Goal: Task Accomplishment & Management: Manage account settings

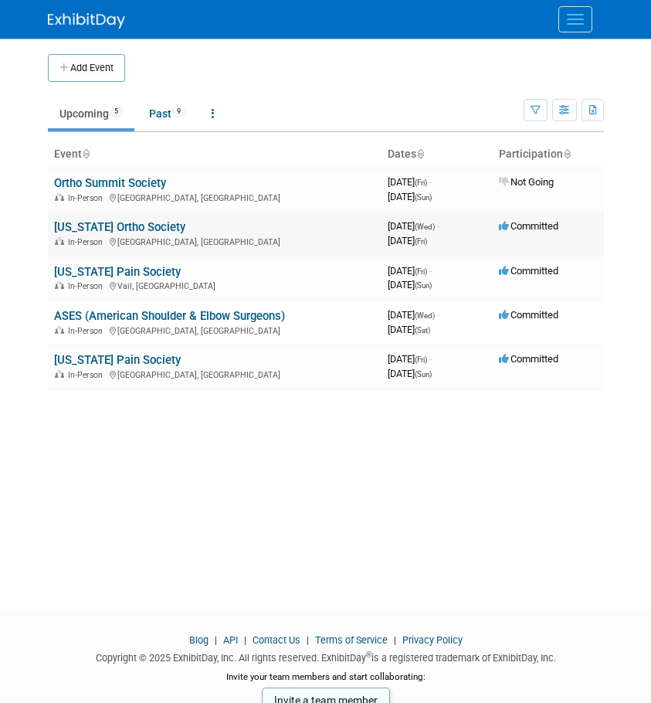
click at [110, 223] on link "[US_STATE] Ortho Society" at bounding box center [119, 227] width 131 height 14
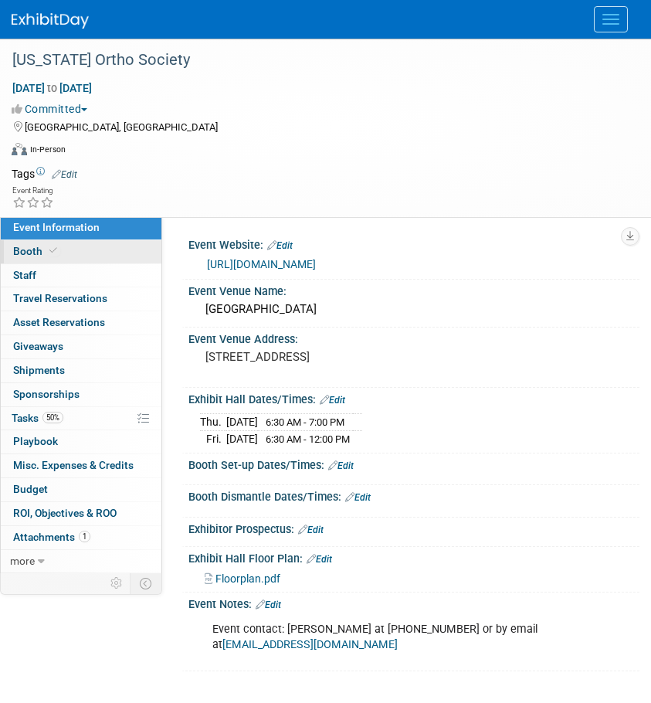
click at [43, 244] on link "Booth" at bounding box center [81, 251] width 161 height 23
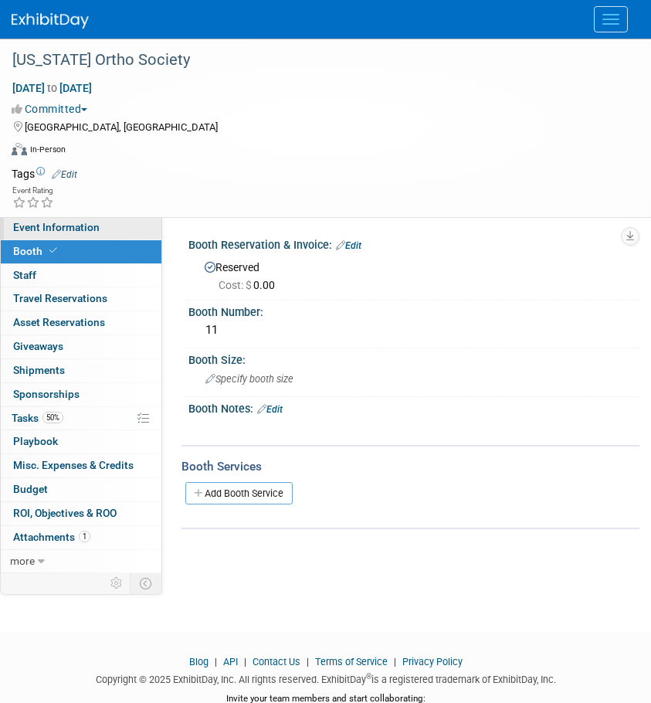
click at [70, 226] on span "Event Information" at bounding box center [56, 227] width 87 height 12
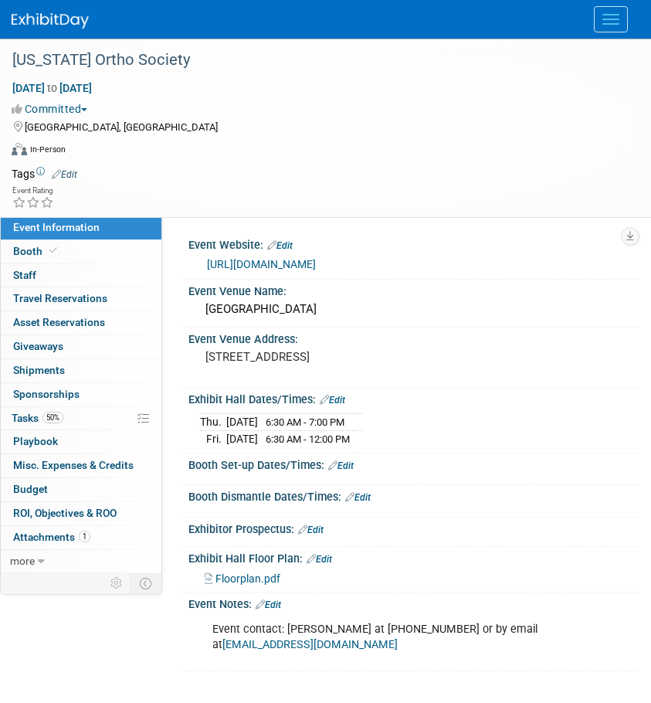
click at [274, 605] on link "Edit" at bounding box center [269, 605] width 26 height 11
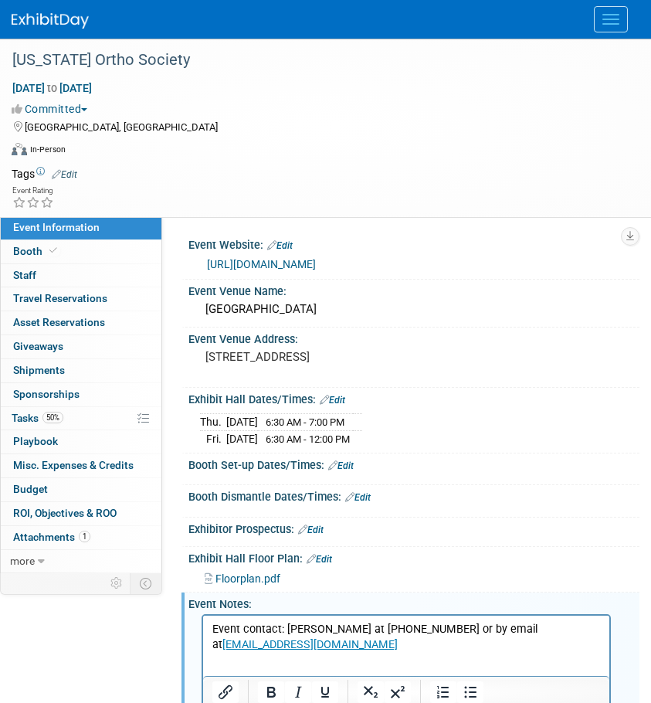
click at [587, 628] on p "Event contact: Wim Libby at 804-836-3074 or by email at wim@esvw.com" at bounding box center [407, 637] width 389 height 31
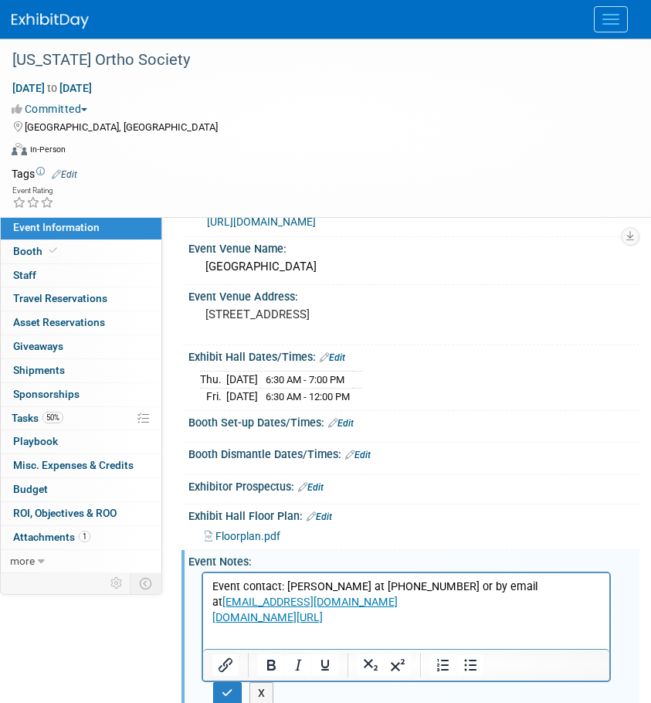
scroll to position [77, 0]
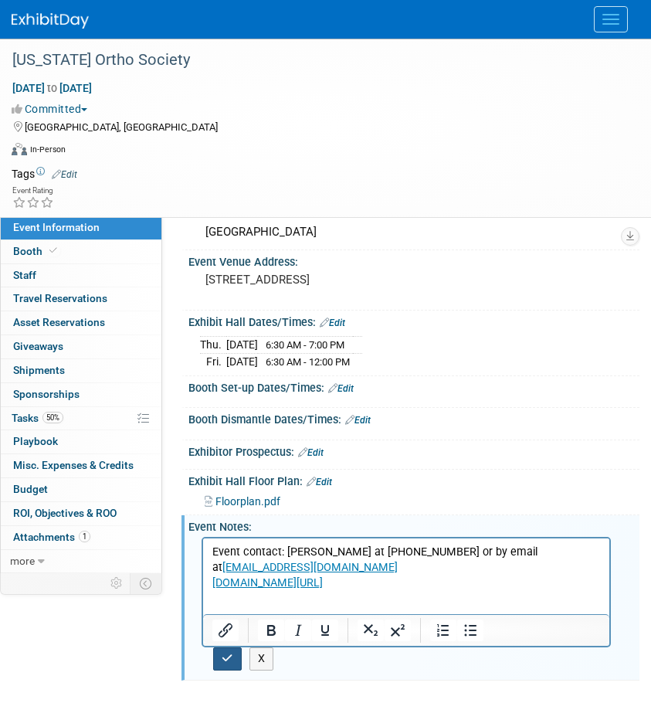
drag, startPoint x: 236, startPoint y: 659, endPoint x: 38, endPoint y: 60, distance: 631.7
click at [236, 659] on button "button" at bounding box center [227, 659] width 29 height 22
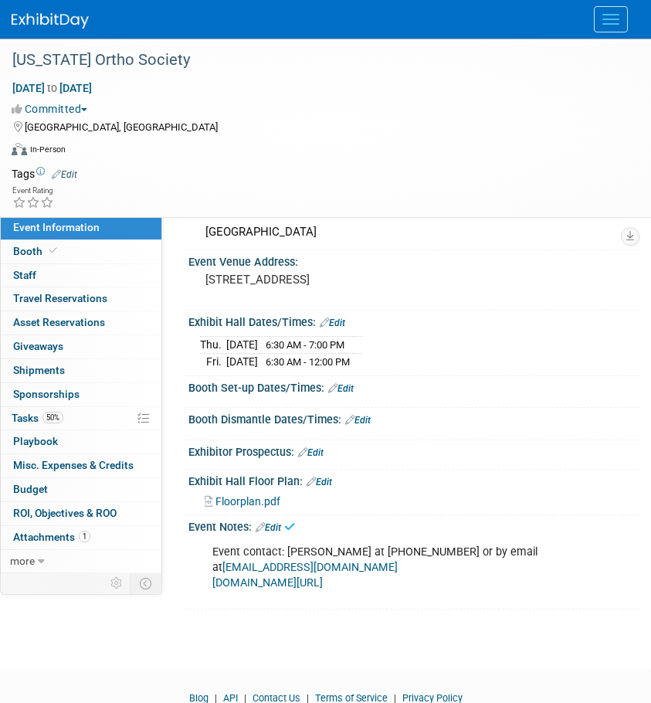
click at [318, 576] on link "www.esvw.com/paortho" at bounding box center [268, 582] width 111 height 13
click at [53, 411] on link "50% Tasks 50%" at bounding box center [81, 418] width 161 height 23
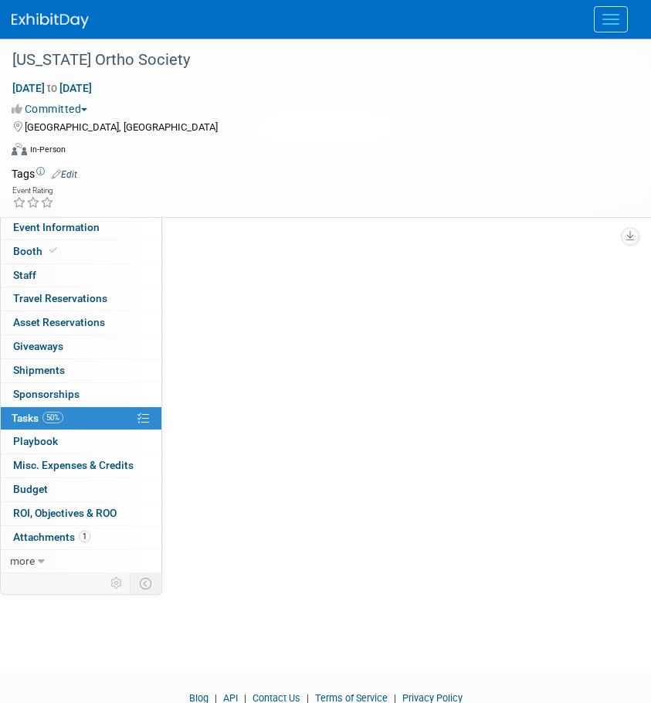
scroll to position [0, 0]
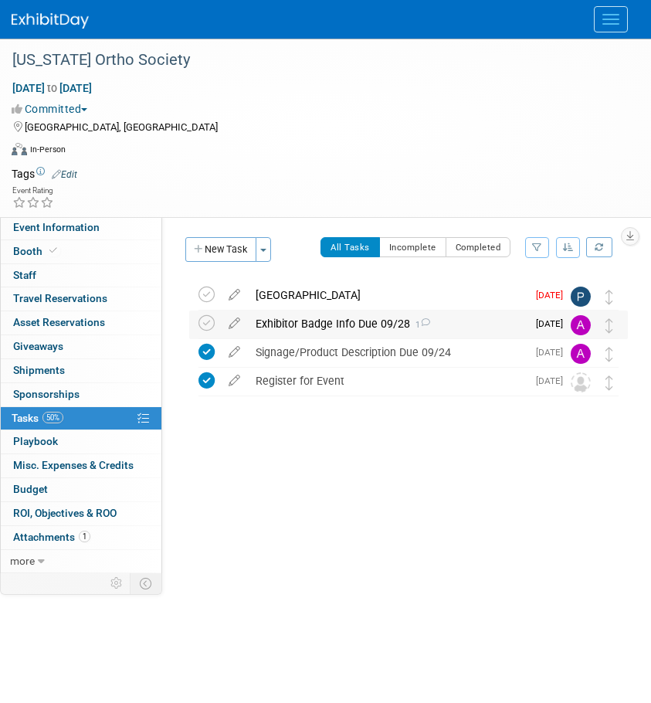
click at [321, 329] on div "Exhibitor Badge Info Due 09/28 1" at bounding box center [387, 324] width 279 height 26
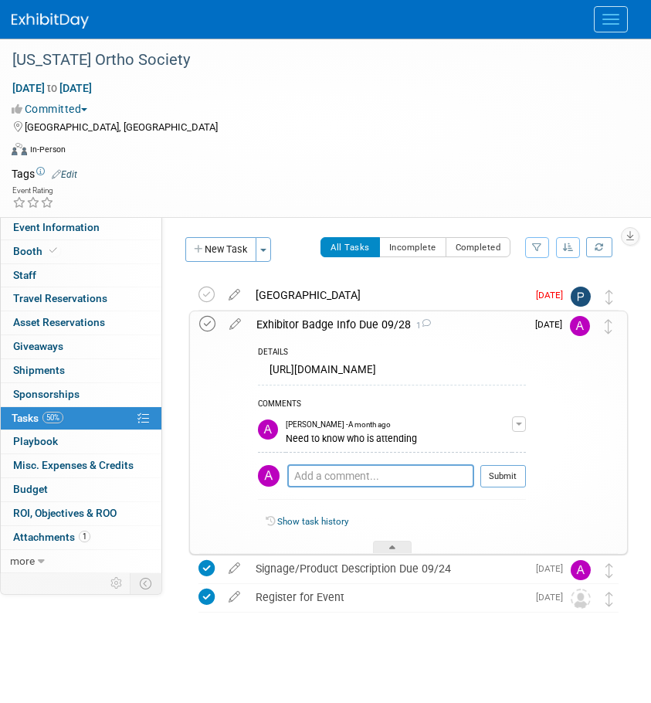
click at [203, 318] on icon at bounding box center [207, 324] width 16 height 16
click at [11, 419] on link "75% Tasks 75%" at bounding box center [81, 418] width 161 height 23
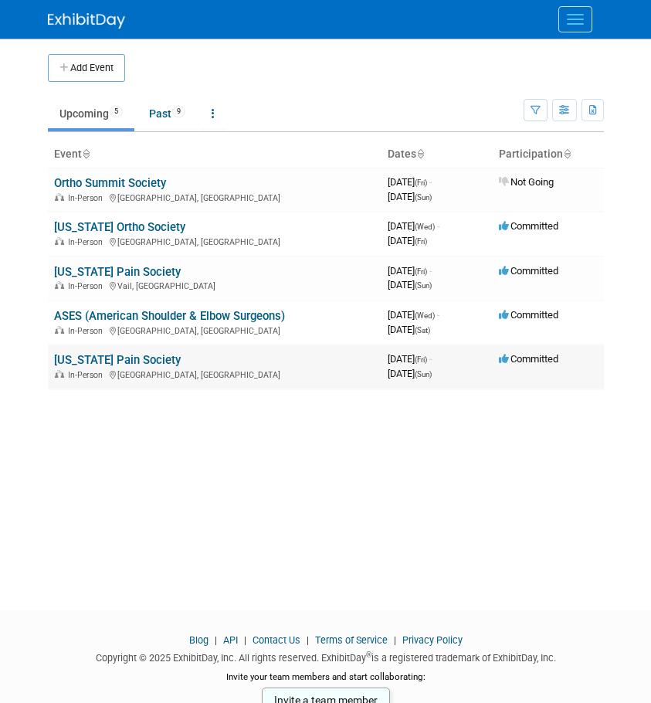
click at [110, 358] on link "[US_STATE] Pain Society" at bounding box center [117, 360] width 127 height 14
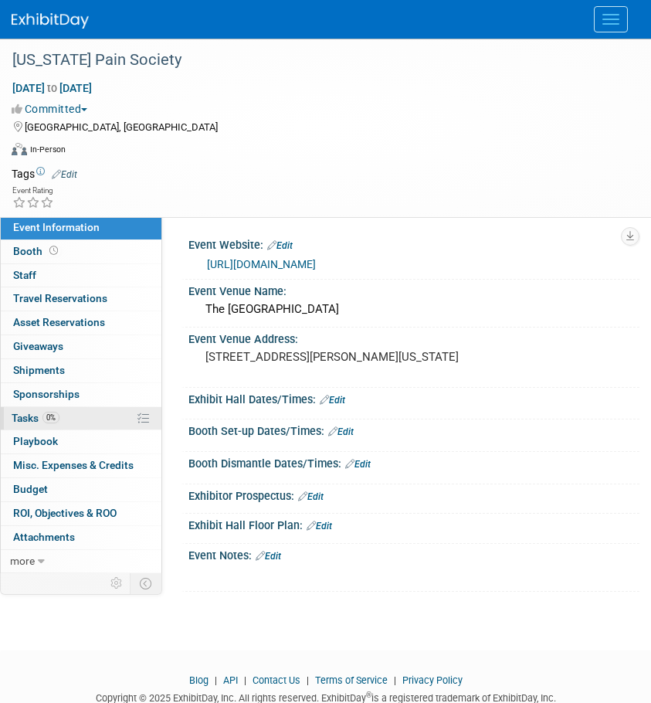
click at [55, 412] on span "0%" at bounding box center [51, 418] width 17 height 12
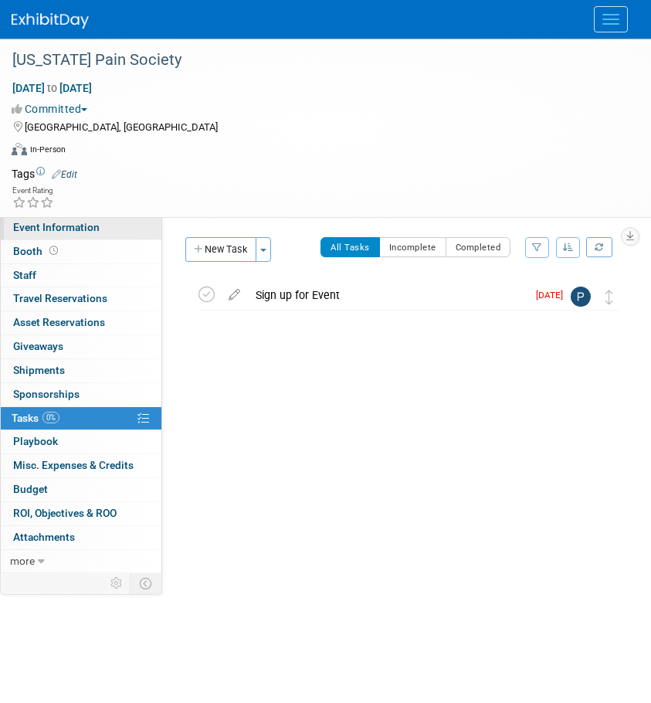
click at [48, 226] on span "Event Information" at bounding box center [56, 227] width 87 height 12
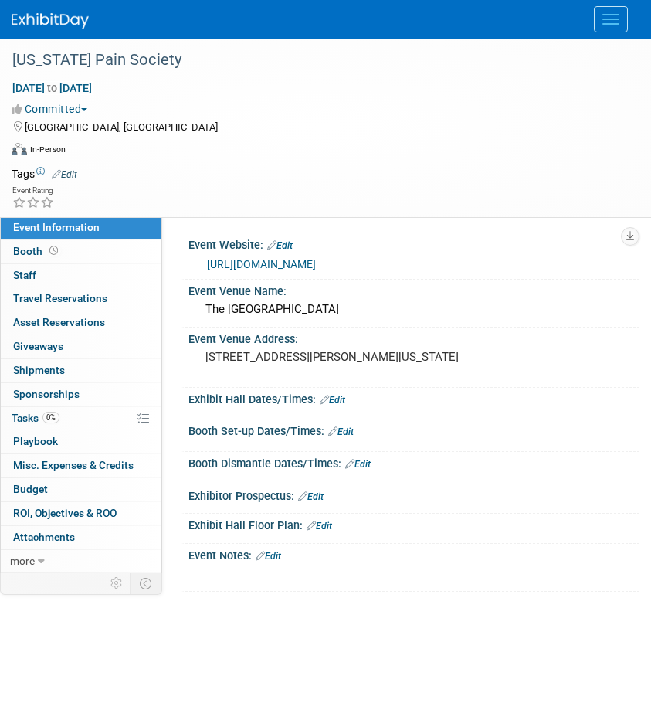
click at [286, 262] on link "https://www.texaspain.org/annual-scientific-meeting" at bounding box center [261, 264] width 109 height 12
click at [14, 419] on span "Tasks 0%" at bounding box center [36, 418] width 48 height 12
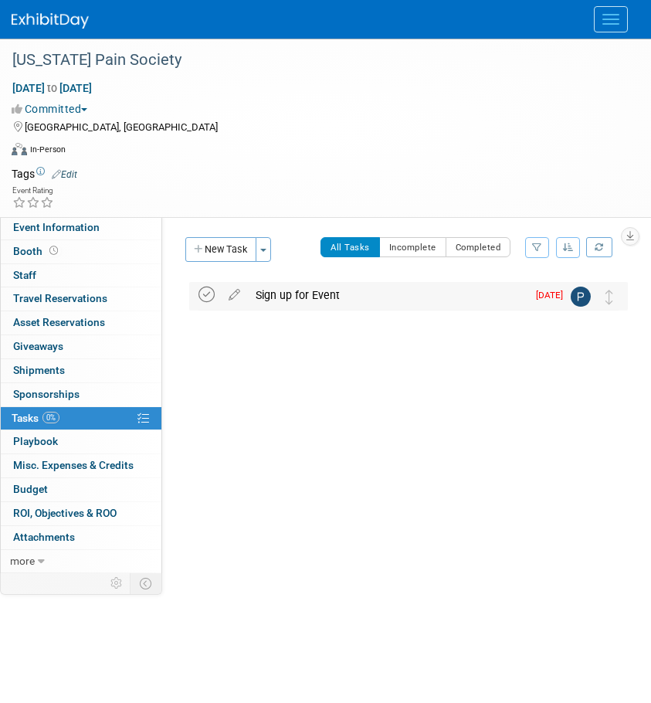
click at [209, 295] on icon at bounding box center [207, 295] width 16 height 16
click at [22, 416] on span "Tasks 100%" at bounding box center [40, 418] width 56 height 12
click at [230, 252] on button "New Task" at bounding box center [220, 249] width 71 height 25
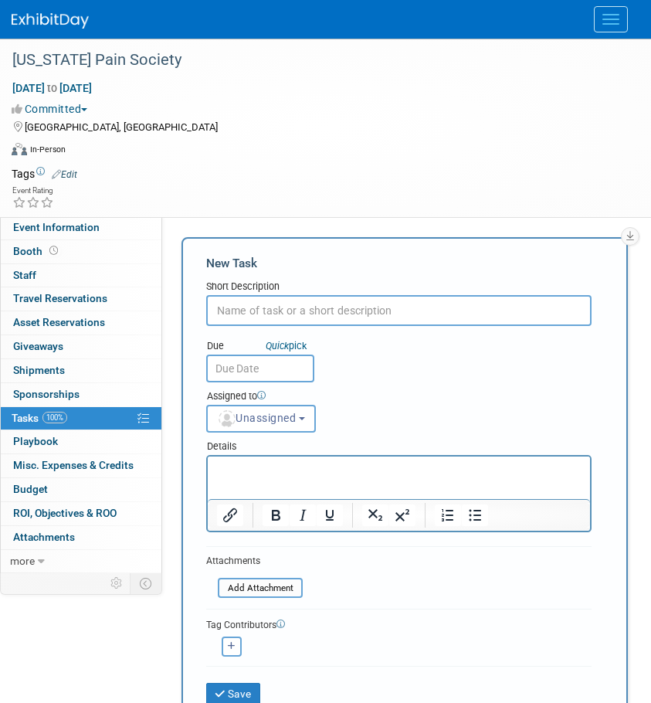
click at [242, 301] on input "text" at bounding box center [399, 310] width 386 height 31
type input "Hotel Reservation"
click at [251, 366] on input "text" at bounding box center [260, 369] width 108 height 28
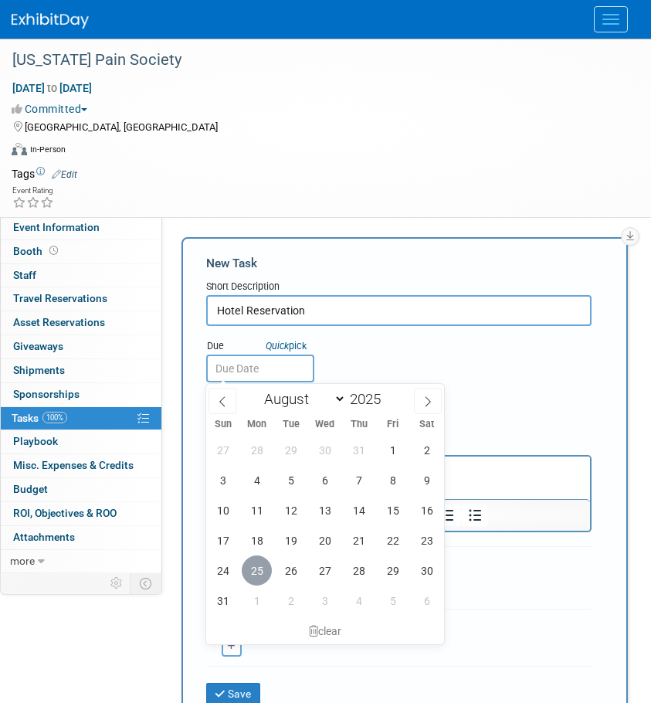
click at [254, 574] on span "25" at bounding box center [257, 571] width 30 height 30
type input "Aug 25, 2025"
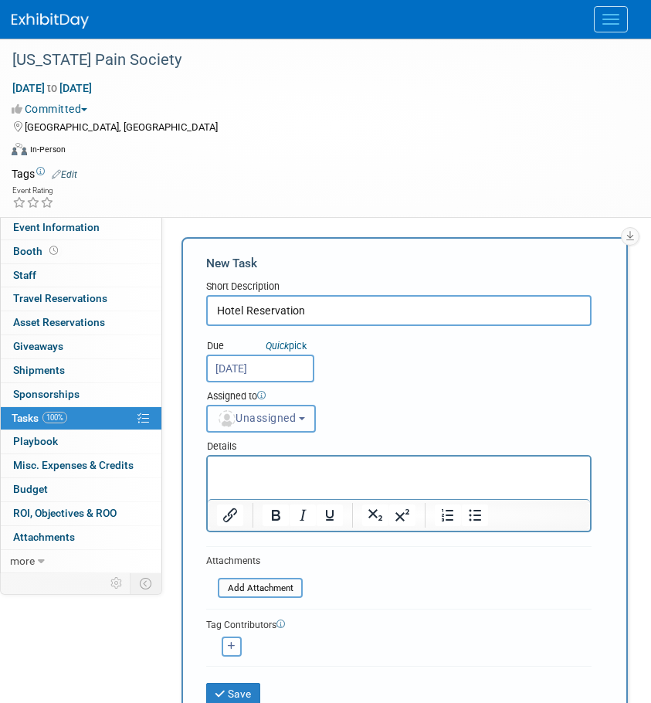
click at [267, 407] on button "Unassigned" at bounding box center [261, 419] width 110 height 28
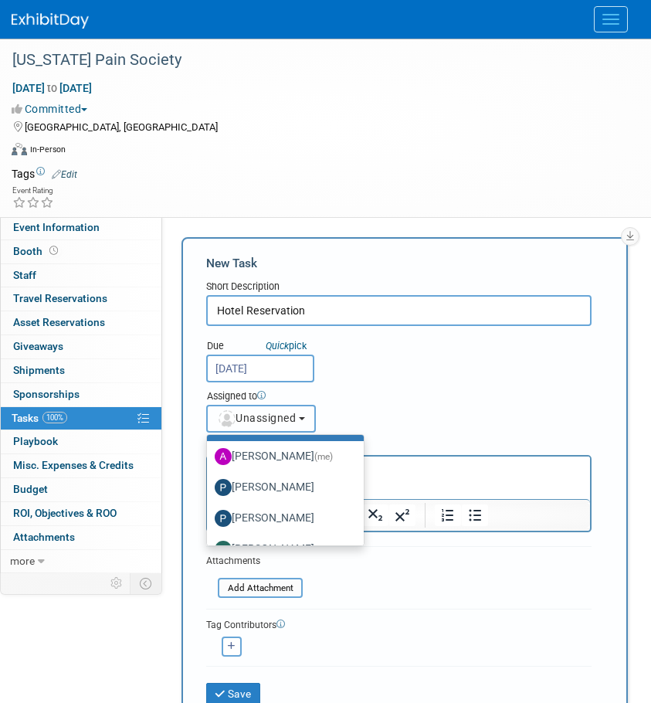
scroll to position [52, 0]
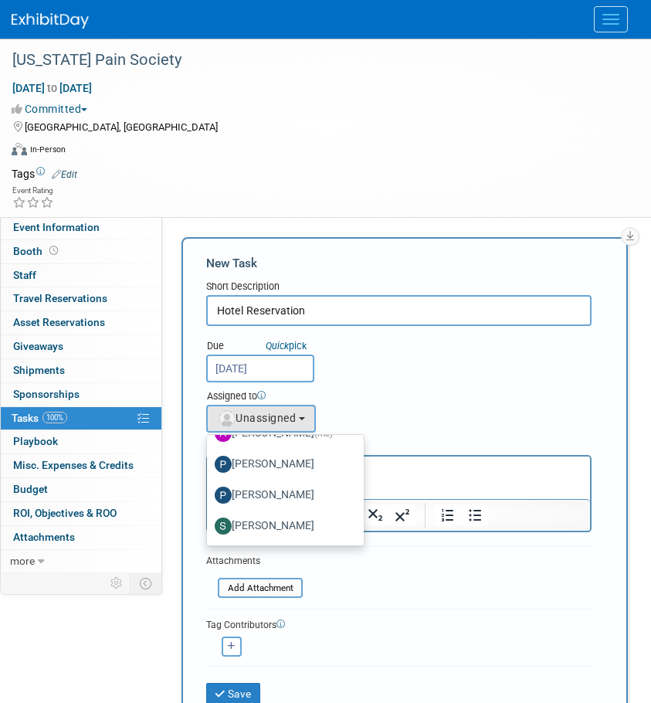
click at [287, 493] on label "[PERSON_NAME]" at bounding box center [282, 495] width 134 height 25
click at [209, 493] on input "[PERSON_NAME]" at bounding box center [204, 493] width 10 height 10
select select "5aeb7f10-1173-4f5f-b5ca-62c873bf9c93"
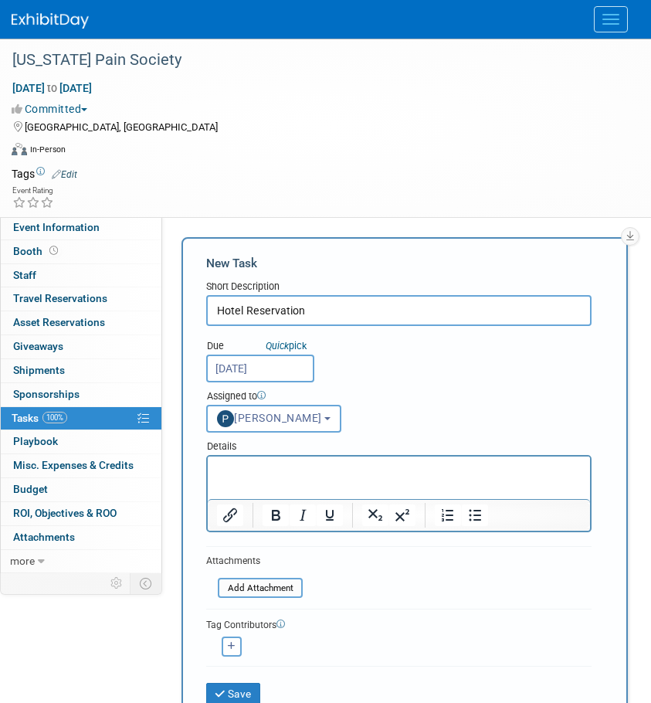
click at [270, 478] on html at bounding box center [399, 468] width 383 height 22
paste body "Rich Text Area. Press ALT-0 for help."
drag, startPoint x: 308, startPoint y: 484, endPoint x: 178, endPoint y: 468, distance: 131.6
click at [208, 468] on html "http://tps.memberclicks.net/message2/link/d45a6d43-6881-41d7-9a35-b77525fb7514/1" at bounding box center [399, 468] width 383 height 22
click at [235, 513] on icon "Insert/edit link" at bounding box center [230, 515] width 14 height 14
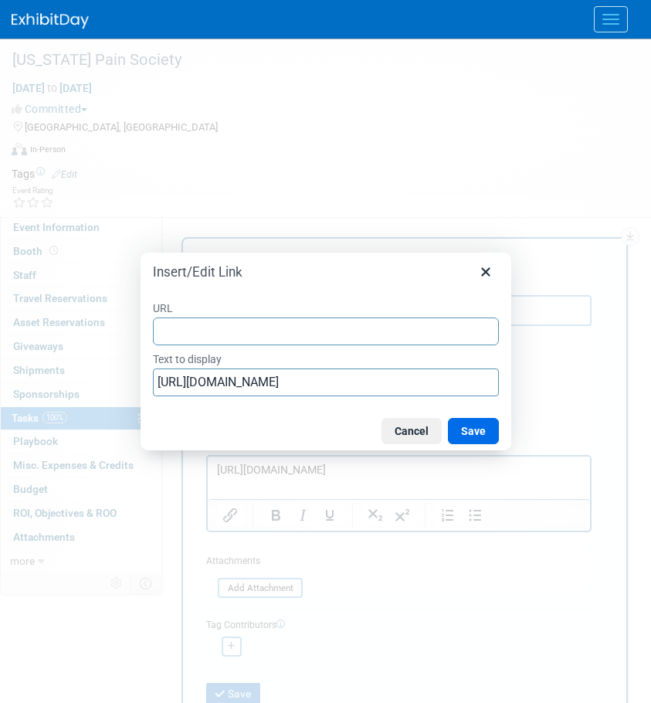
click at [243, 325] on input "URL" at bounding box center [326, 332] width 346 height 28
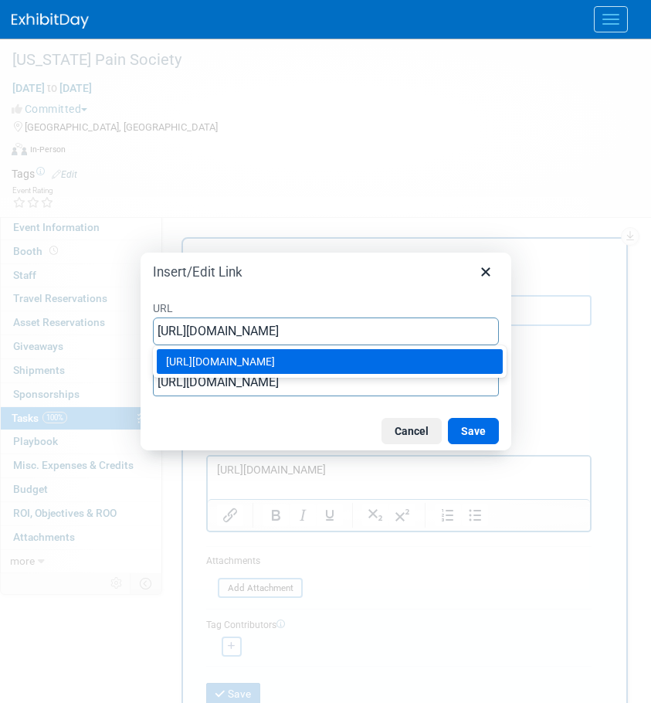
type input "http://tps.memberclicks.net/message2/link/d45a6d43-6881-41d7-9a35-b77525fb7514/1"
click at [183, 434] on div "Cancel Save" at bounding box center [326, 431] width 371 height 39
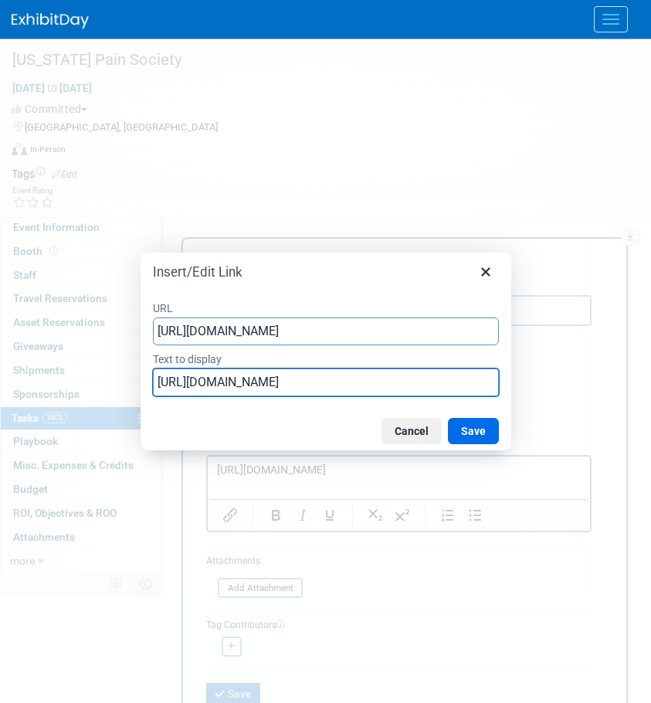
scroll to position [0, 153]
drag, startPoint x: 157, startPoint y: 382, endPoint x: 806, endPoint y: 343, distance: 650.3
click at [651, 343] on html "MDRx Events Add Event Bulk Upload Events Shareable Event Boards Recently Viewed…" at bounding box center [325, 351] width 651 height 703
type input "Hotel Reservation Link"
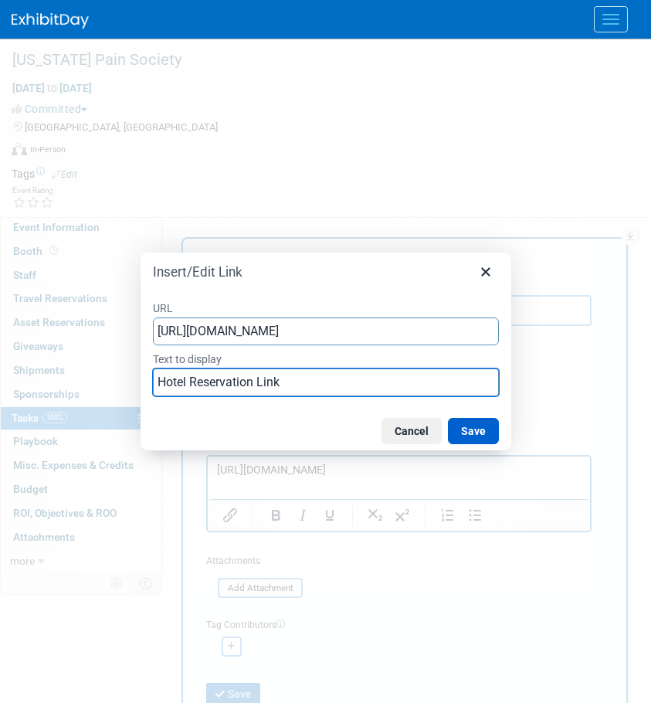
click at [467, 430] on button "Save" at bounding box center [473, 431] width 51 height 26
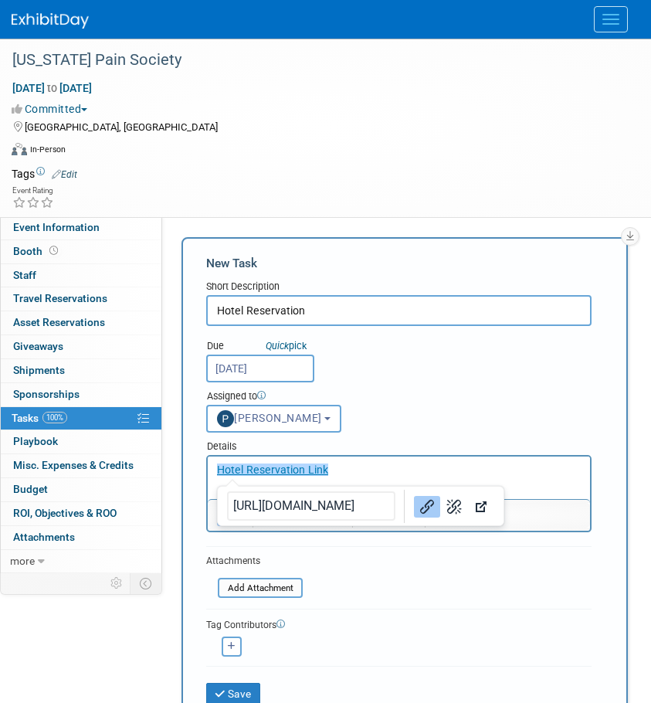
click at [413, 379] on div "Due Quick pick Aug 25, 2025 Assigned to <img src="https://www.exhibitday.com/Im…" at bounding box center [399, 379] width 409 height 107
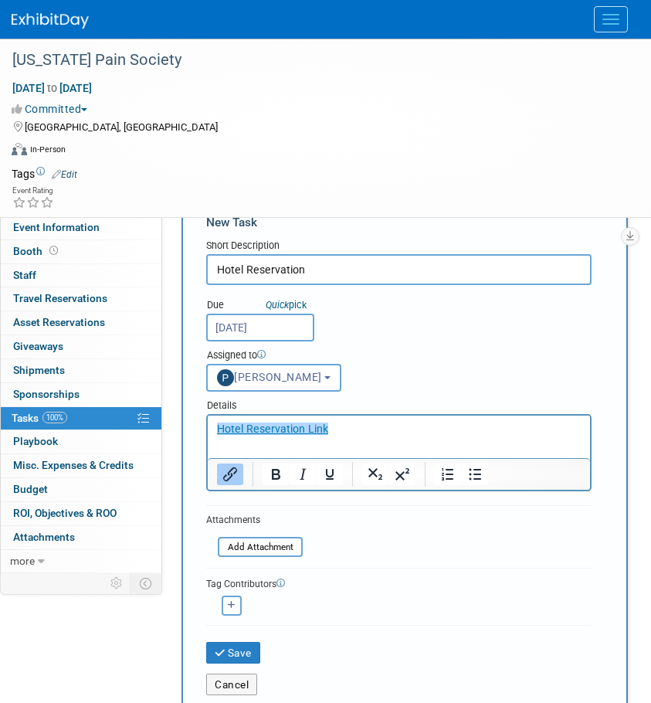
scroll to position [77, 0]
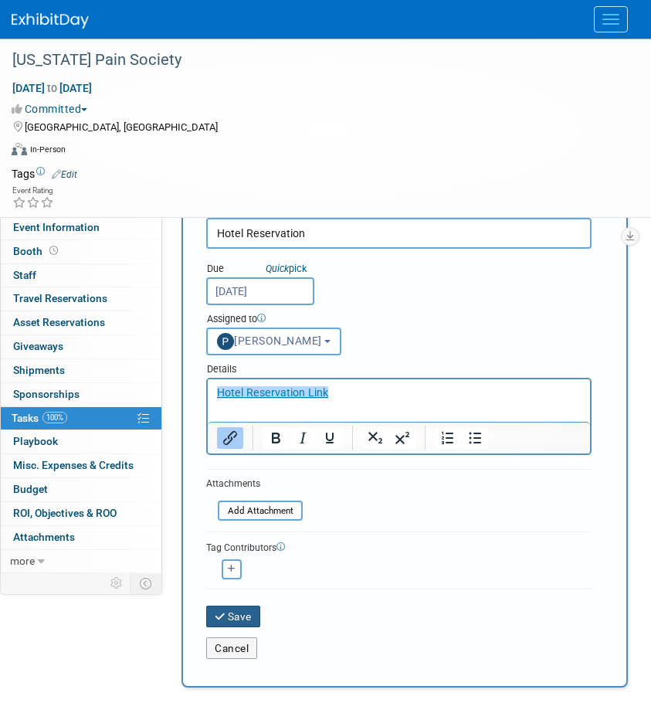
click at [243, 618] on button "Save" at bounding box center [233, 617] width 54 height 22
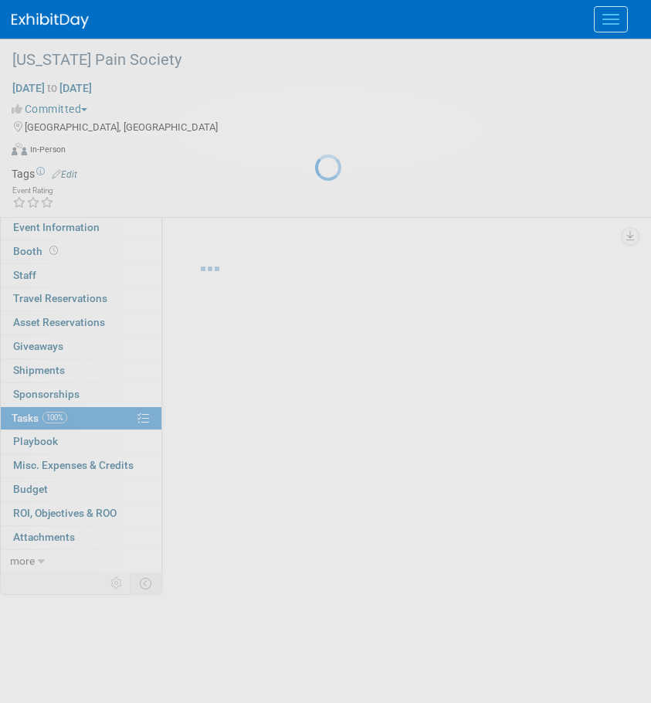
scroll to position [0, 0]
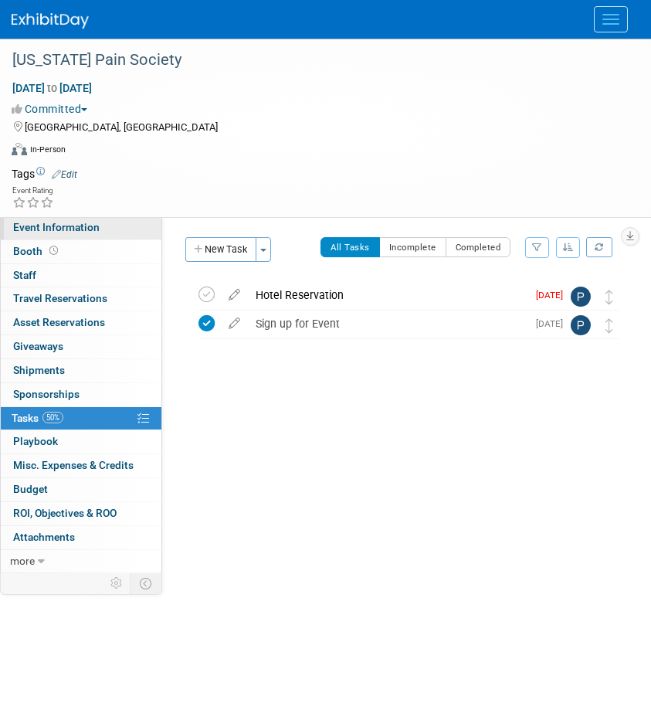
click at [76, 223] on span "Event Information" at bounding box center [56, 227] width 87 height 12
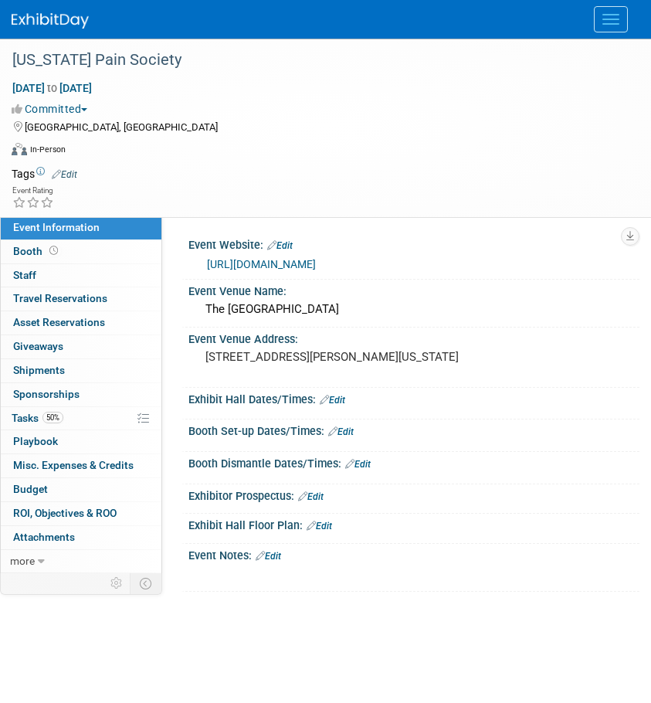
drag, startPoint x: 293, startPoint y: 243, endPoint x: 304, endPoint y: 257, distance: 17.5
click at [293, 243] on link "Edit" at bounding box center [280, 245] width 26 height 11
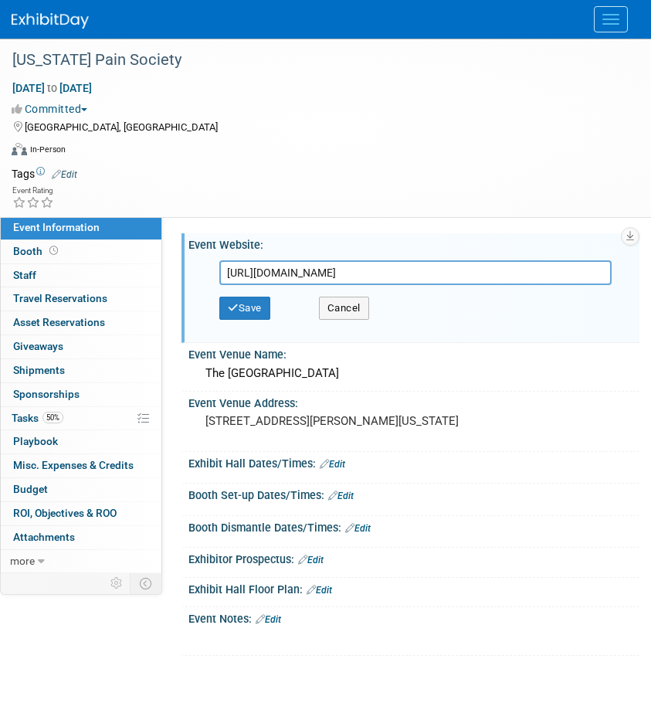
drag, startPoint x: 204, startPoint y: 265, endPoint x: -90, endPoint y: 275, distance: 293.8
click at [0, 275] on html "MDRx Events Add Event Bulk Upload Events Shareable Event Boards Recently Viewed…" at bounding box center [325, 351] width 651 height 703
type input "[URL][DOMAIN_NAME]"
click at [256, 311] on button "Save" at bounding box center [244, 308] width 51 height 23
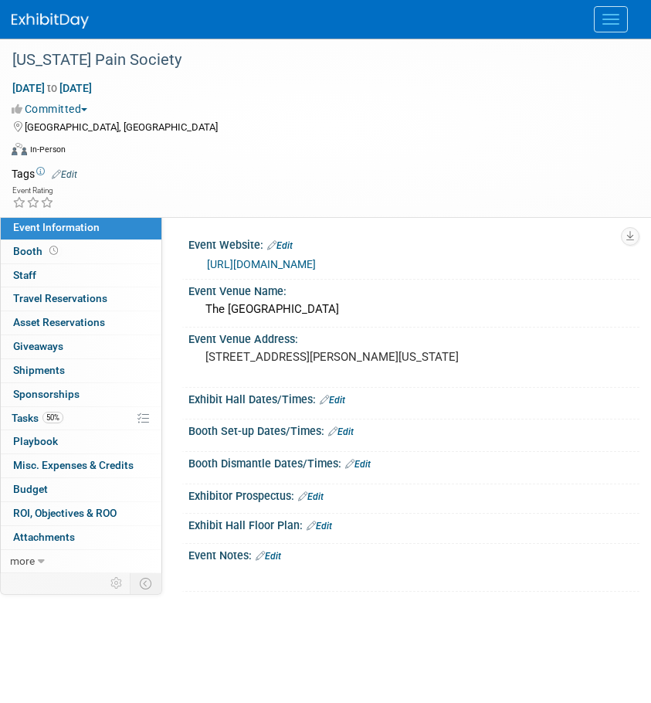
click at [352, 435] on link "Edit" at bounding box center [341, 432] width 26 height 11
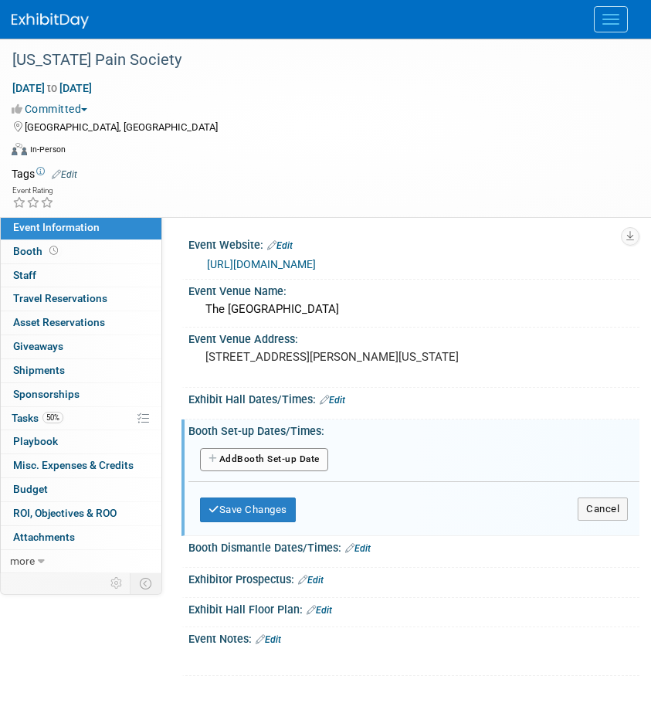
click at [287, 454] on button "Add Another Booth Set-up Date" at bounding box center [264, 459] width 128 height 23
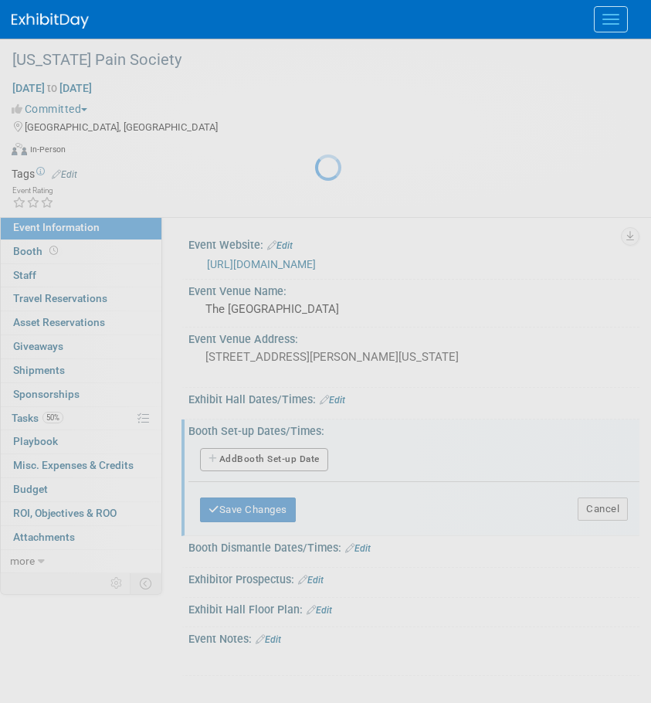
select select "9"
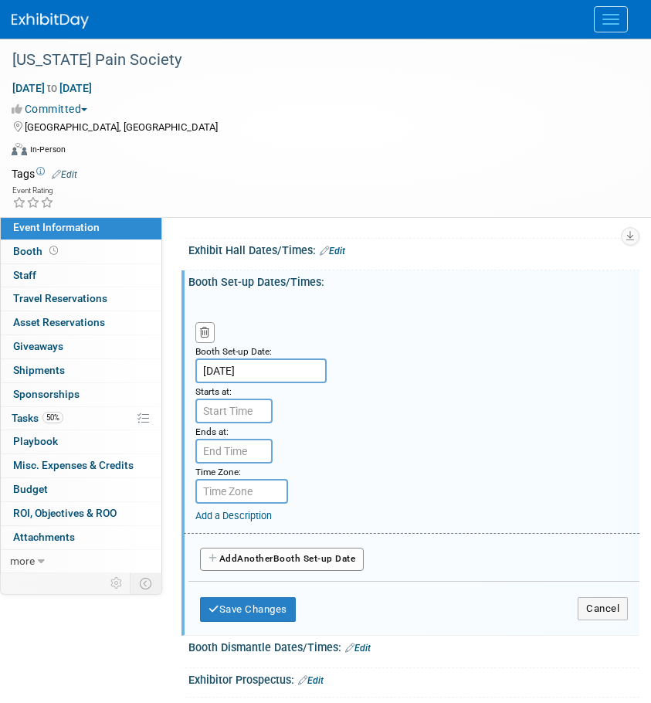
scroll to position [155, 0]
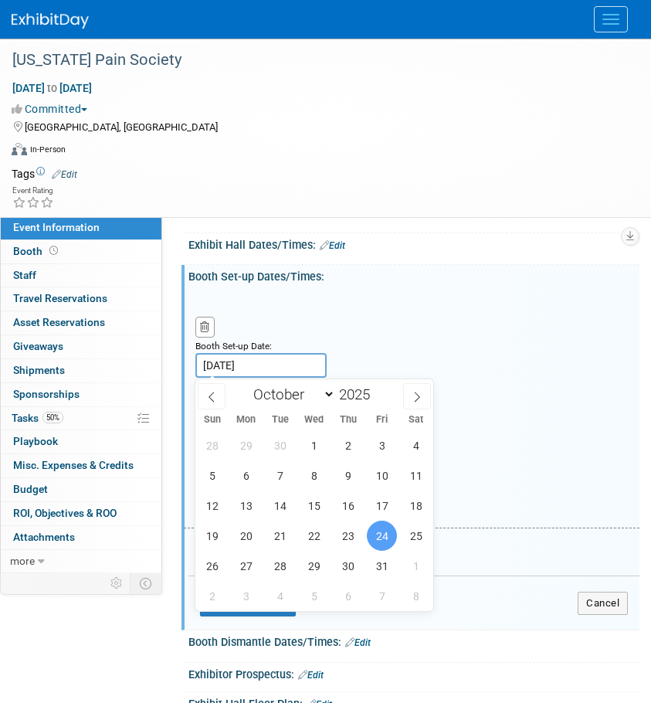
drag, startPoint x: 260, startPoint y: 355, endPoint x: 265, endPoint y: 367, distance: 12.8
click at [260, 357] on input "[DATE]" at bounding box center [261, 365] width 131 height 25
click at [344, 529] on span "23" at bounding box center [348, 536] width 30 height 30
type input "[DATE]"
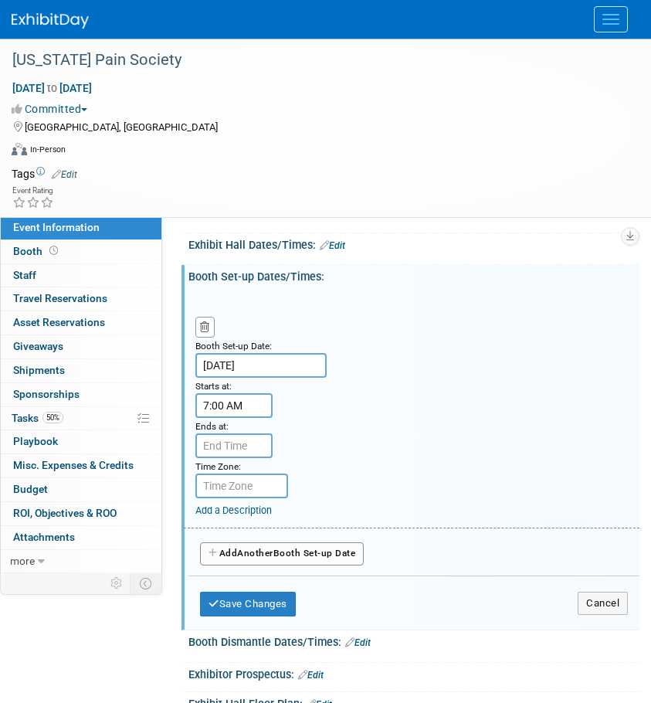
click at [234, 412] on input "7:00 AM" at bounding box center [234, 405] width 77 height 25
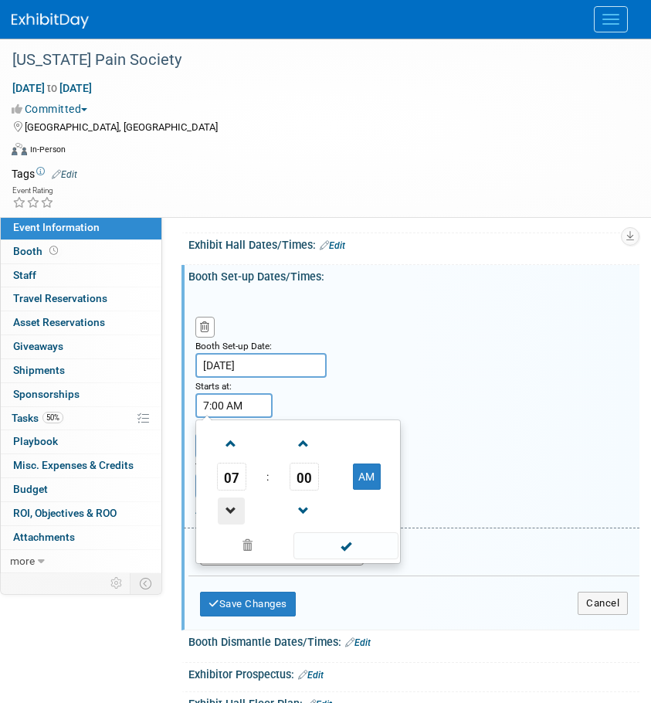
click at [230, 510] on span at bounding box center [231, 511] width 27 height 27
click at [368, 472] on button "AM" at bounding box center [367, 477] width 28 height 26
type input "6:00 PM"
click at [330, 556] on span at bounding box center [346, 545] width 104 height 27
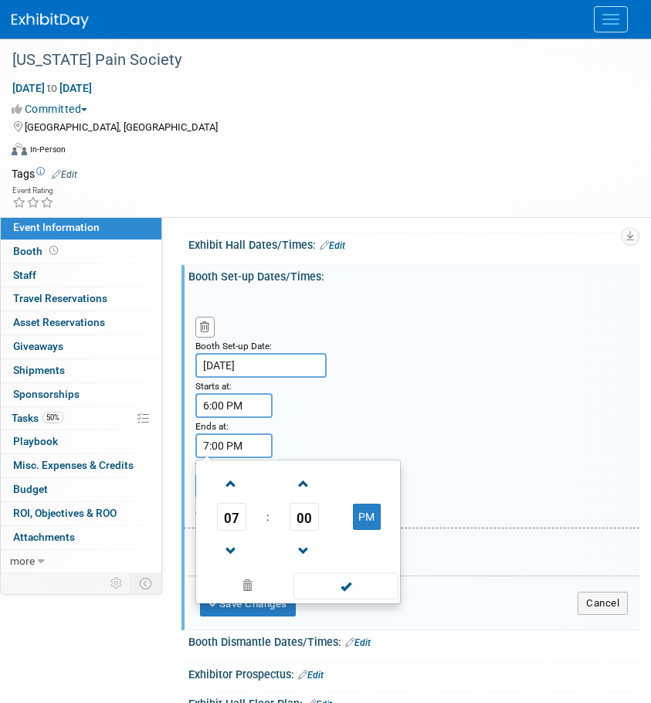
click at [223, 442] on input "7:00 PM" at bounding box center [234, 446] width 77 height 25
click at [237, 490] on span at bounding box center [231, 484] width 27 height 27
type input "10:00 PM"
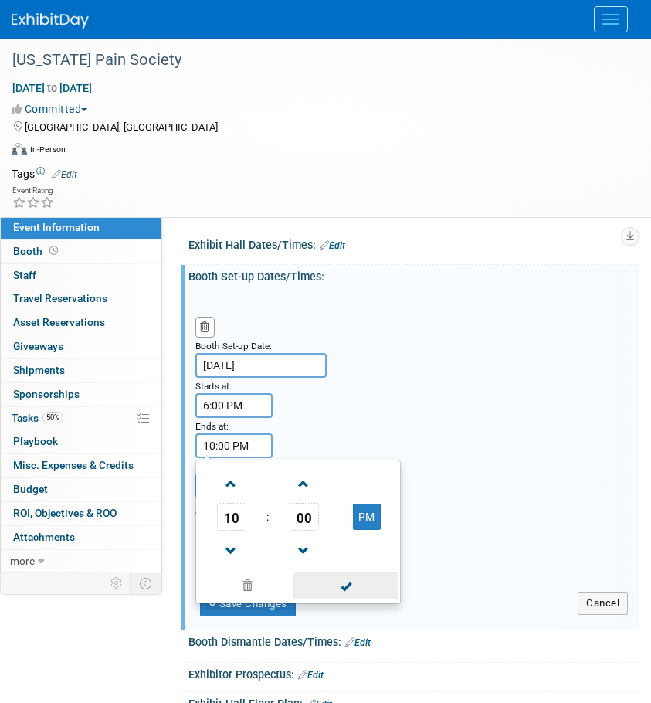
click at [343, 590] on span at bounding box center [346, 586] width 104 height 27
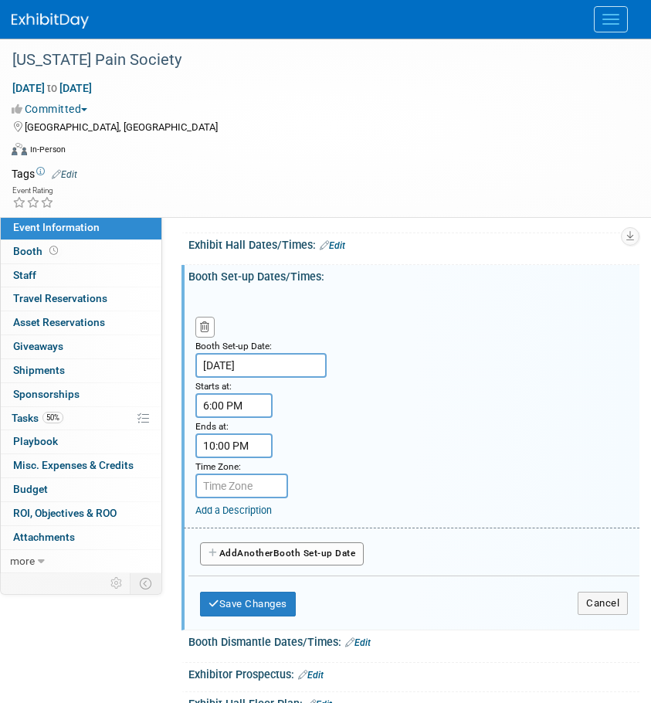
click at [293, 551] on button "Add Another Booth Set-up Date" at bounding box center [282, 553] width 164 height 23
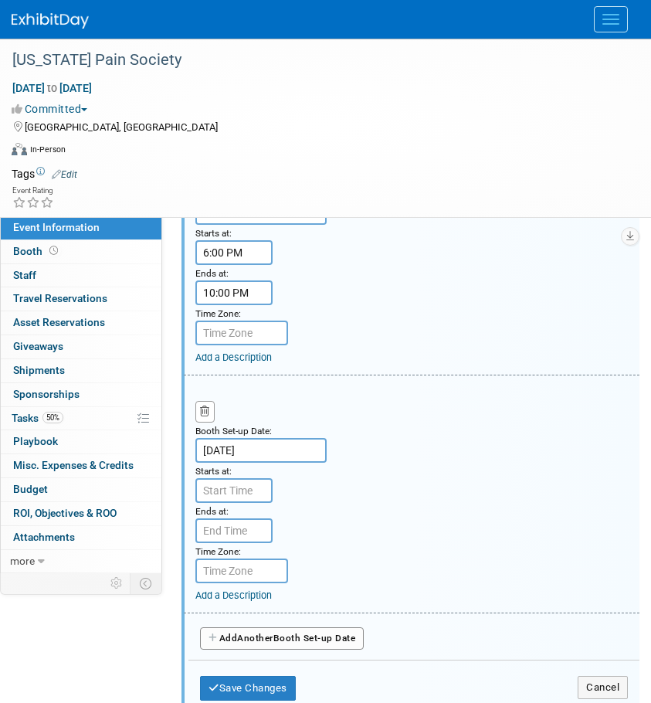
scroll to position [309, 0]
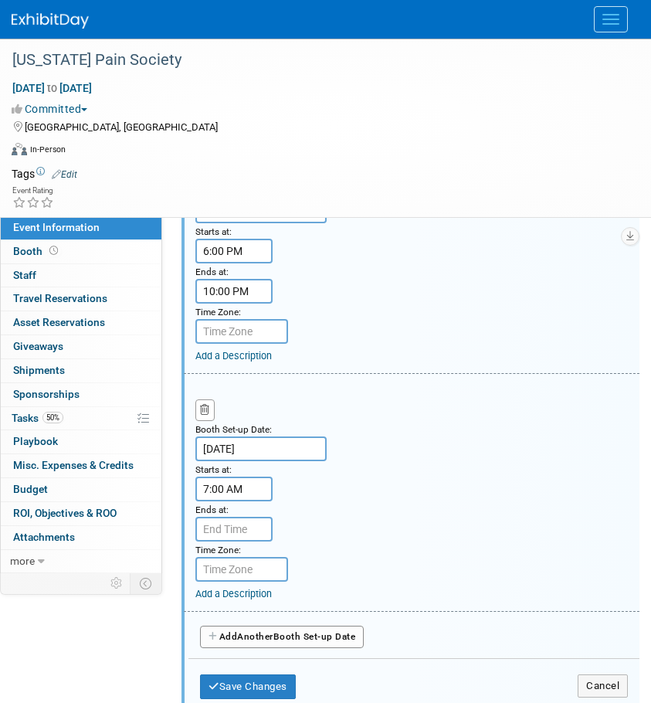
click at [222, 488] on input "7:00 AM" at bounding box center [234, 489] width 77 height 25
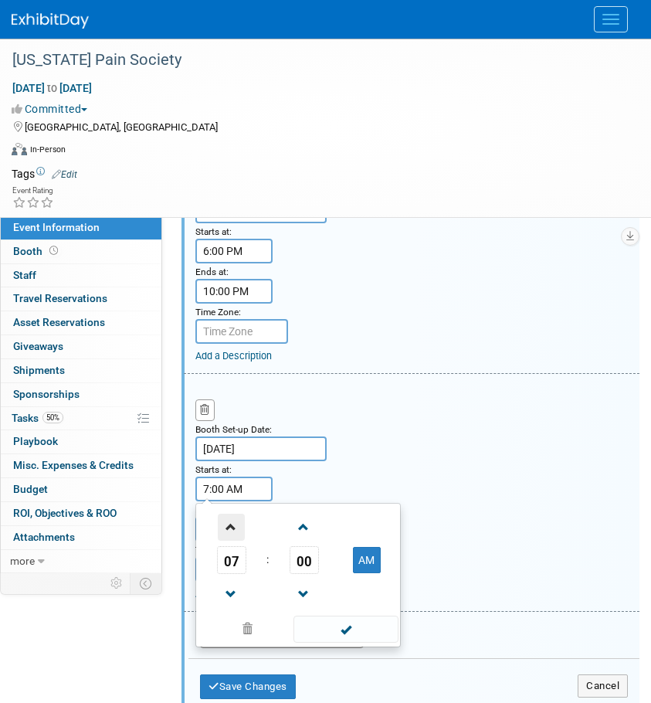
click at [237, 533] on span at bounding box center [231, 527] width 27 height 27
type input "8:00 AM"
click at [338, 620] on span at bounding box center [346, 629] width 104 height 27
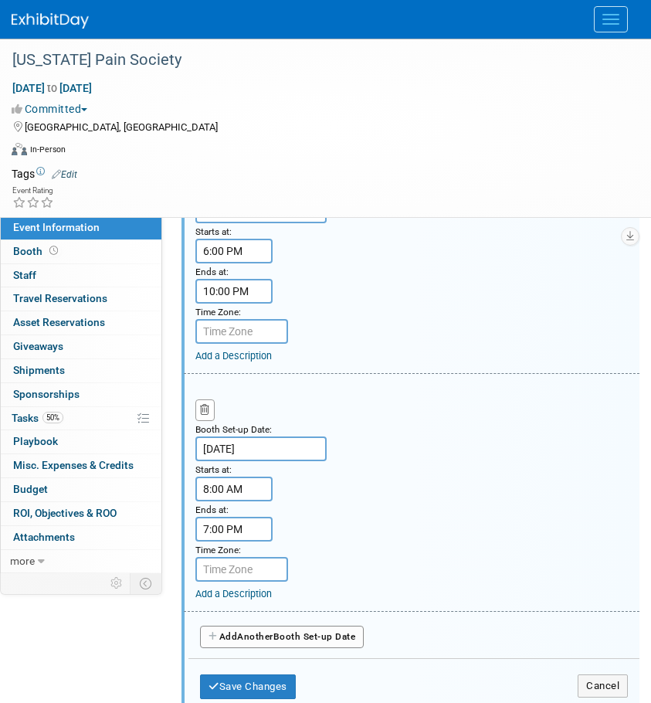
click at [241, 532] on input "7:00 PM" at bounding box center [234, 529] width 77 height 25
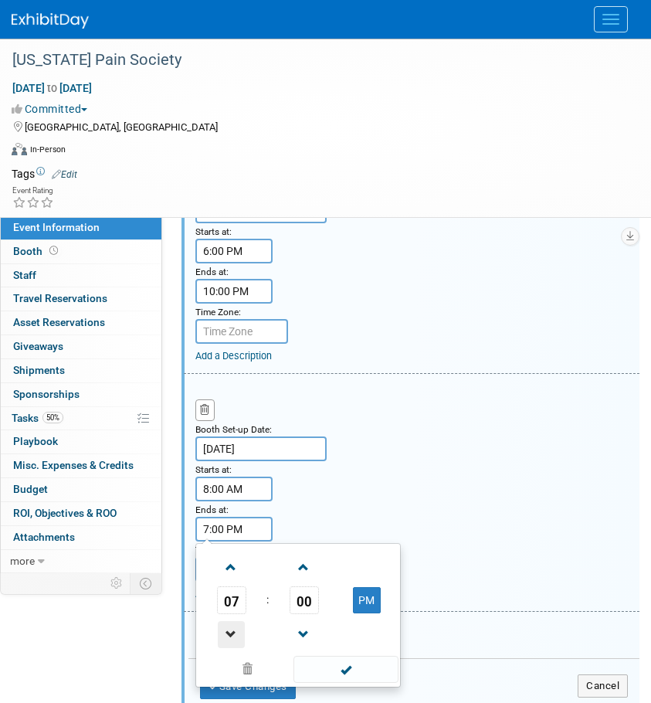
click at [233, 631] on span at bounding box center [231, 634] width 27 height 27
click at [311, 633] on span at bounding box center [304, 634] width 27 height 27
click at [311, 589] on span "59" at bounding box center [304, 601] width 29 height 28
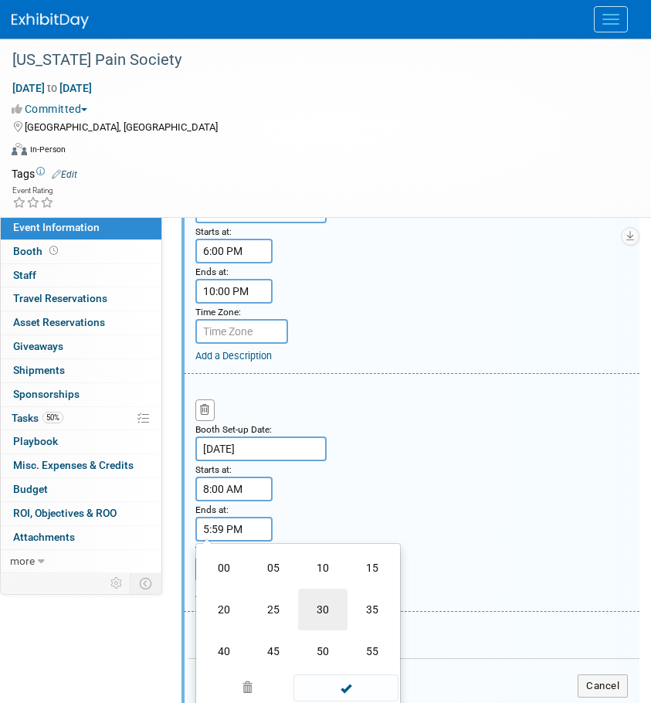
click at [322, 607] on td "30" at bounding box center [322, 610] width 49 height 42
type input "5:30 PM"
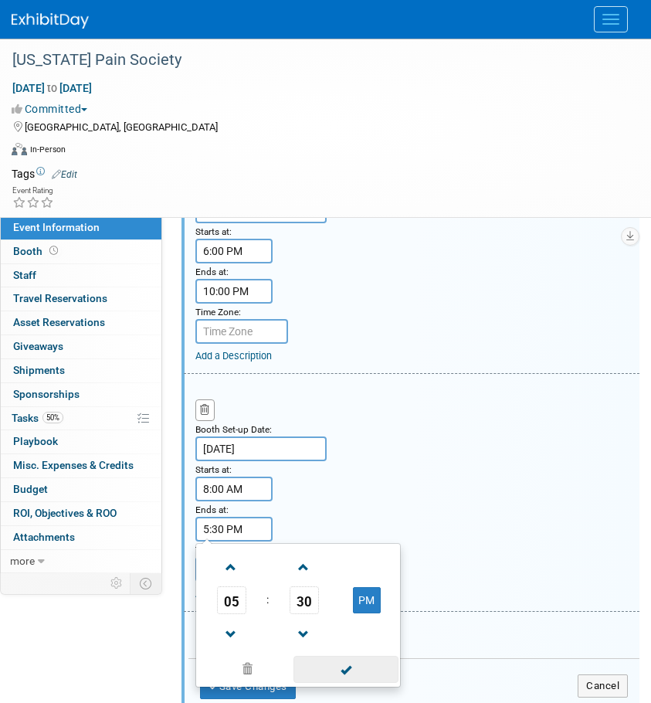
click at [335, 664] on span at bounding box center [346, 669] width 104 height 27
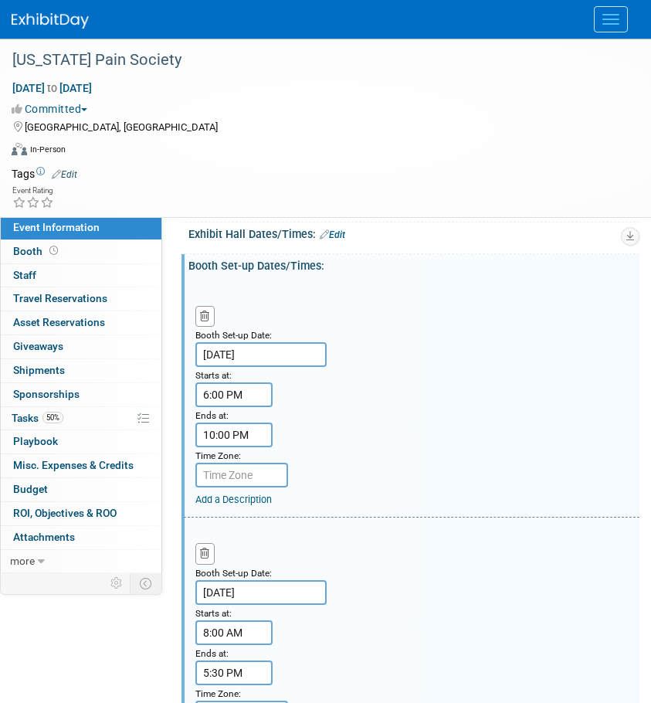
scroll to position [155, 0]
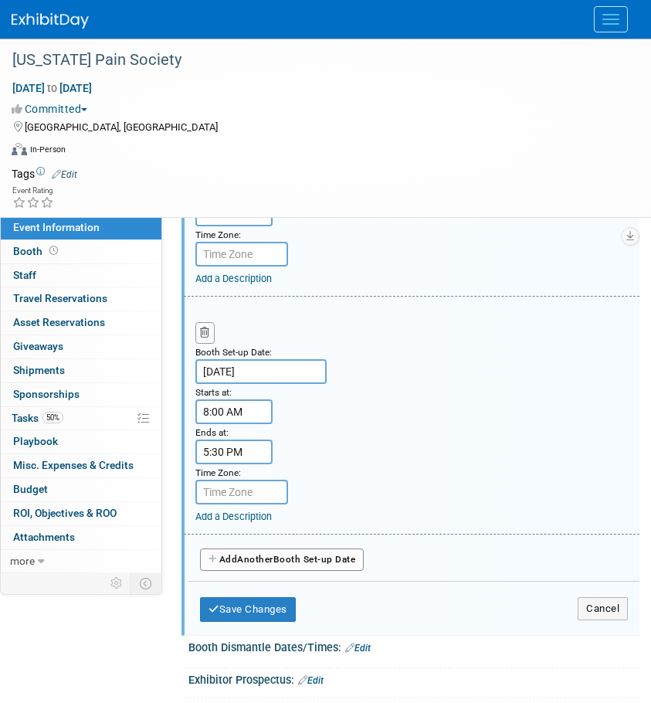
click at [204, 339] on button "button" at bounding box center [205, 332] width 19 height 21
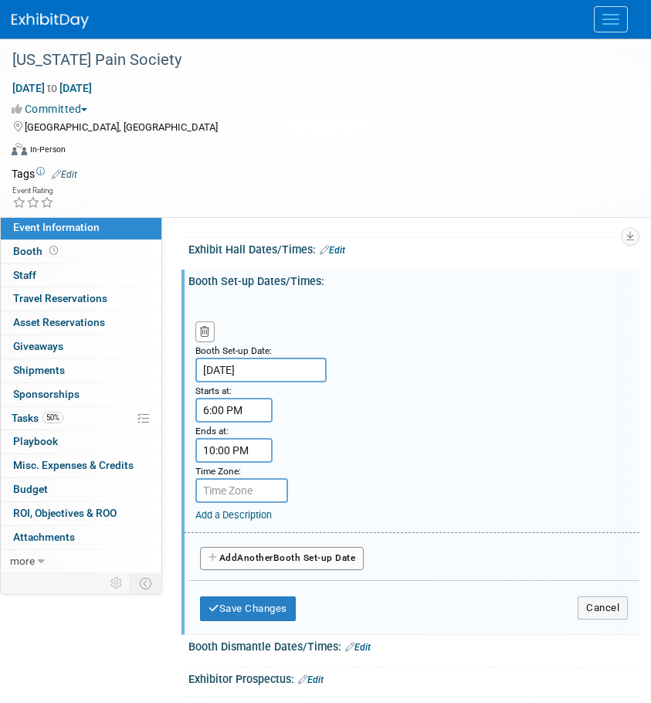
scroll to position [253, 0]
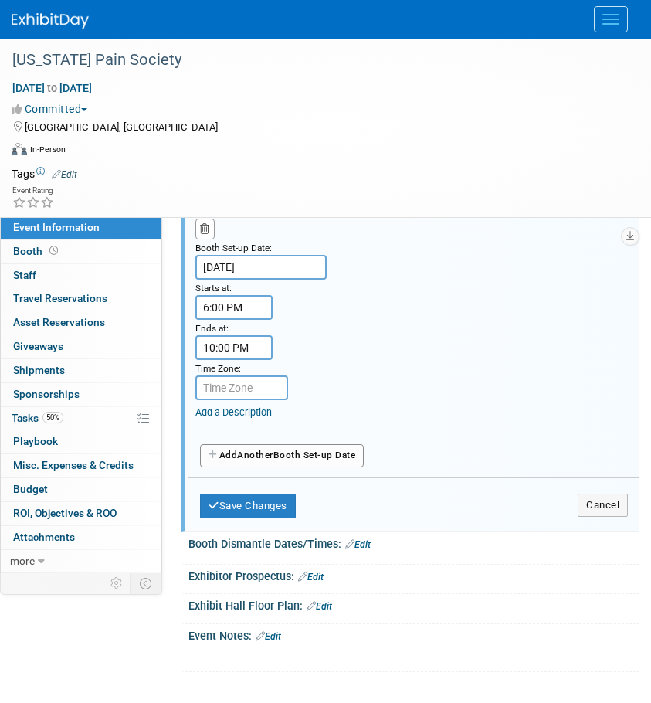
click at [370, 546] on link "Edit" at bounding box center [358, 544] width 26 height 11
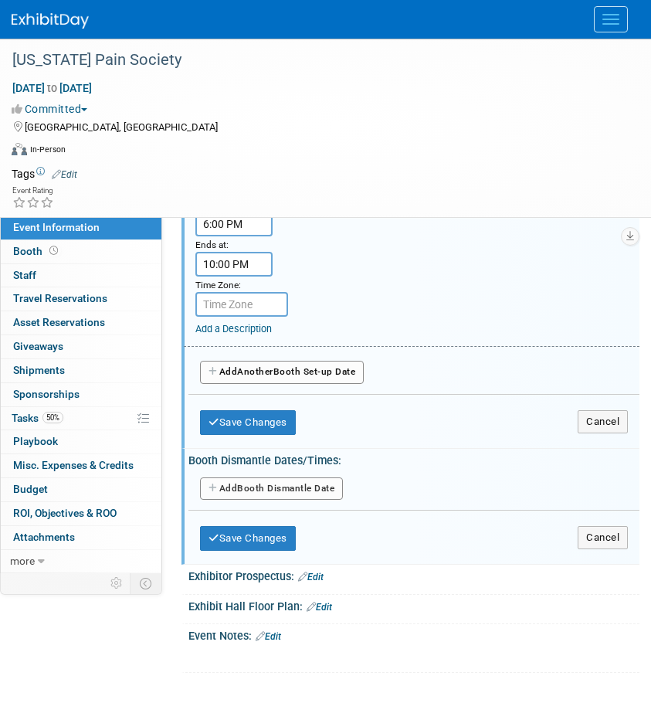
scroll to position [337, 0]
click at [253, 484] on button "Add Another Booth Dismantle Date" at bounding box center [271, 488] width 143 height 23
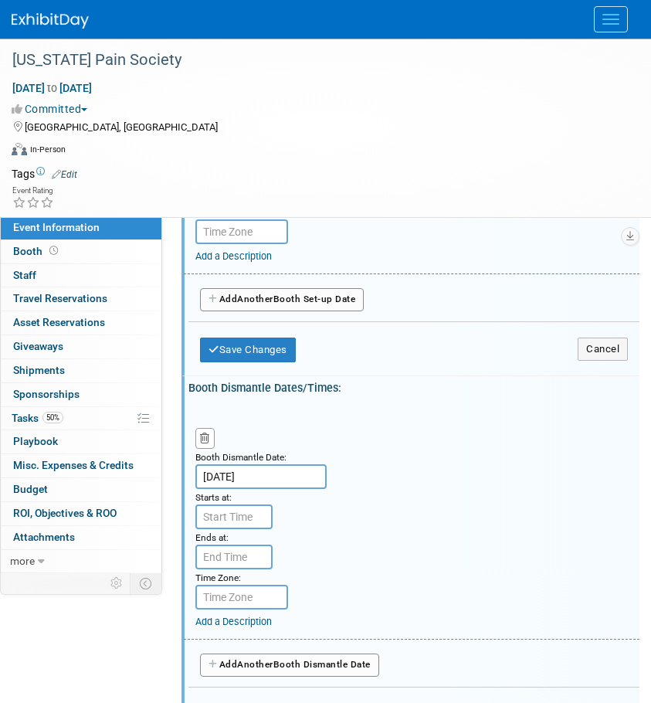
scroll to position [491, 0]
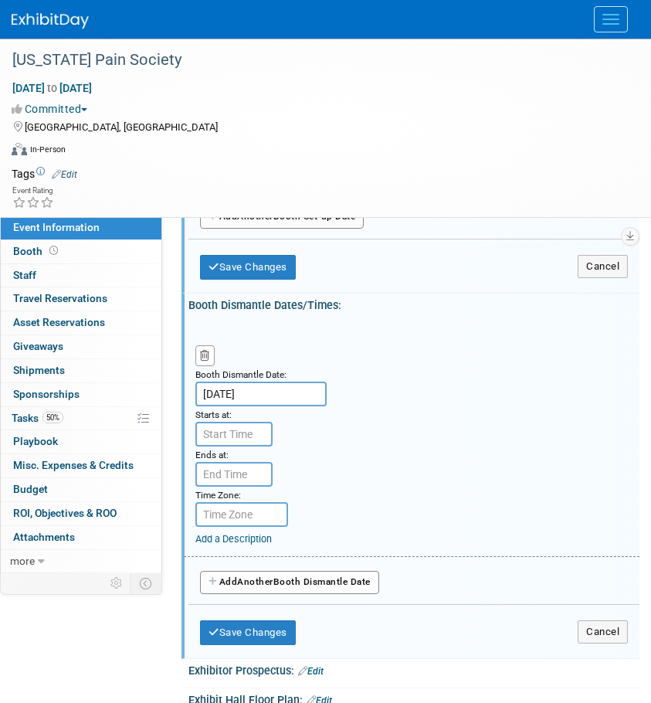
click at [278, 387] on input "[DATE]" at bounding box center [261, 394] width 131 height 25
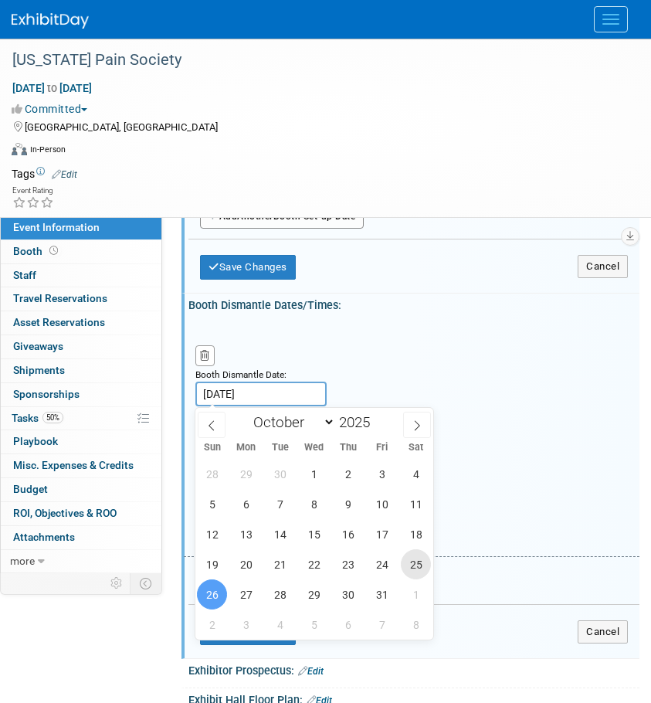
click at [413, 573] on span "25" at bounding box center [416, 564] width 30 height 30
type input "[DATE]"
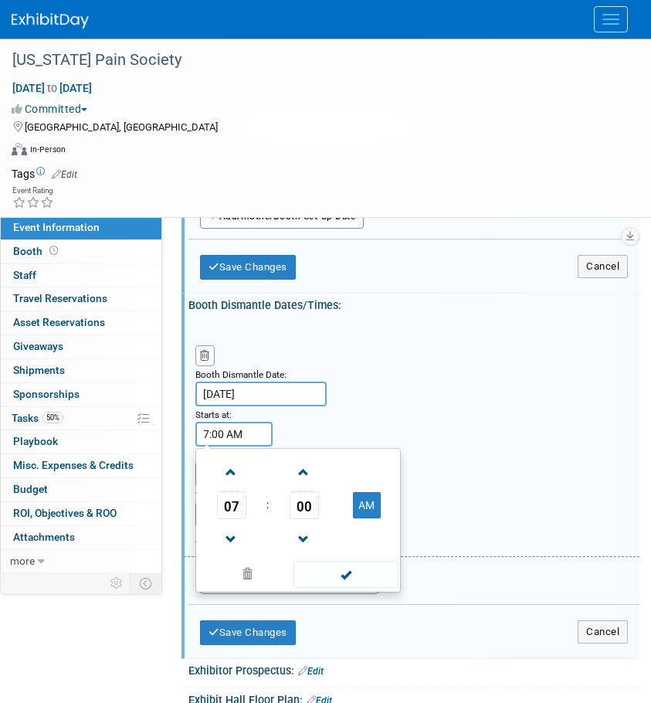
click at [251, 436] on input "7:00 AM" at bounding box center [234, 434] width 77 height 25
click at [220, 513] on span "07" at bounding box center [231, 505] width 29 height 28
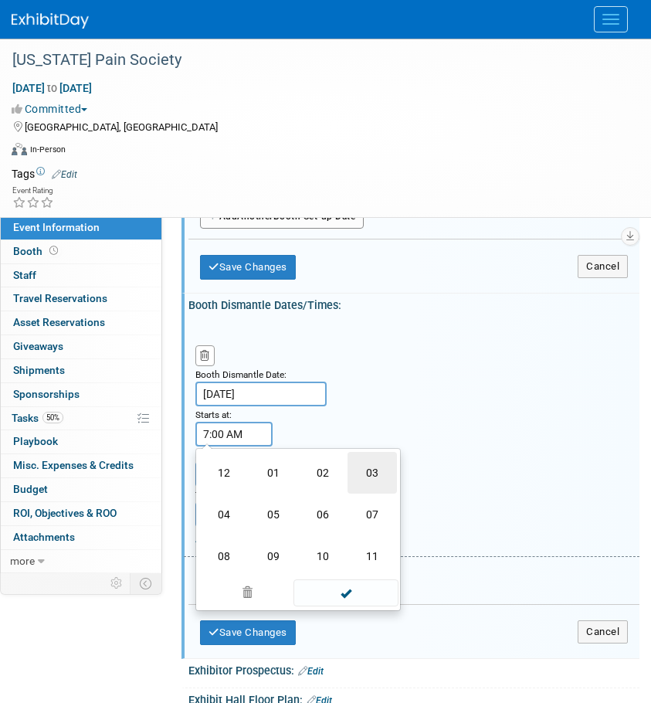
click at [378, 485] on td "03" at bounding box center [372, 473] width 49 height 42
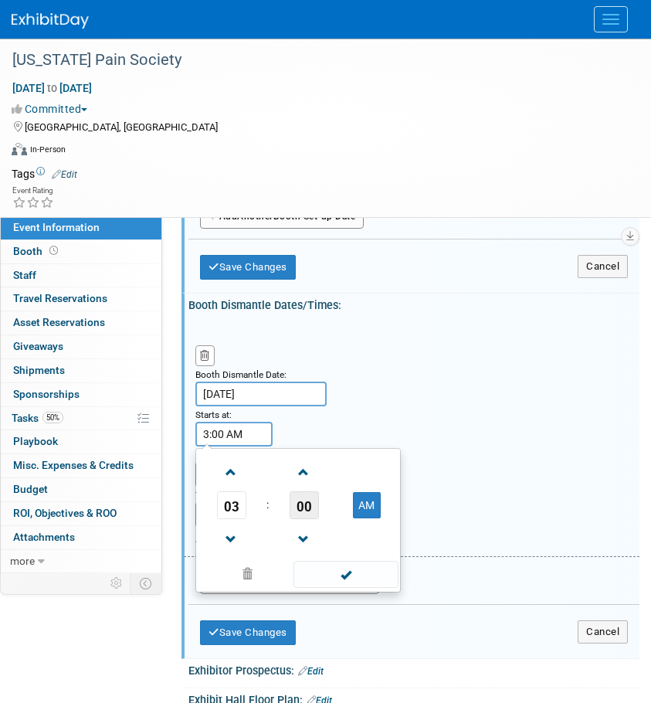
click at [301, 506] on span "00" at bounding box center [304, 505] width 29 height 28
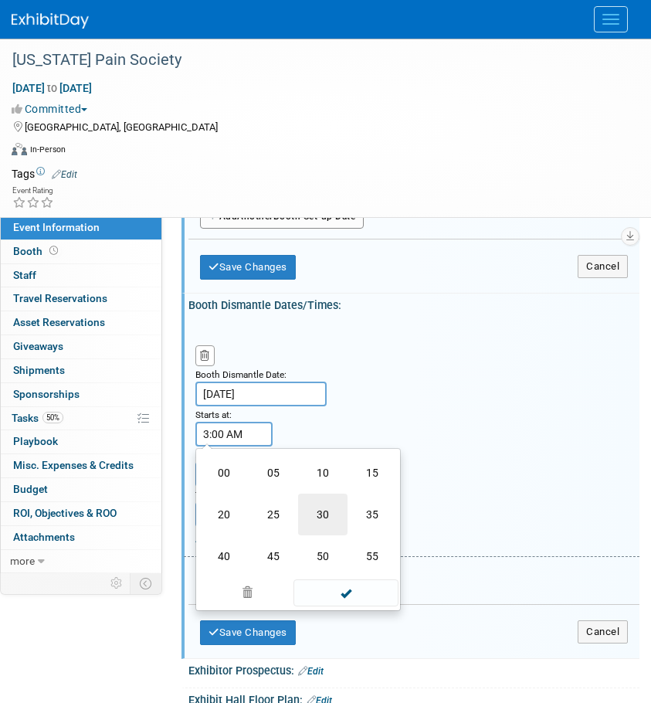
click at [328, 512] on td "30" at bounding box center [322, 515] width 49 height 42
type input "3:30 AM"
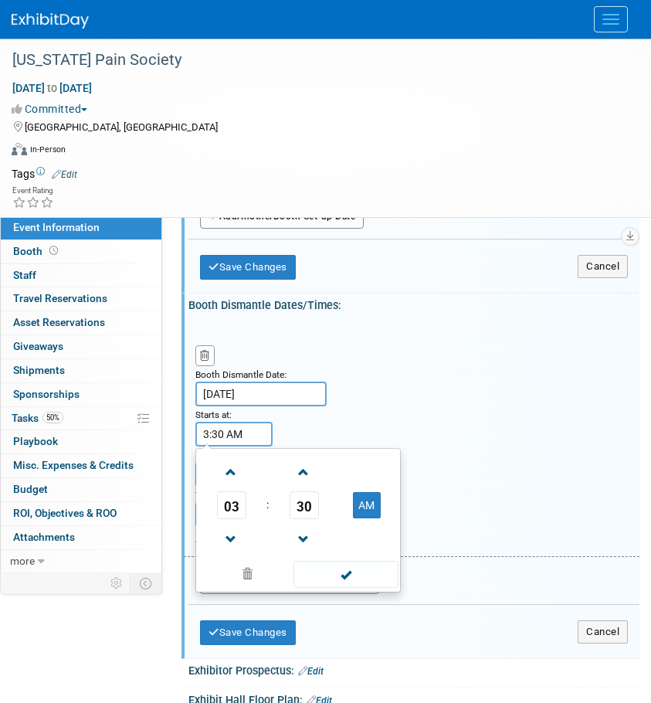
click at [359, 578] on span at bounding box center [346, 574] width 104 height 27
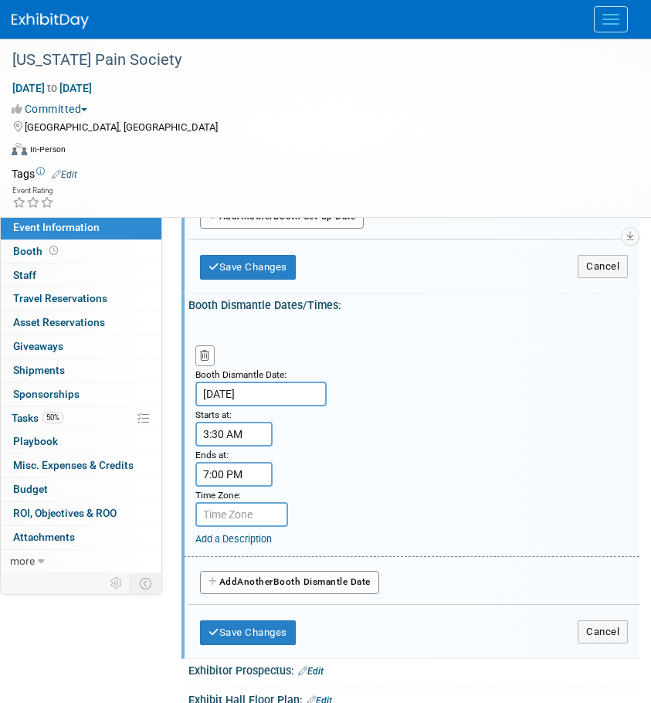
click at [229, 478] on input "7:00 PM" at bounding box center [234, 474] width 77 height 25
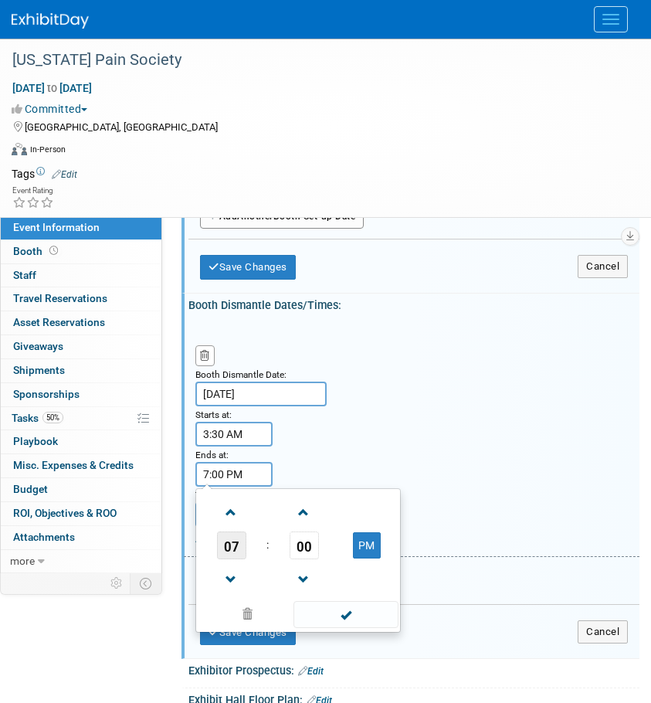
click at [226, 542] on span "07" at bounding box center [231, 546] width 29 height 28
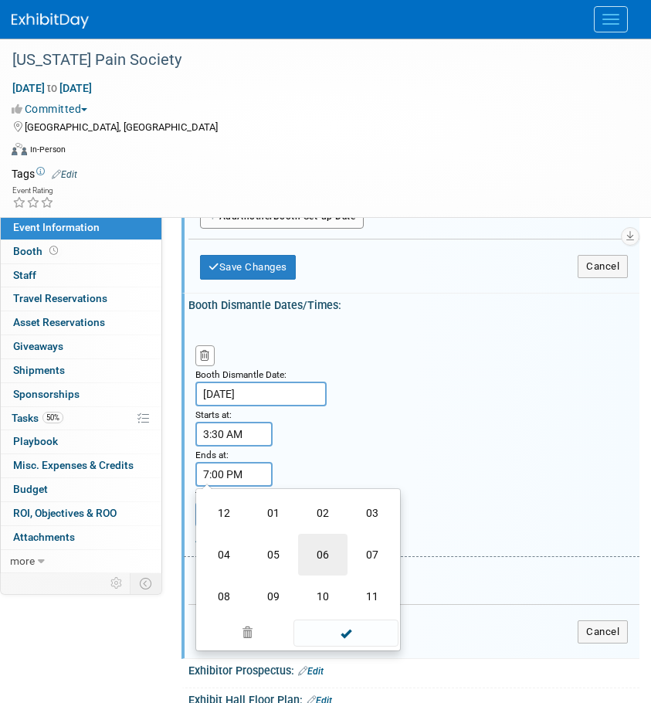
click at [308, 543] on td "06" at bounding box center [322, 555] width 49 height 42
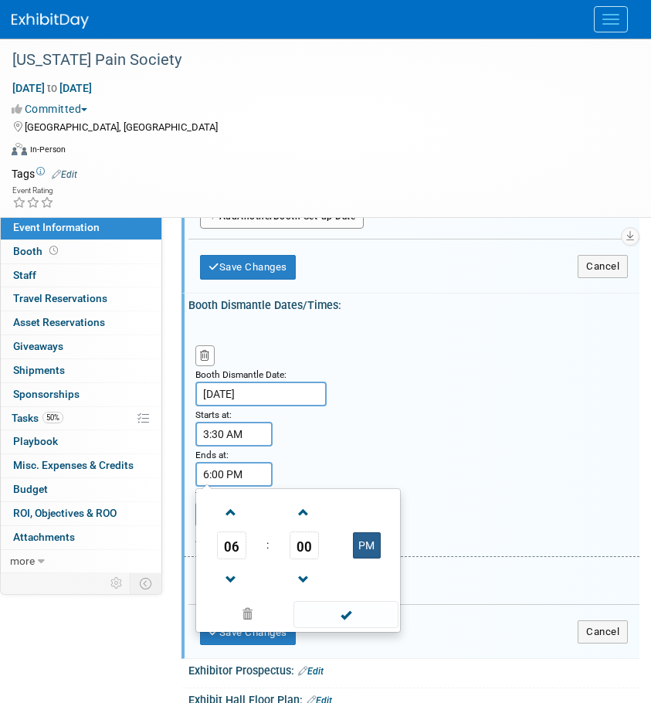
click at [369, 553] on button "PM" at bounding box center [367, 545] width 28 height 26
click at [367, 541] on button "AM" at bounding box center [367, 545] width 28 height 26
type input "6:00 PM"
click at [349, 608] on span at bounding box center [346, 614] width 104 height 27
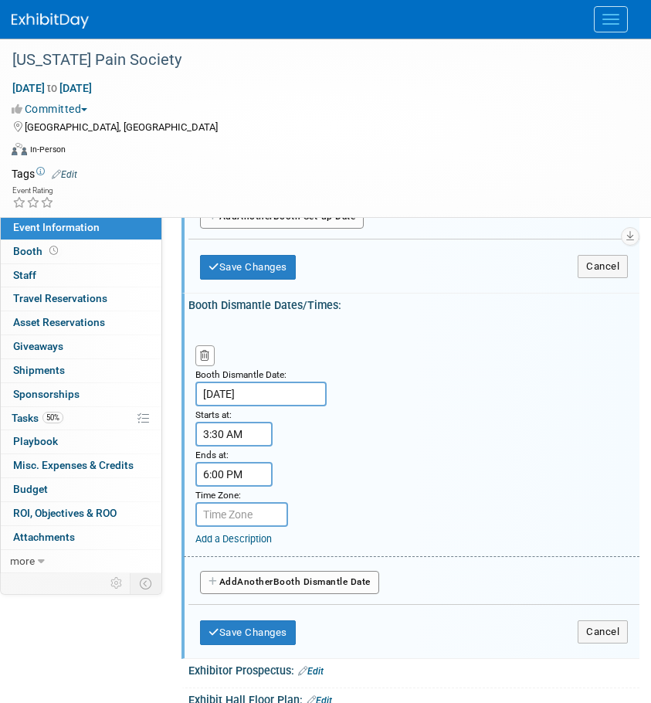
click at [258, 435] on input "3:30 AM" at bounding box center [234, 434] width 77 height 25
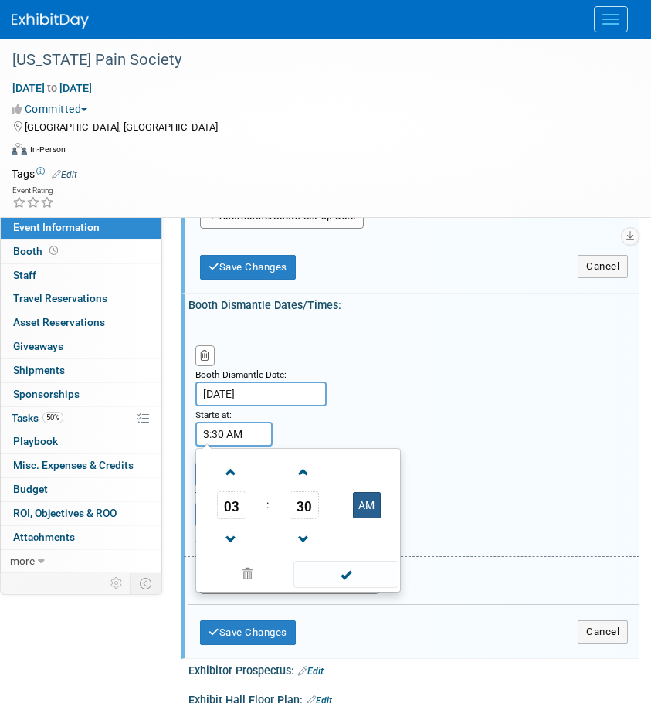
click at [371, 499] on button "AM" at bounding box center [367, 505] width 28 height 26
type input "3:30 PM"
click at [350, 580] on span at bounding box center [346, 574] width 104 height 27
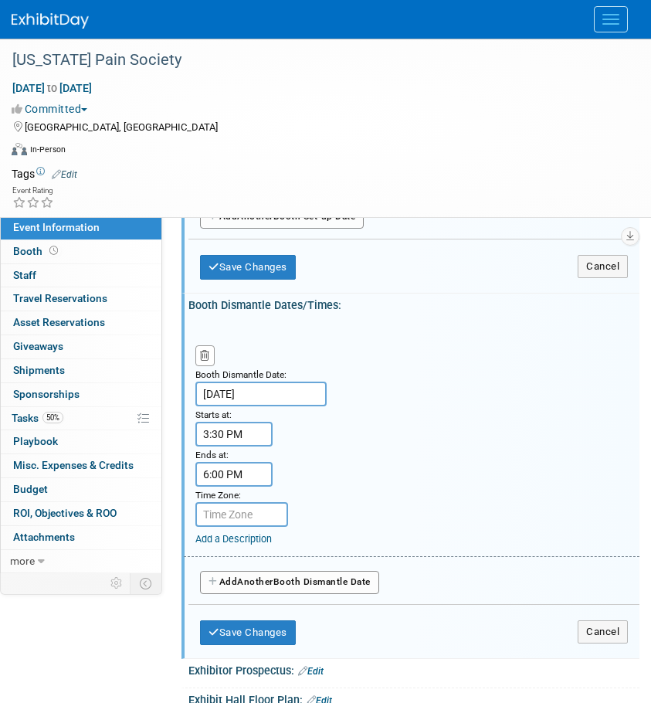
click at [450, 391] on div "Booth Dismantle Date: Oct 25, 2025 Starts at: 3:30 PM Ends at: 6:00 PM Time Zon…" at bounding box center [412, 438] width 456 height 237
click at [253, 621] on button "Save Changes" at bounding box center [248, 633] width 96 height 25
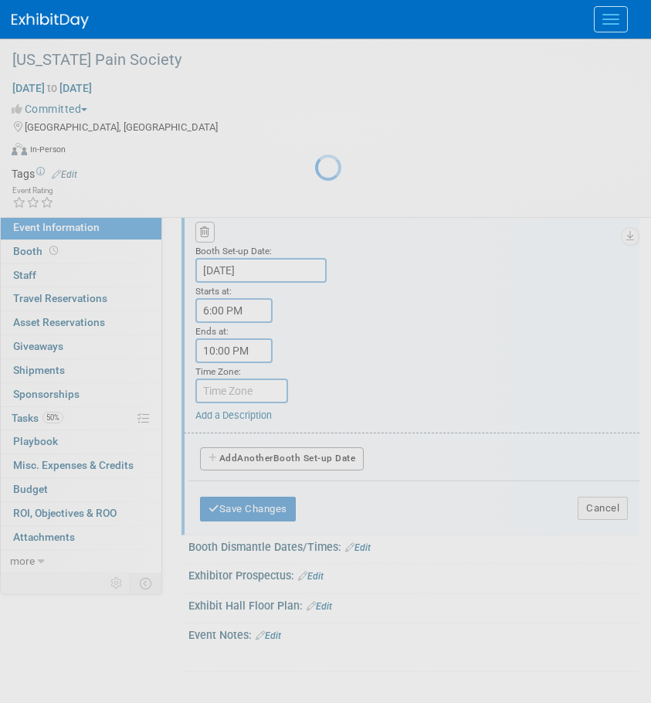
scroll to position [249, 0]
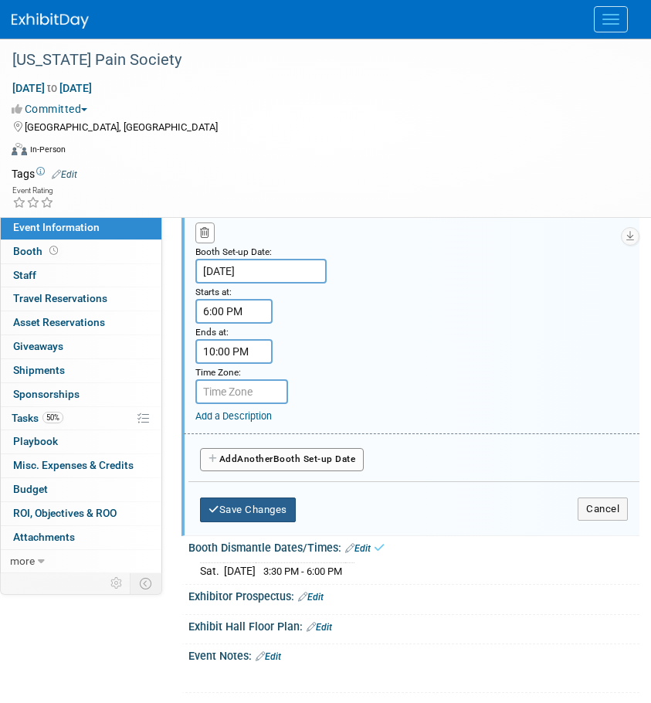
click at [284, 511] on button "Save Changes" at bounding box center [248, 510] width 96 height 25
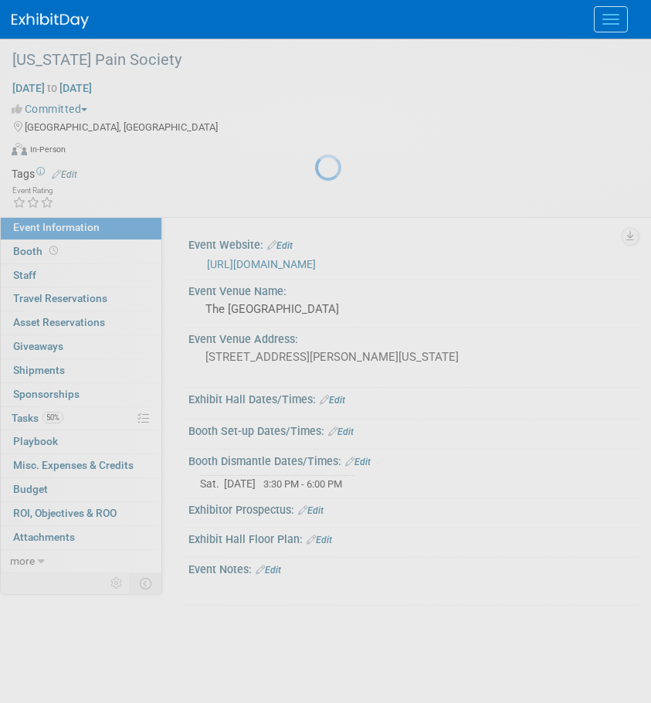
scroll to position [0, 0]
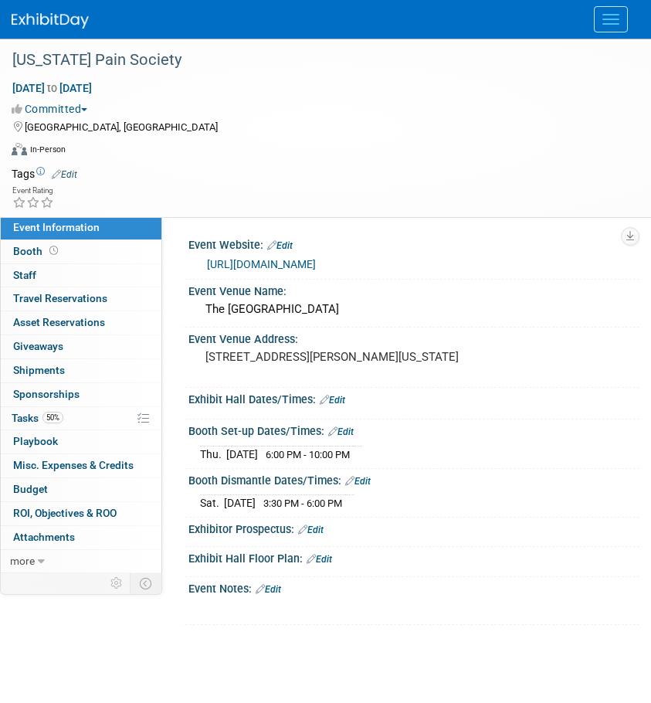
click at [345, 399] on link "Edit" at bounding box center [333, 400] width 26 height 11
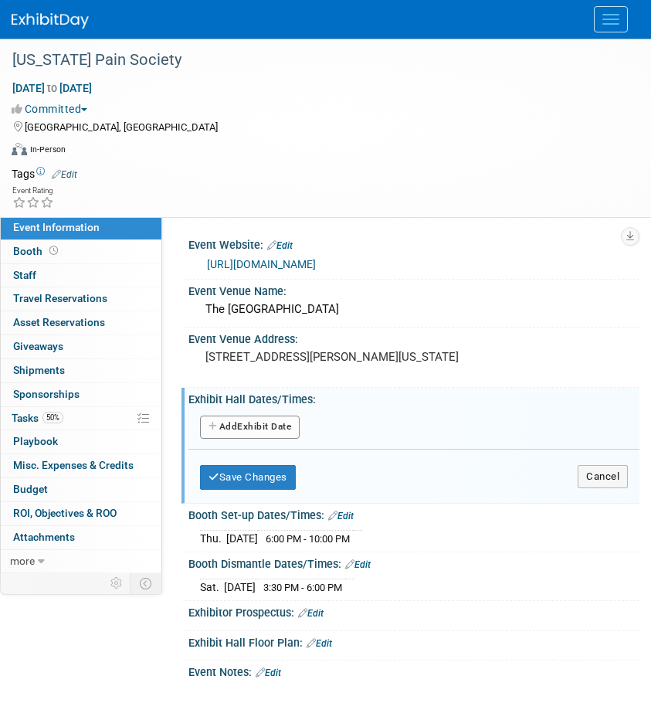
scroll to position [36, 0]
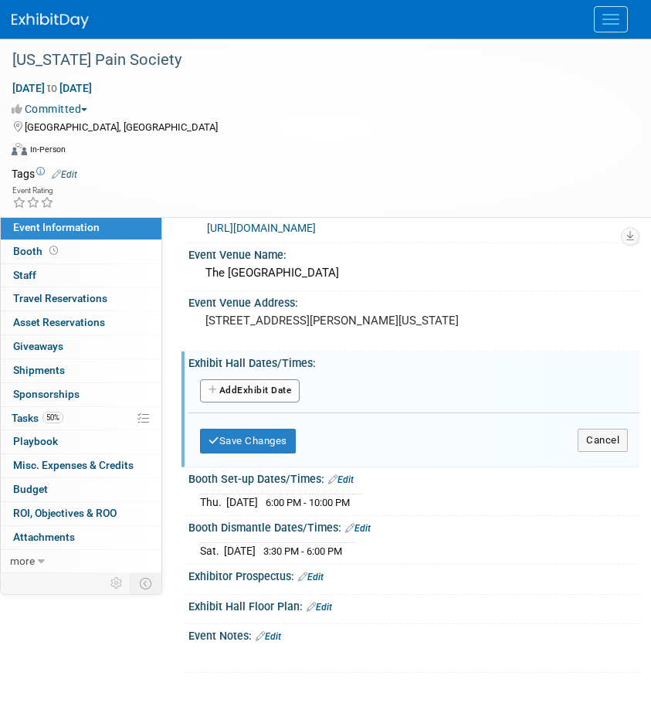
click at [270, 394] on button "Add Another Exhibit Date" at bounding box center [250, 390] width 100 height 23
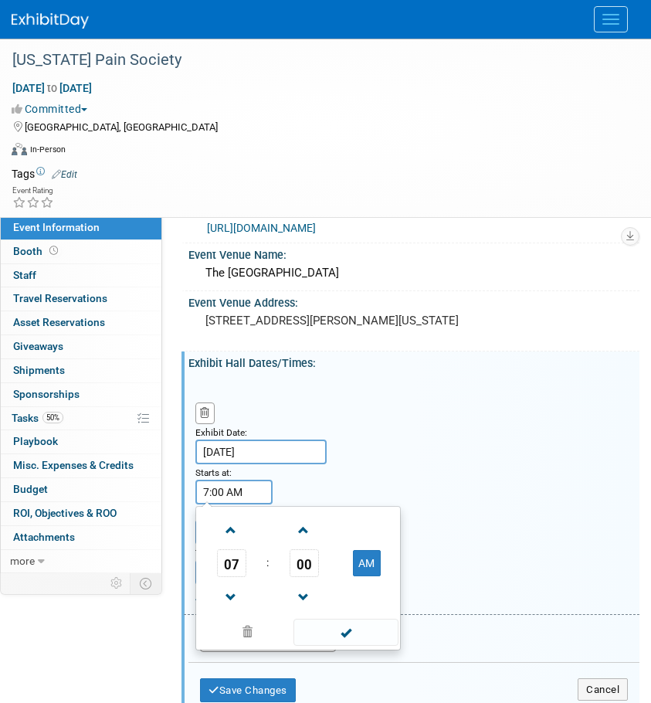
click at [225, 489] on input "7:00 AM" at bounding box center [234, 492] width 77 height 25
click at [230, 576] on span "07" at bounding box center [231, 563] width 29 height 28
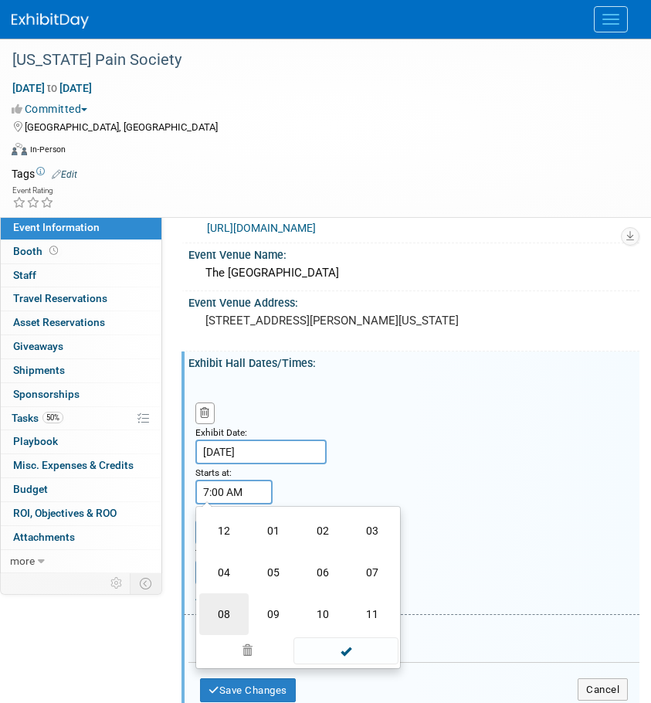
click at [229, 621] on td "08" at bounding box center [223, 614] width 49 height 42
type input "8:00 AM"
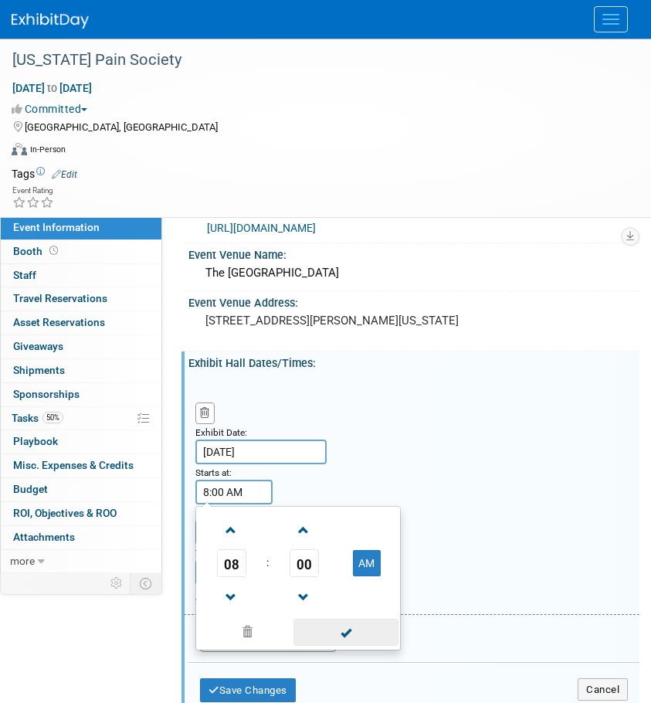
click at [339, 639] on span at bounding box center [346, 632] width 104 height 27
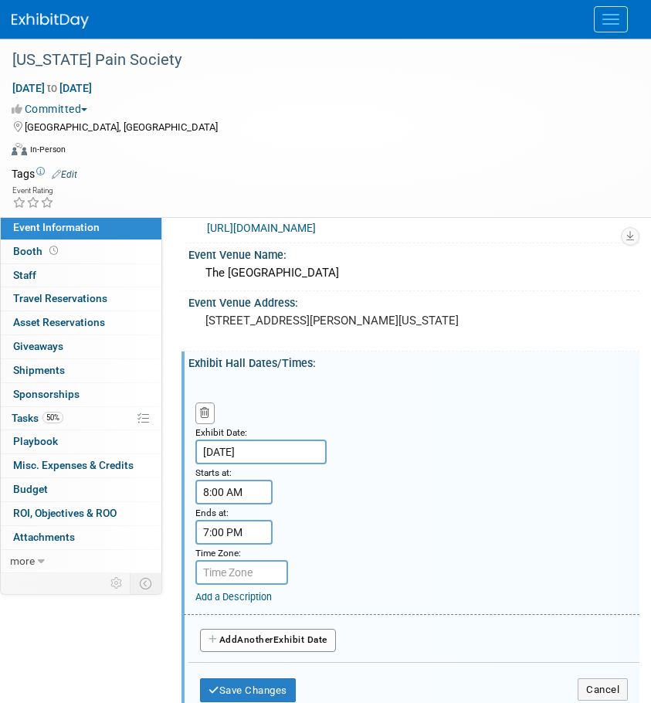
click at [226, 529] on input "7:00 PM" at bounding box center [234, 532] width 77 height 25
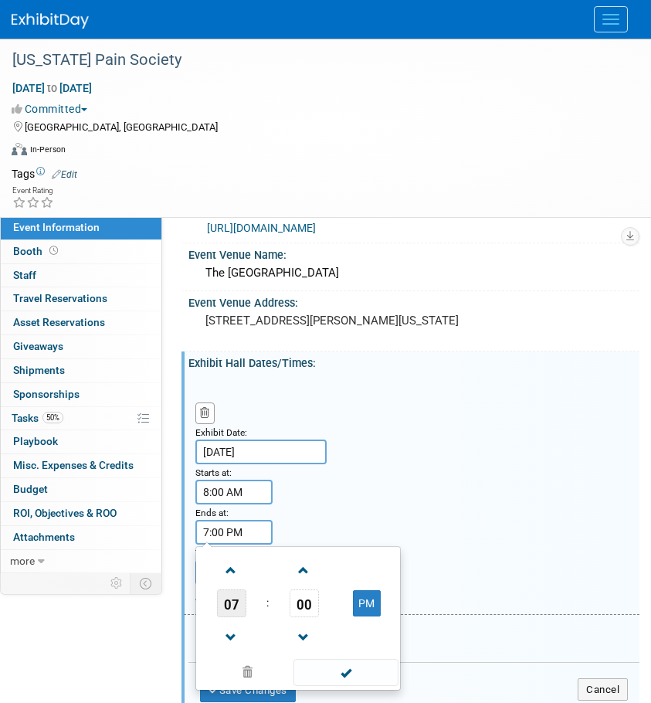
click at [232, 607] on span "07" at bounding box center [231, 604] width 29 height 28
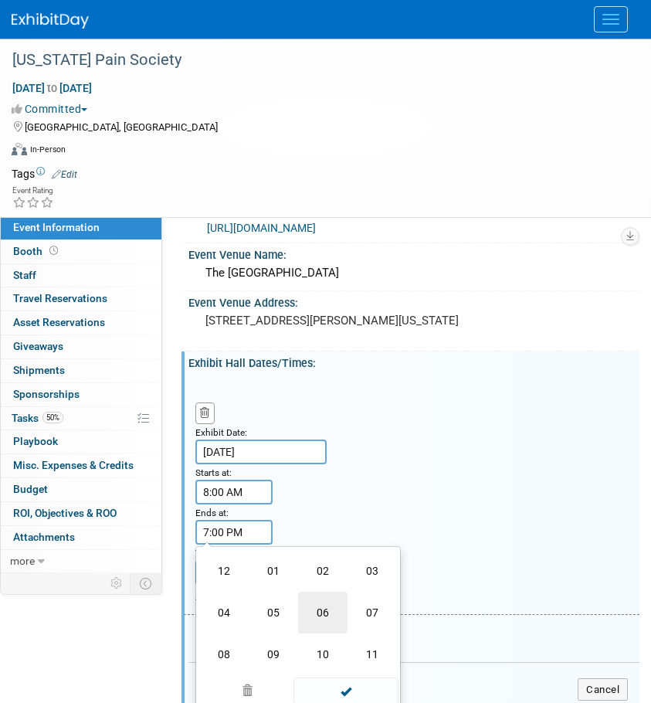
click at [329, 607] on td "06" at bounding box center [322, 613] width 49 height 42
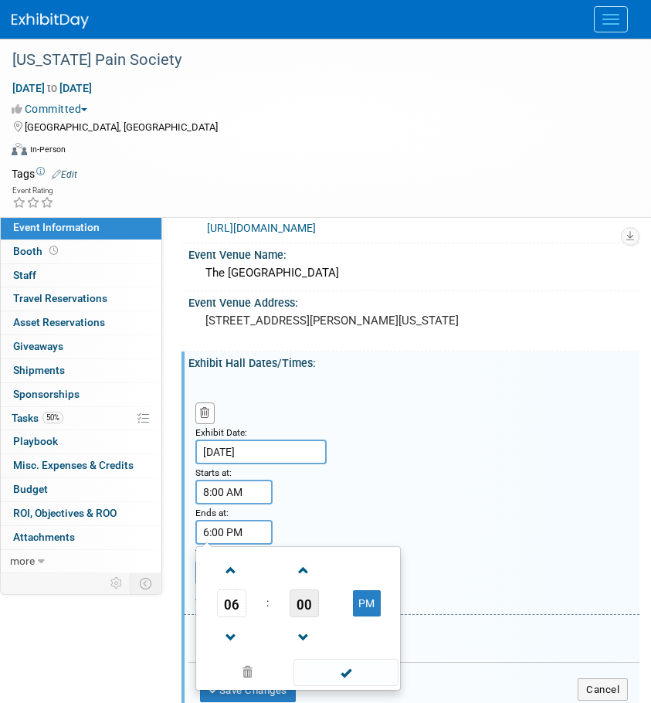
click at [308, 610] on span "00" at bounding box center [304, 604] width 29 height 28
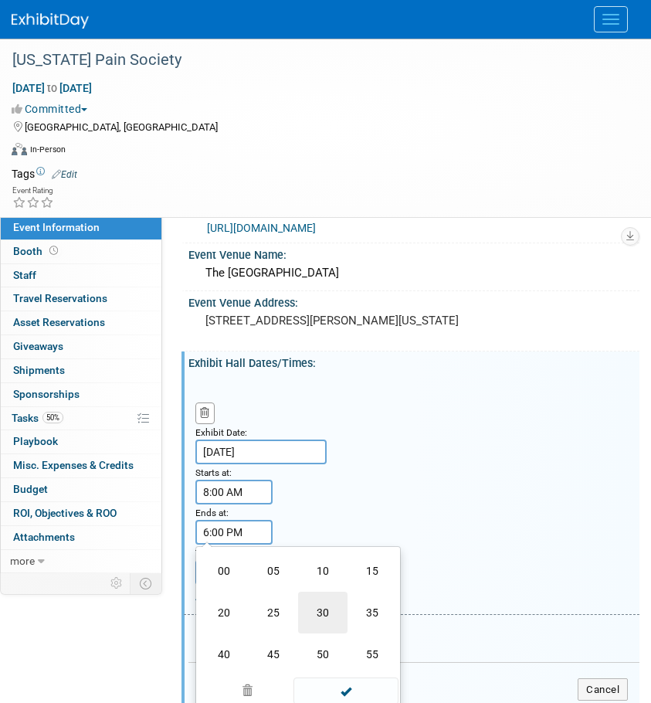
click at [326, 627] on td "30" at bounding box center [322, 613] width 49 height 42
type input "6:30 PM"
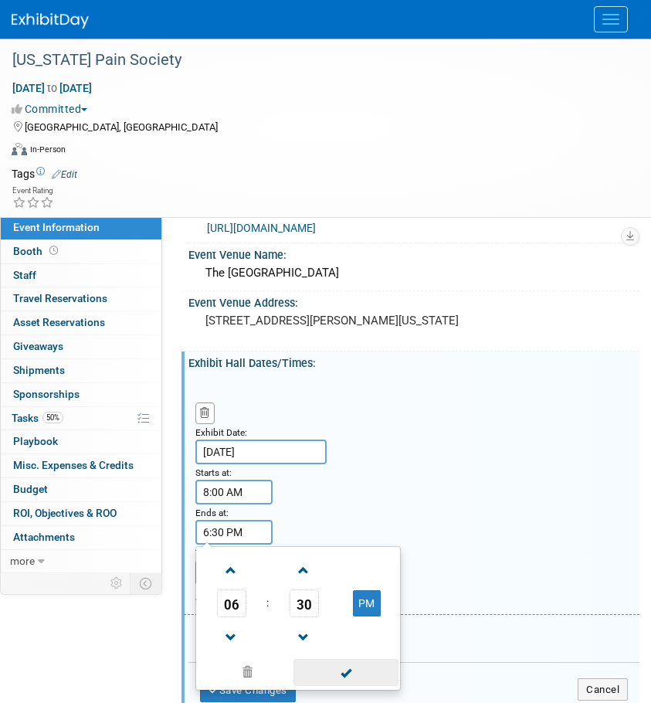
click at [326, 668] on span at bounding box center [346, 672] width 104 height 27
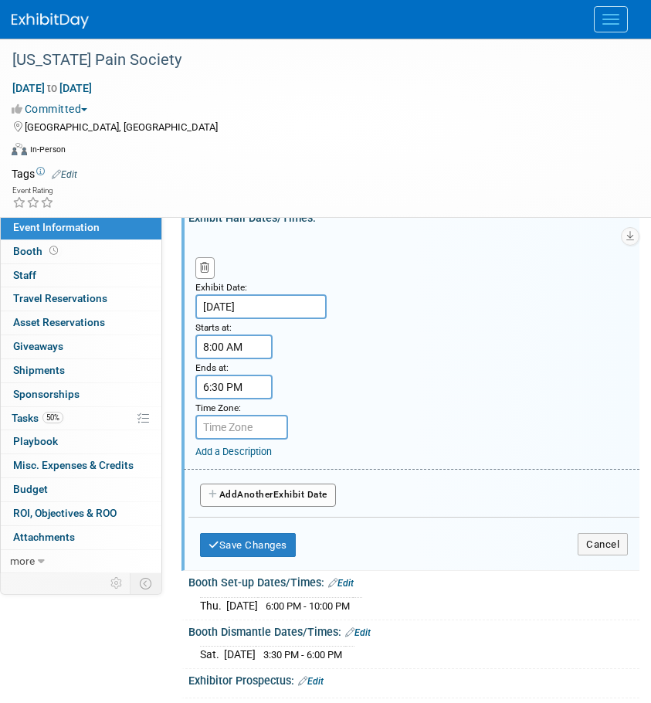
scroll to position [191, 0]
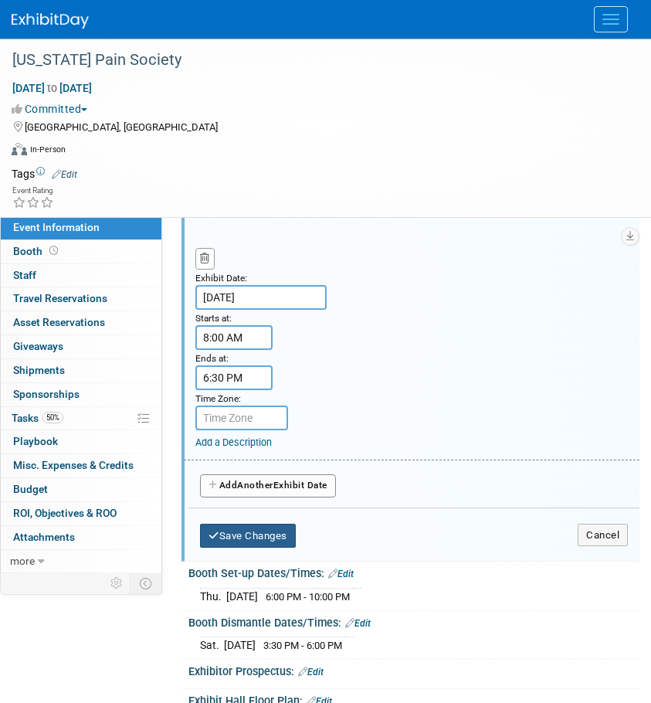
click at [241, 545] on button "Save Changes" at bounding box center [248, 536] width 96 height 25
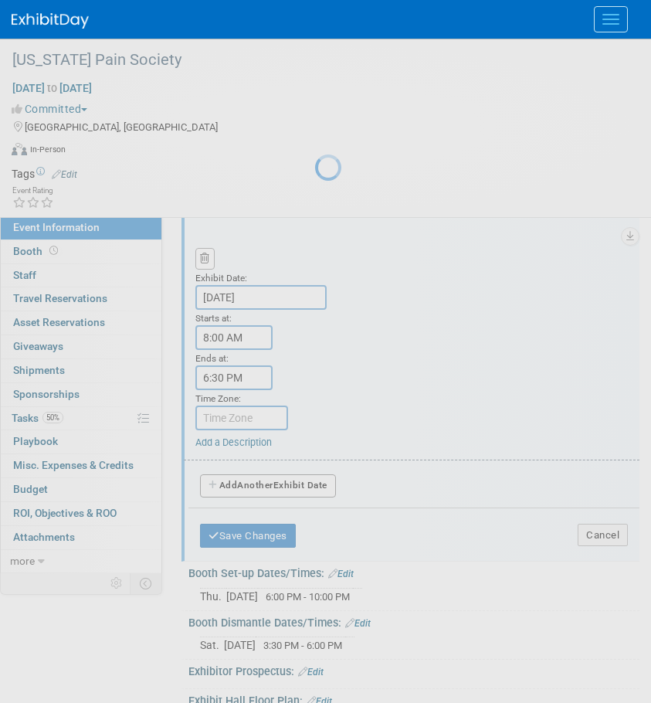
scroll to position [0, 0]
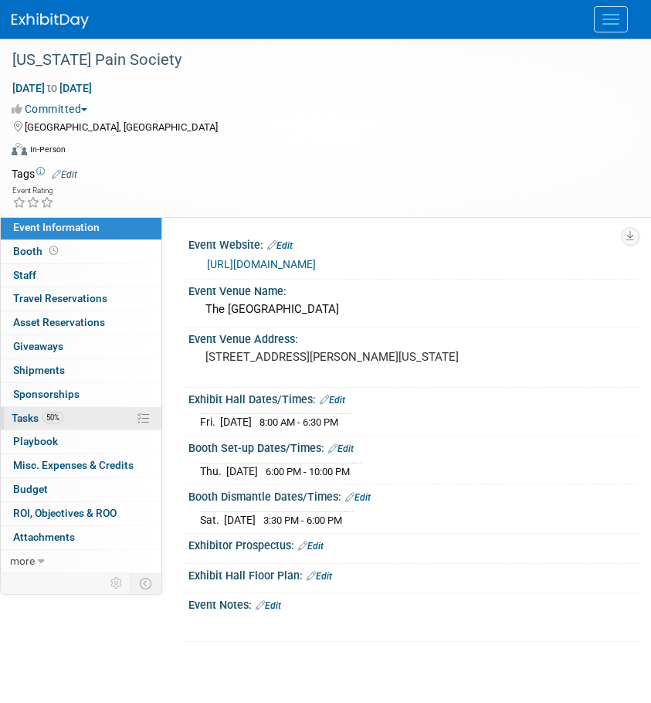
click at [50, 413] on span "50%" at bounding box center [53, 418] width 21 height 12
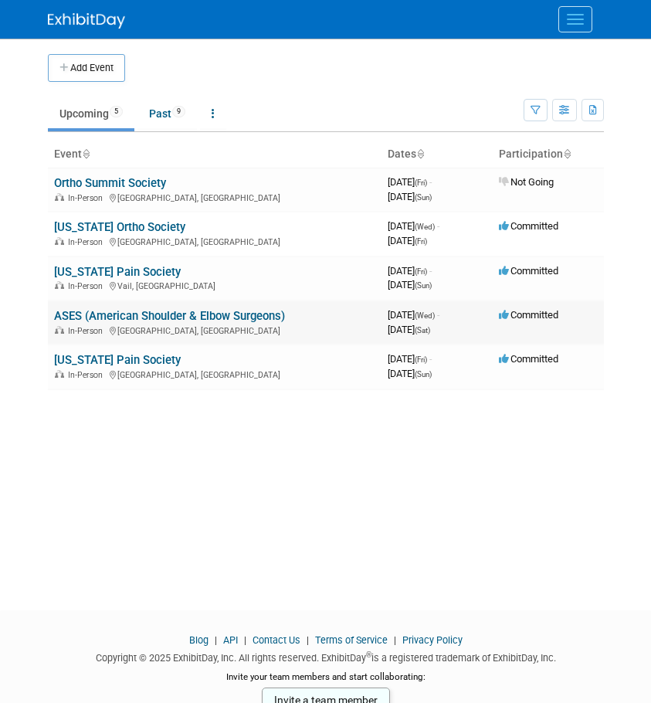
click at [94, 314] on link "ASES (American Shoulder & Elbow Surgeons)" at bounding box center [169, 316] width 231 height 14
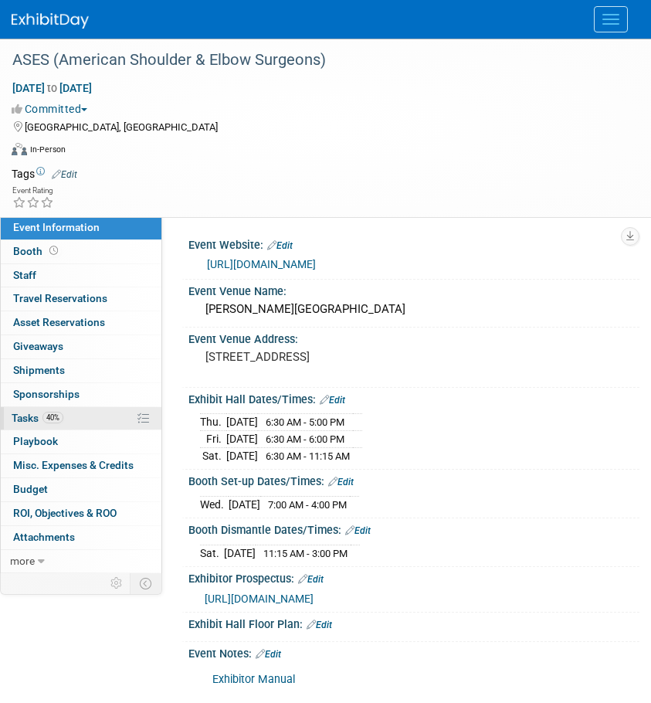
click at [84, 416] on link "40% Tasks 40%" at bounding box center [81, 418] width 161 height 23
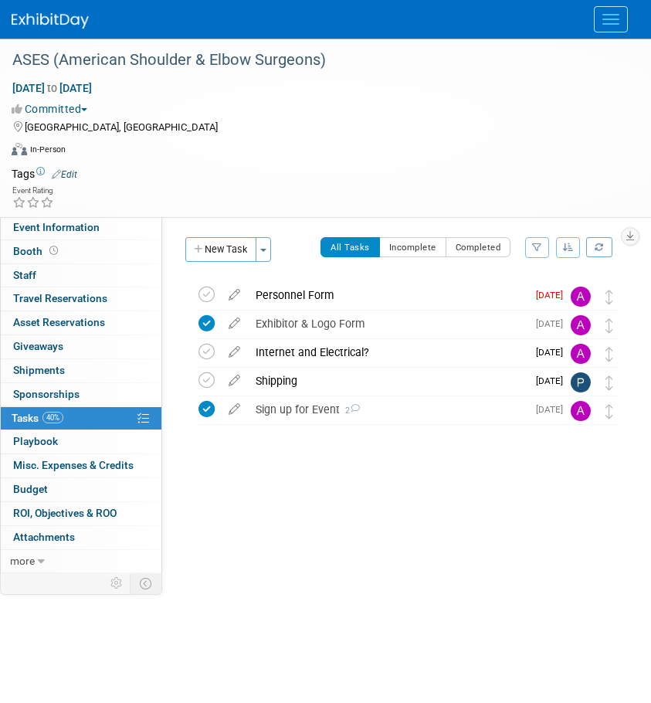
click at [77, 413] on link "40% Tasks 40%" at bounding box center [81, 418] width 161 height 23
click at [218, 249] on button "New Task" at bounding box center [220, 249] width 71 height 25
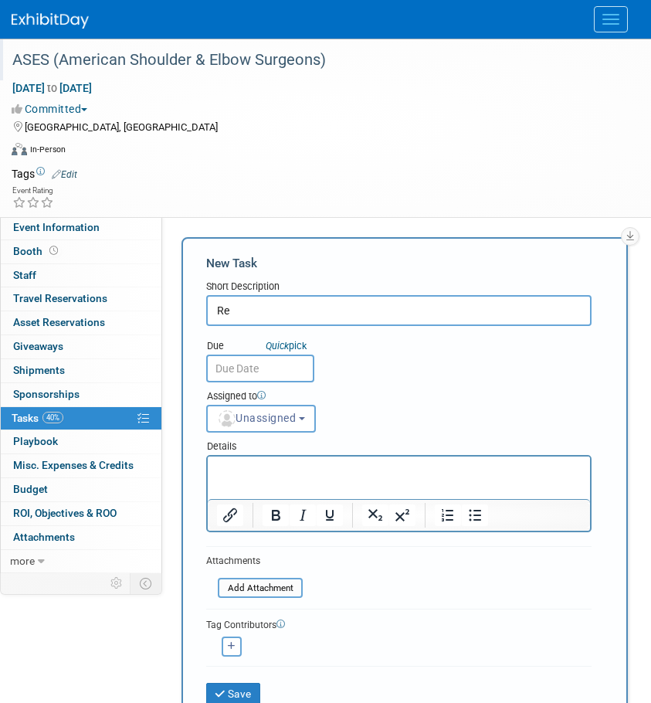
type input "R"
type input "Hotel Reservation"
click at [291, 378] on body "MDRx Events Add Event Bulk Upload Events Shareable Event Boards Recently Viewed…" at bounding box center [325, 351] width 651 height 703
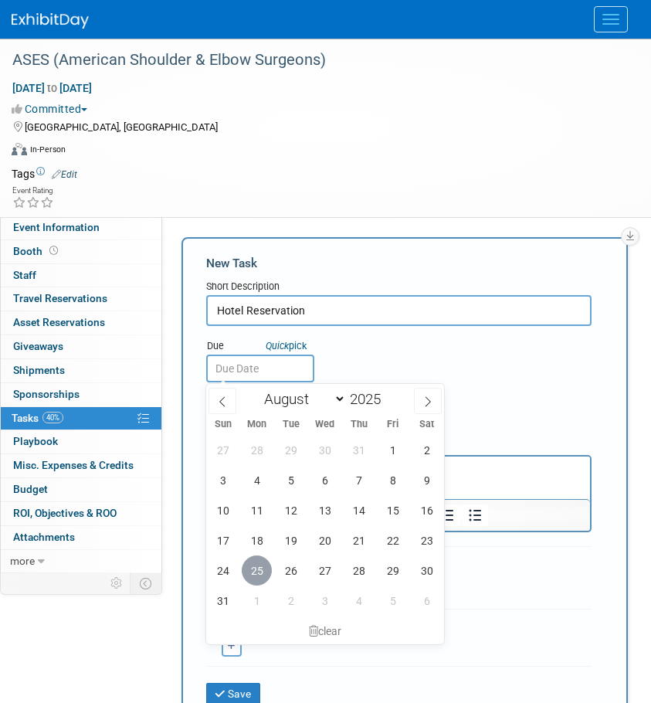
click at [258, 573] on span "25" at bounding box center [257, 571] width 30 height 30
type input "Aug 25, 2025"
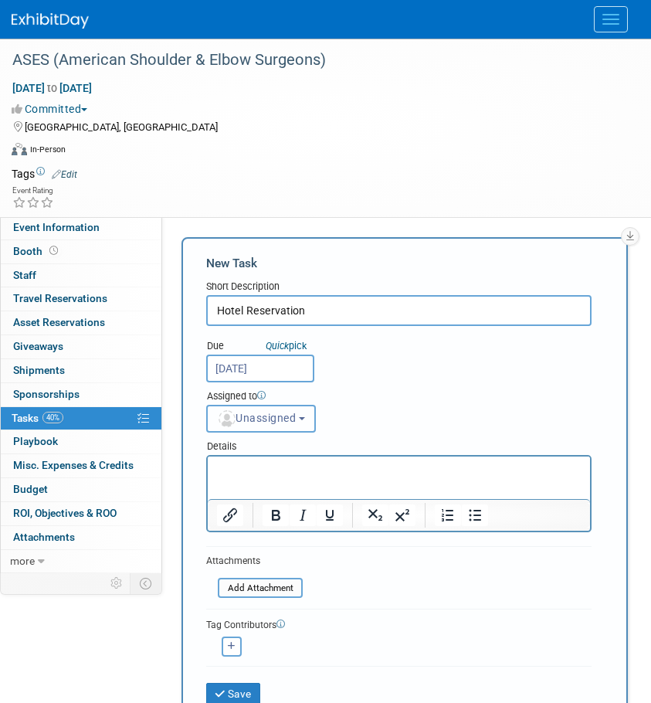
click at [276, 409] on button "Unassigned" at bounding box center [261, 419] width 110 height 28
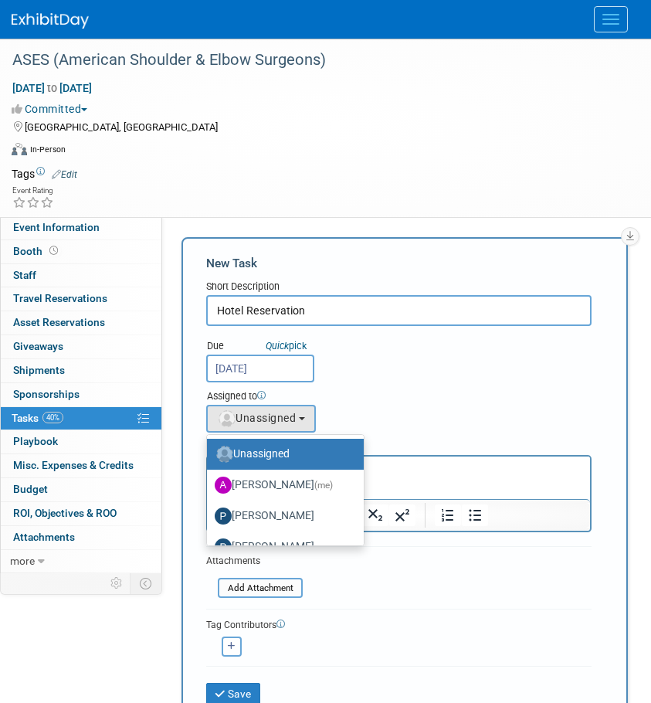
drag, startPoint x: 263, startPoint y: 538, endPoint x: 423, endPoint y: 559, distance: 162.1
click at [441, 559] on form "New Task Short Description Hotel Reservation Due Quick pick Aug 25, 2025 Unassi…" at bounding box center [404, 501] width 397 height 492
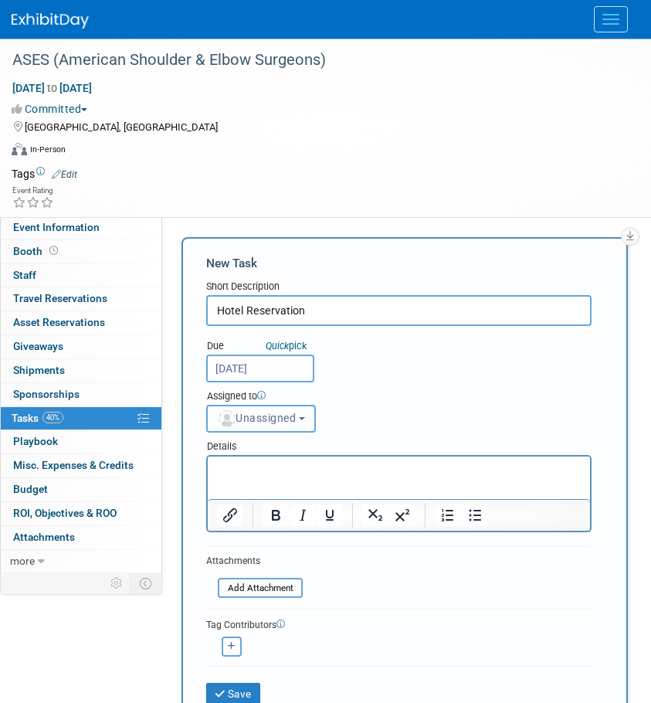
click at [289, 417] on span "Unassigned" at bounding box center [256, 418] width 79 height 12
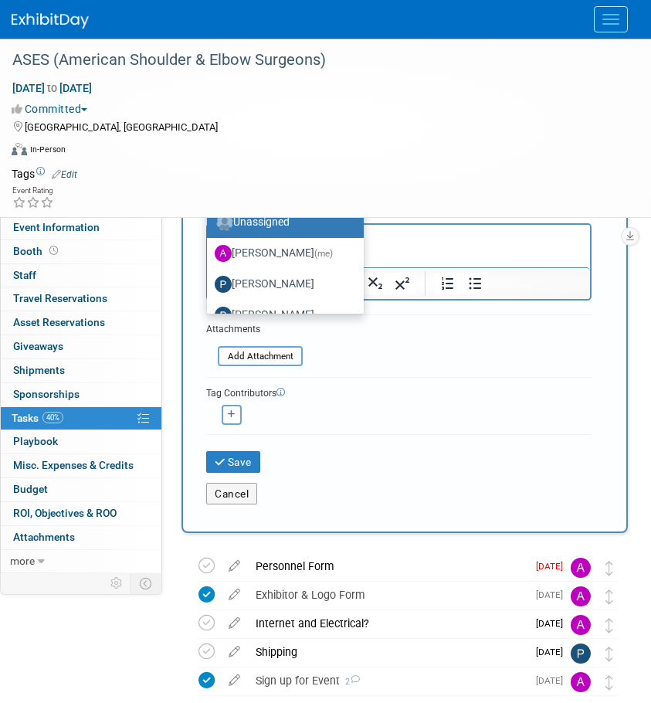
scroll to position [52, 0]
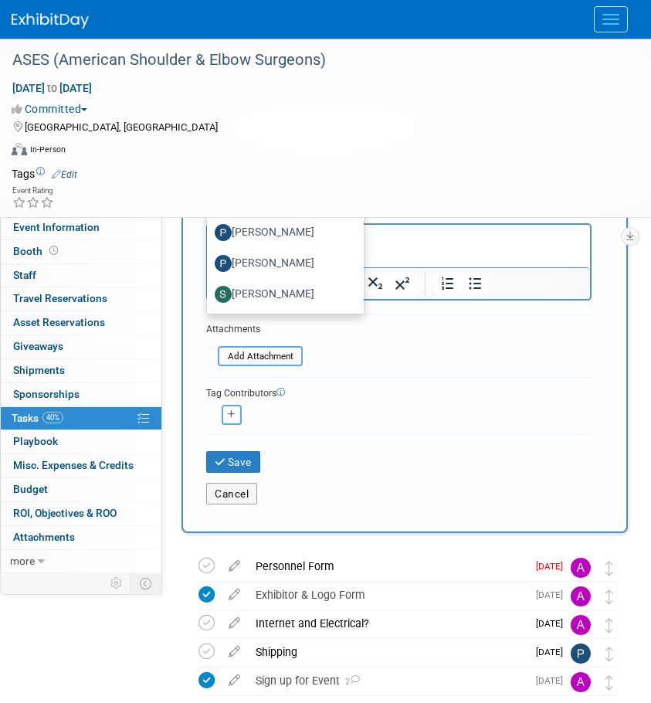
click at [287, 262] on label "[PERSON_NAME]" at bounding box center [282, 263] width 134 height 25
click at [209, 262] on input "[PERSON_NAME]" at bounding box center [204, 262] width 10 height 10
select select "5aeb7f10-1173-4f5f-b5ca-62c873bf9c93"
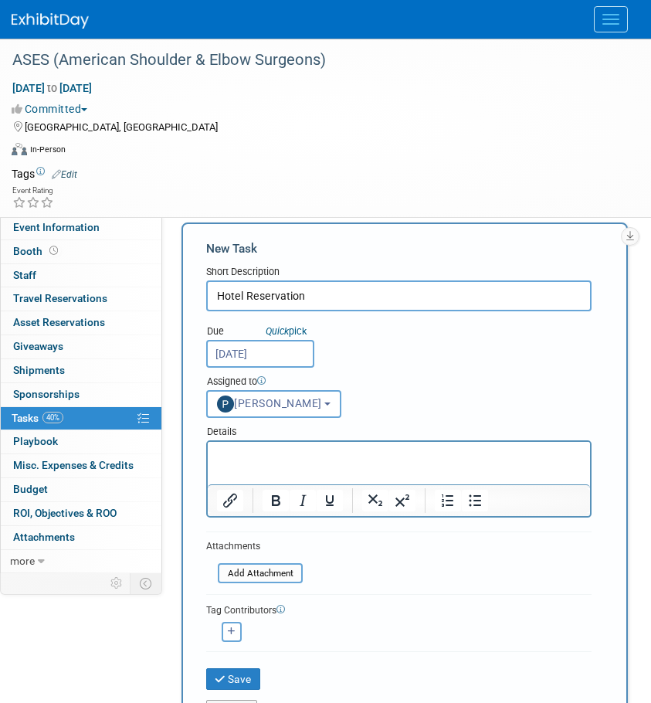
scroll to position [0, 0]
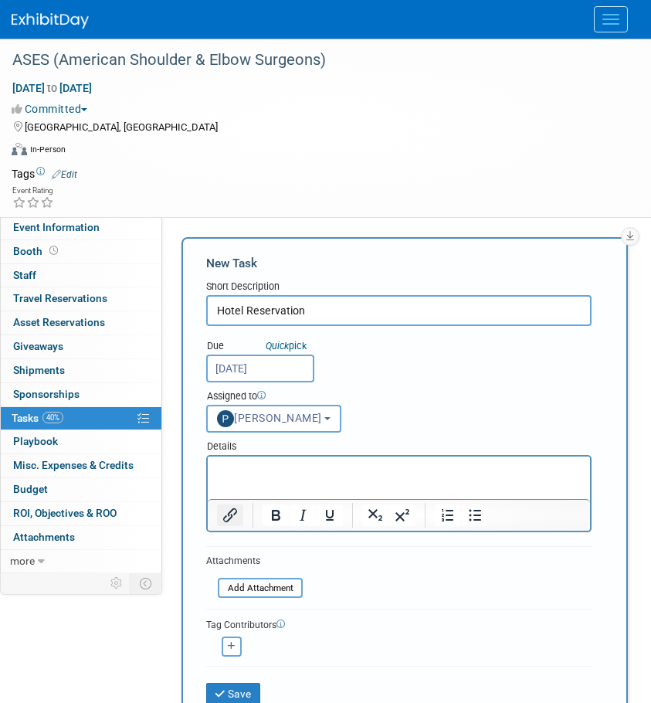
click at [233, 515] on icon "Insert/edit link" at bounding box center [230, 515] width 19 height 19
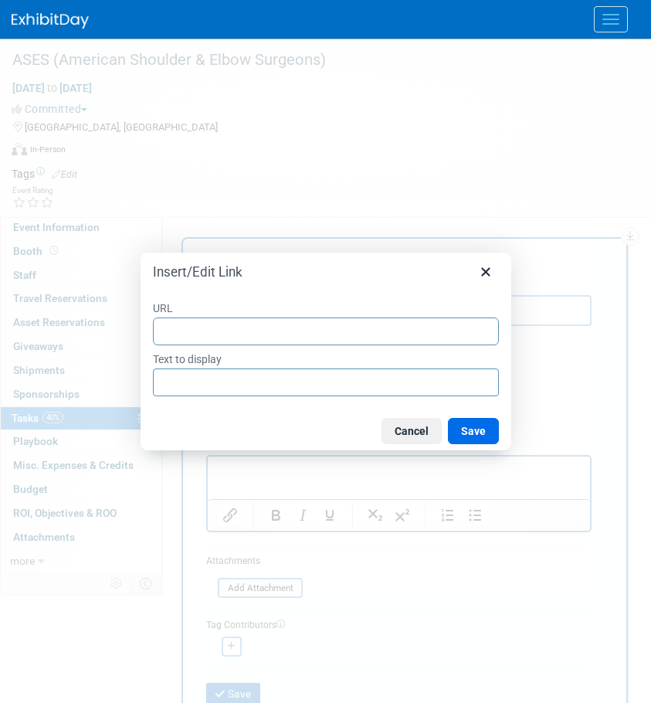
type input "https://book.passkey.com/event/50984652/owner/50906358/home"
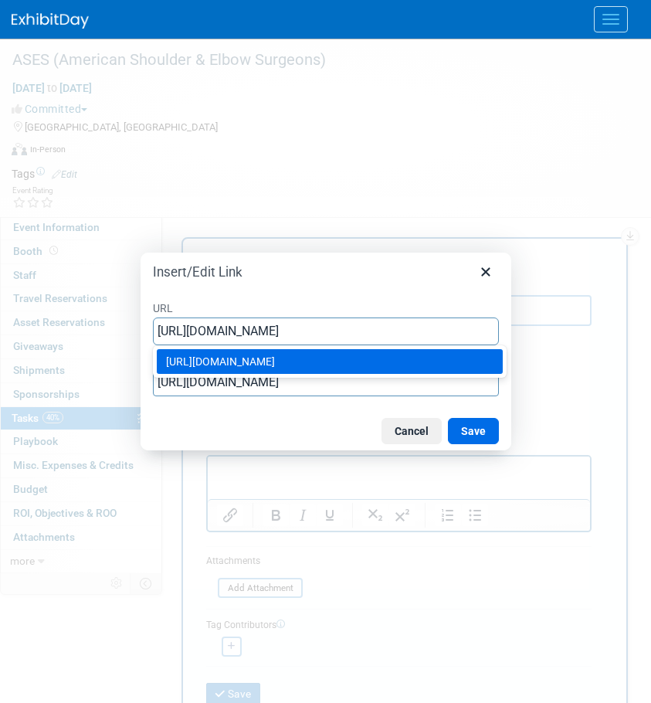
type input "https://book.passkey.com/event/50984652/owner/50906358/home"
click at [400, 253] on div "Insert/Edit Link" at bounding box center [326, 269] width 371 height 32
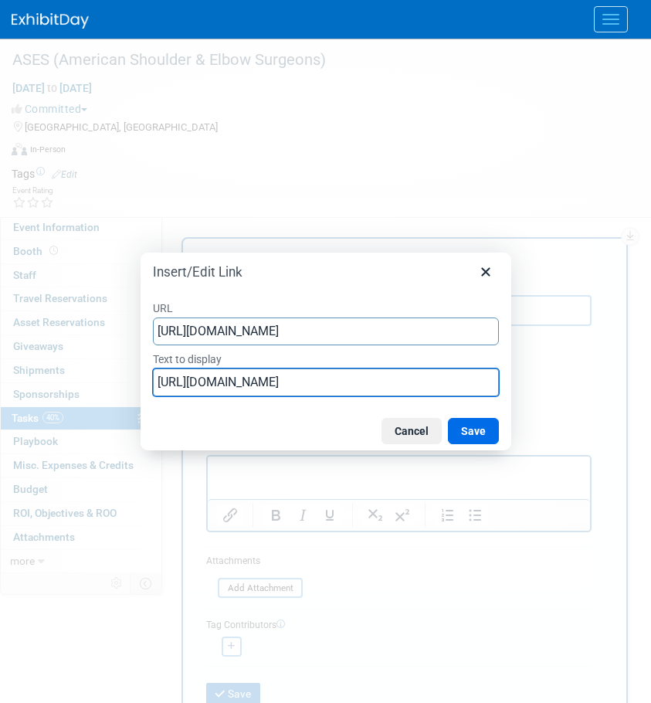
scroll to position [0, 38]
drag, startPoint x: 156, startPoint y: 381, endPoint x: 789, endPoint y: 357, distance: 633.3
click at [651, 357] on html "MDRx Events Add Event Bulk Upload Events Shareable Event Boards Recently Viewed…" at bounding box center [325, 351] width 651 height 703
type input "Hotel Reservation Link"
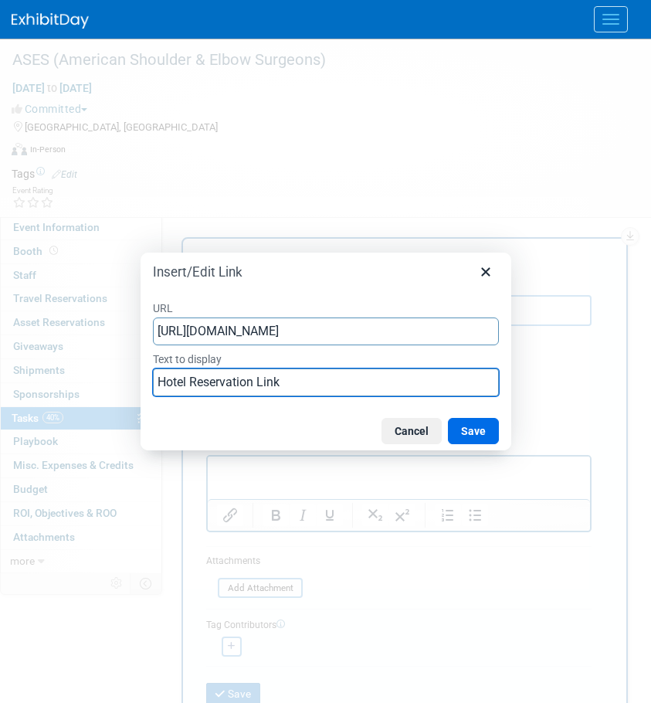
drag, startPoint x: 457, startPoint y: 436, endPoint x: 468, endPoint y: 427, distance: 14.4
click at [457, 434] on button "Save" at bounding box center [473, 431] width 51 height 26
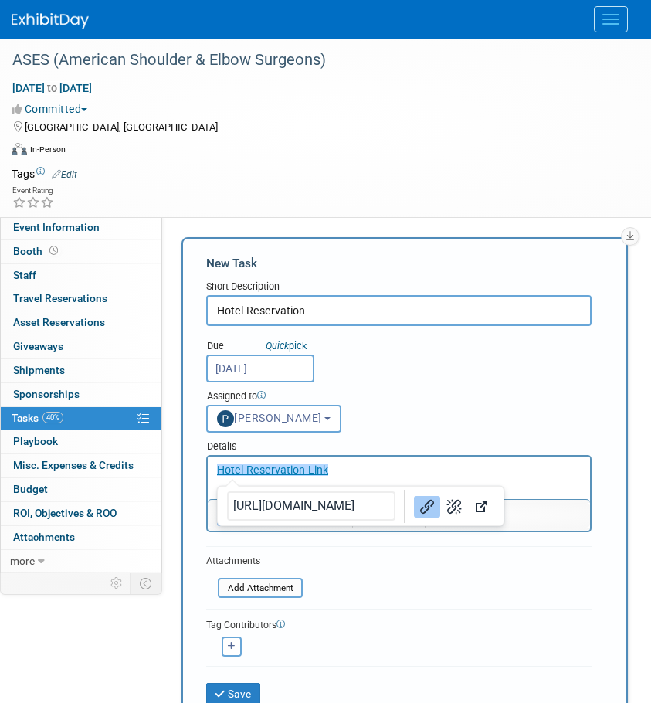
click at [468, 427] on div "Assigned to <img src="https://www.exhibitday.com/Images/Unassigned-User-Icon.pn…" at bounding box center [399, 408] width 409 height 50
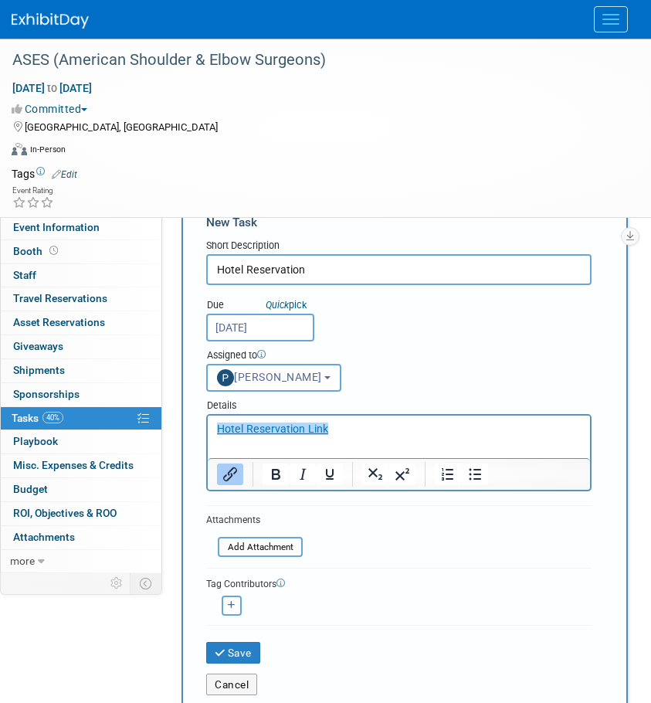
scroll to position [77, 0]
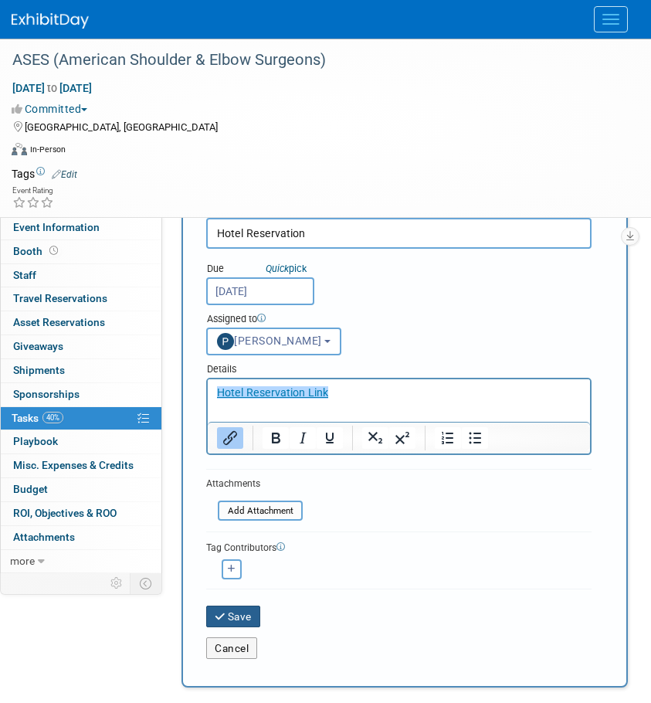
click at [229, 610] on button "Save" at bounding box center [233, 617] width 54 height 22
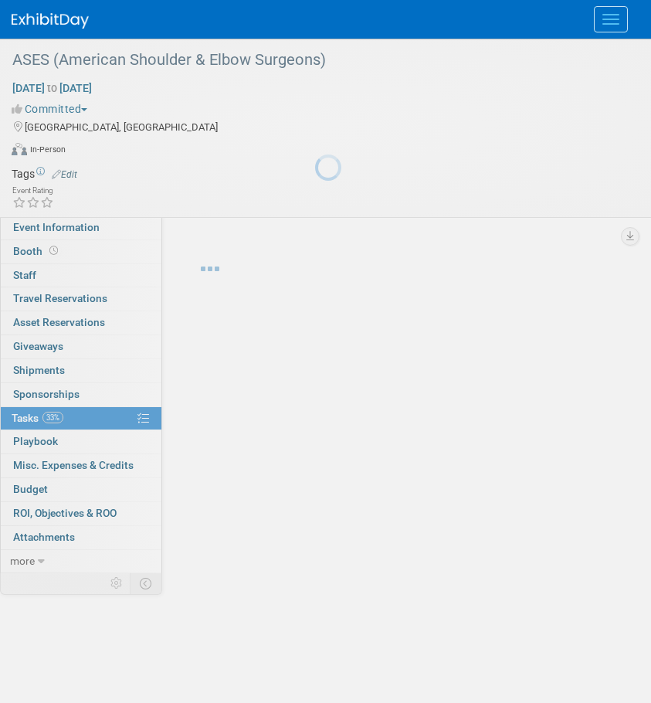
scroll to position [0, 0]
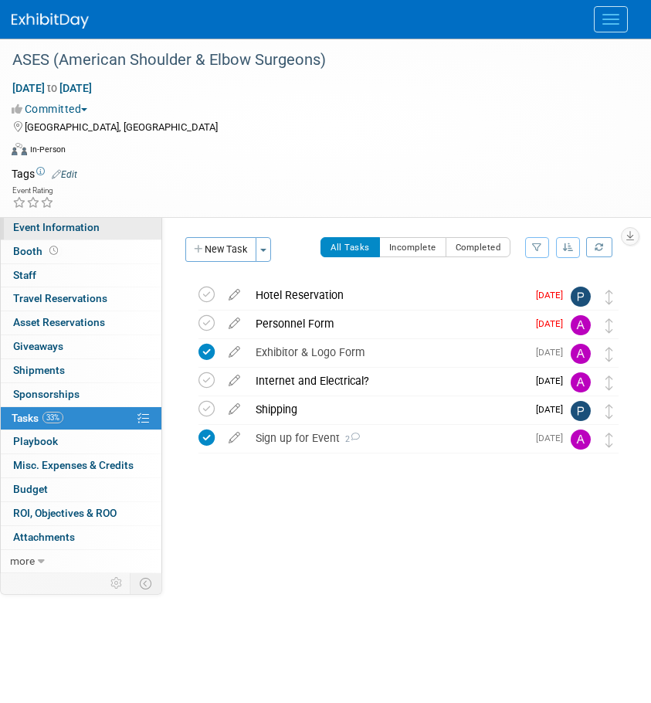
click at [60, 219] on link "Event Information" at bounding box center [81, 227] width 161 height 23
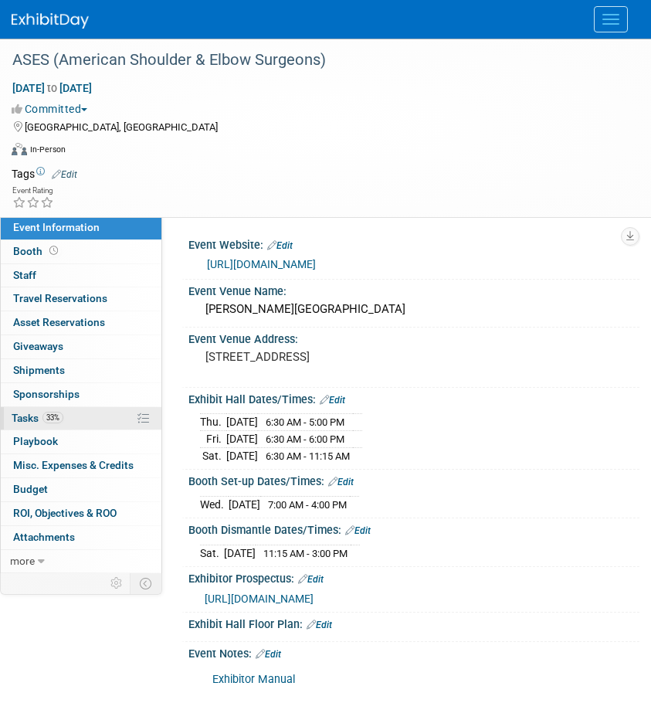
click at [82, 413] on link "33% Tasks 33%" at bounding box center [81, 418] width 161 height 23
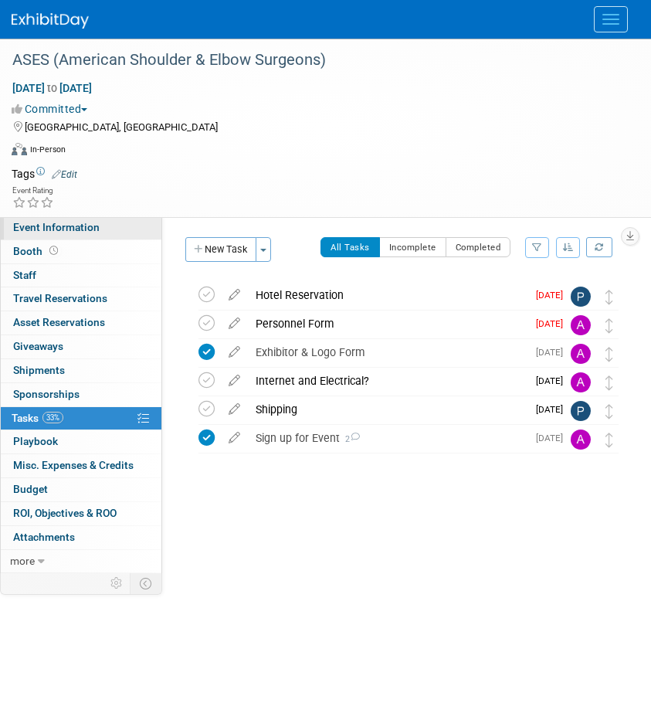
click at [40, 230] on span "Event Information" at bounding box center [56, 227] width 87 height 12
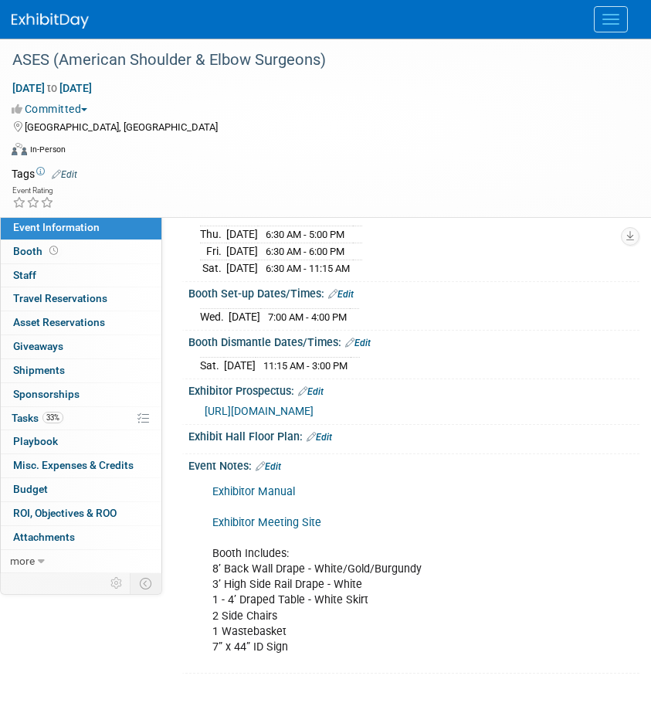
scroll to position [202, 0]
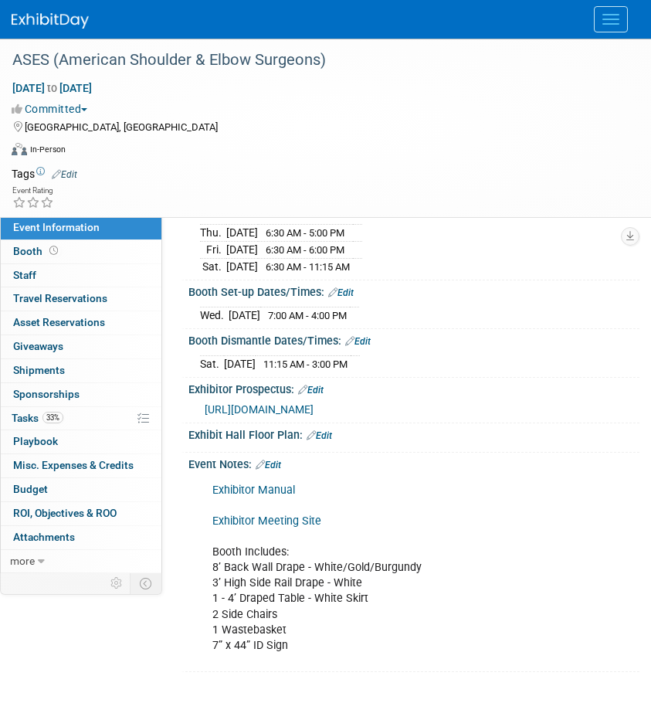
click at [270, 525] on link "Exhibitor Meeting Site" at bounding box center [267, 521] width 109 height 13
click at [42, 423] on span "Tasks 33%" at bounding box center [38, 418] width 52 height 12
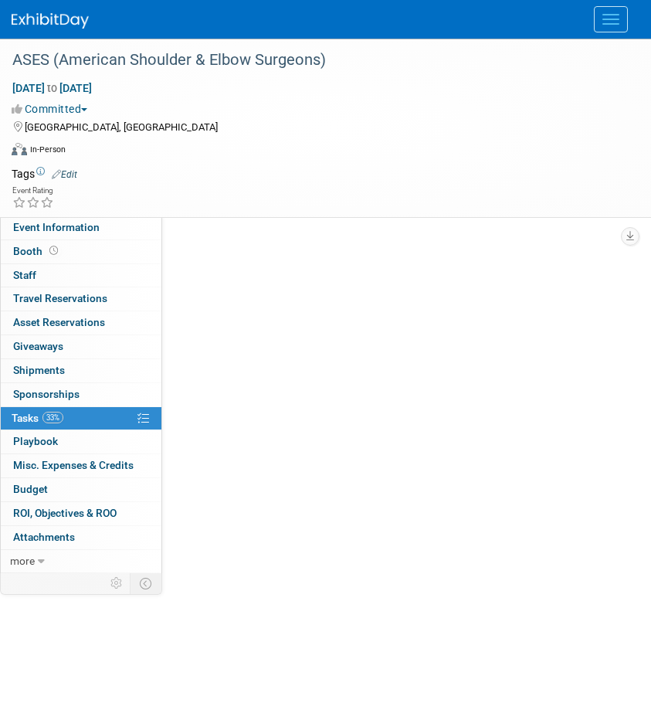
scroll to position [0, 0]
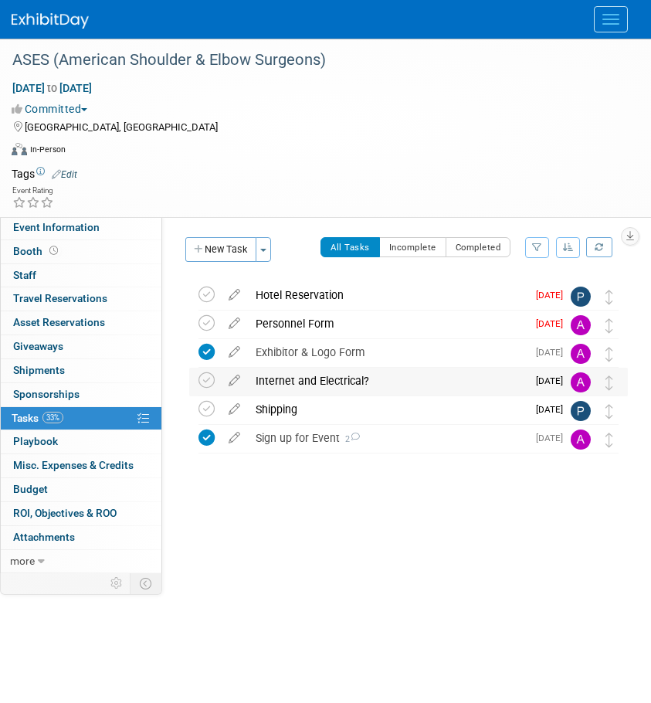
click at [325, 379] on div "Internet and Electrical?" at bounding box center [387, 381] width 279 height 26
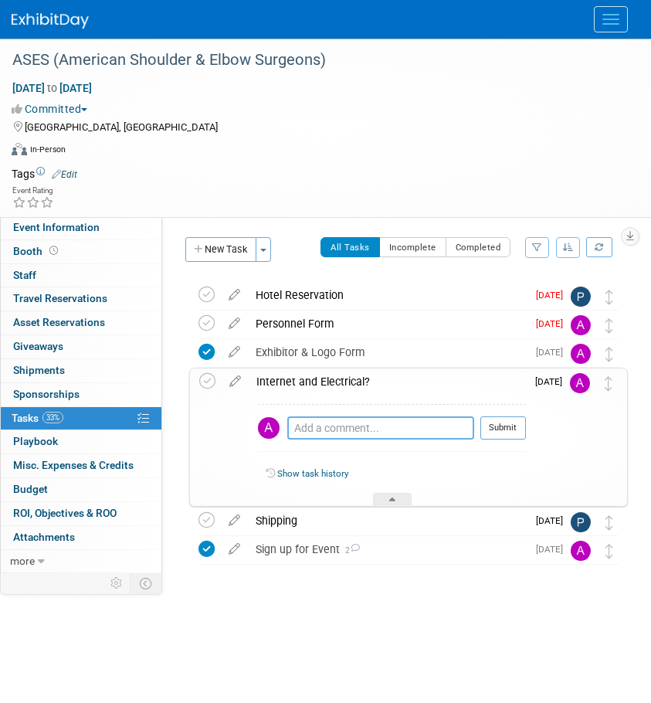
click at [333, 424] on textarea at bounding box center [380, 428] width 187 height 23
type textarea "A"
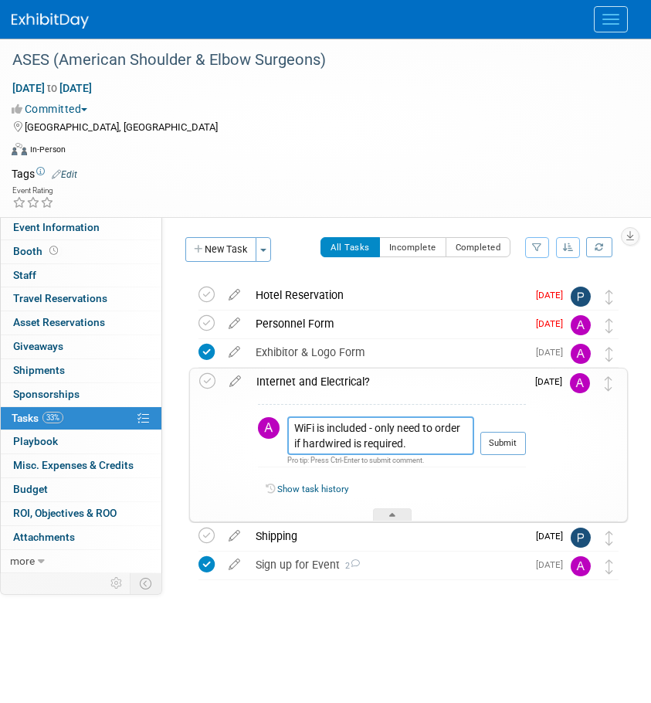
click at [444, 447] on textarea "WiFi is included - only need to order if hardwired is required." at bounding box center [380, 436] width 187 height 39
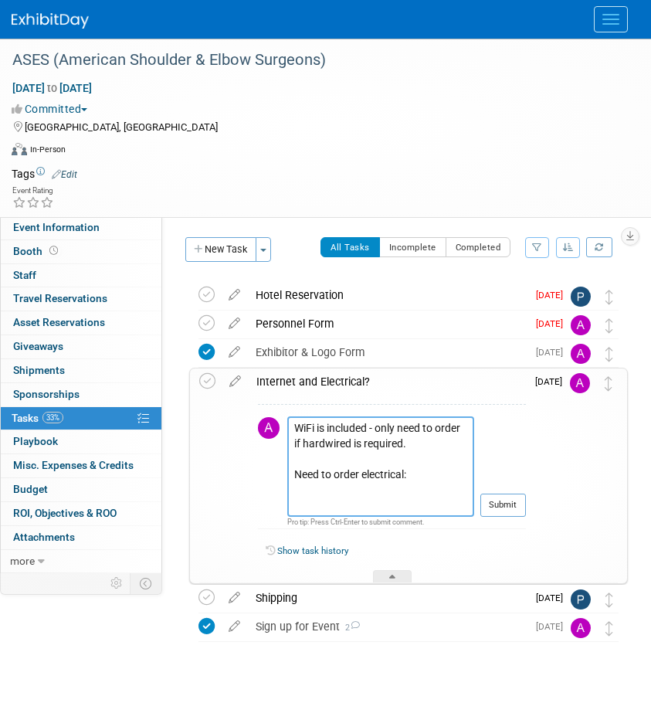
paste textarea "https://eventnow.encoreglobal.com/landingpage/newexhibit/index/"
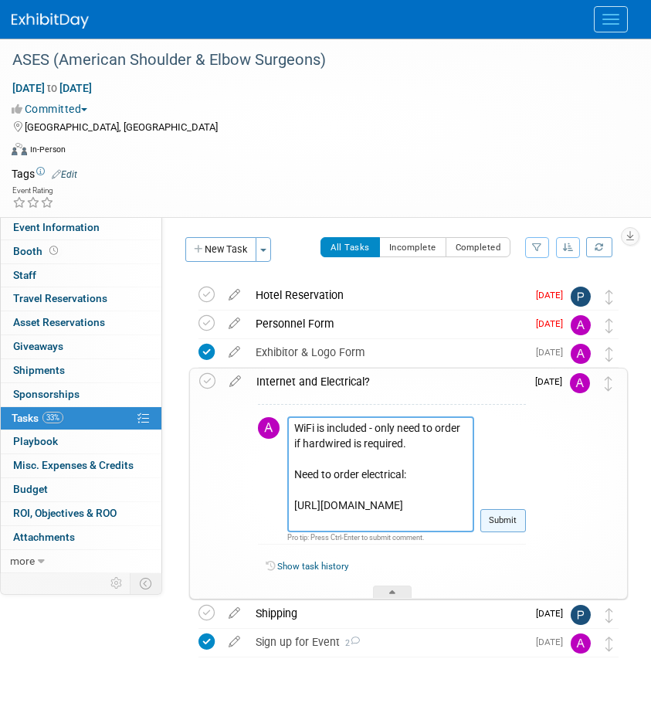
type textarea "WiFi is included - only need to order if hardwired is required. Need to order e…"
click at [498, 516] on button "Submit" at bounding box center [504, 520] width 46 height 23
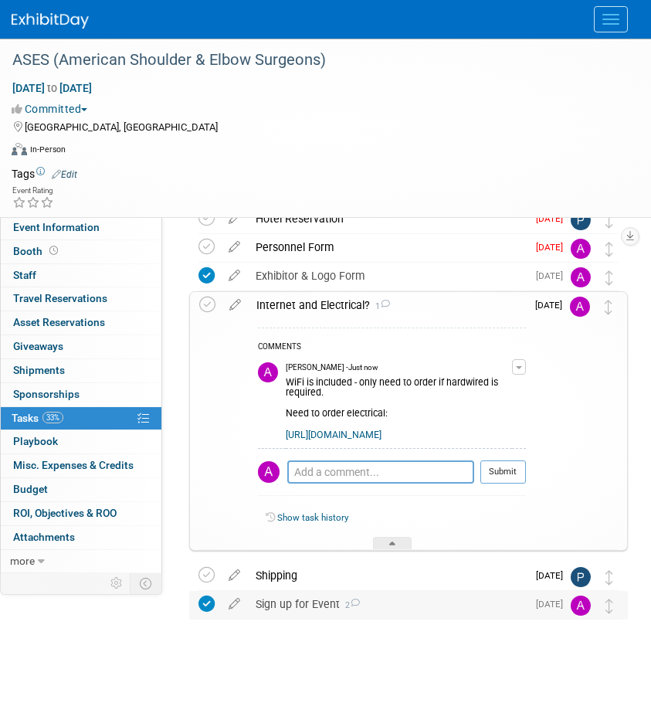
scroll to position [77, 0]
click at [274, 602] on div "Sign up for Event 2" at bounding box center [387, 603] width 279 height 26
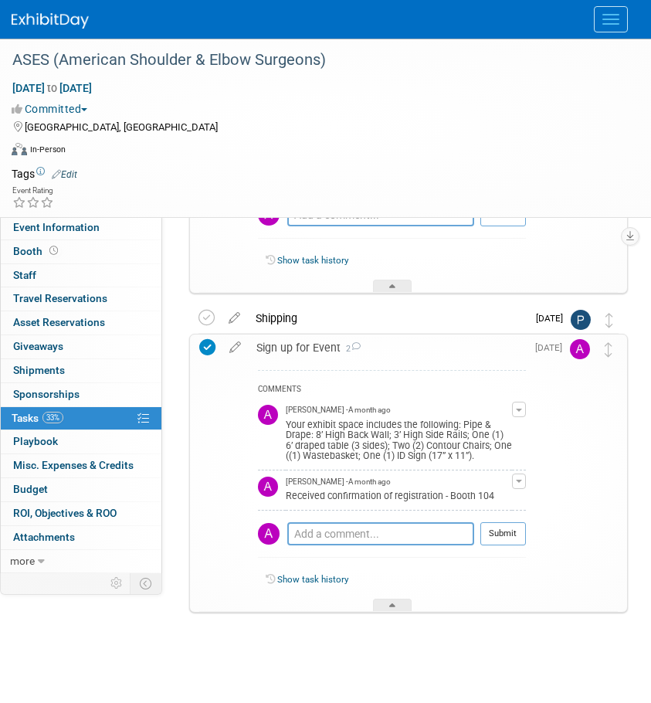
scroll to position [338, 0]
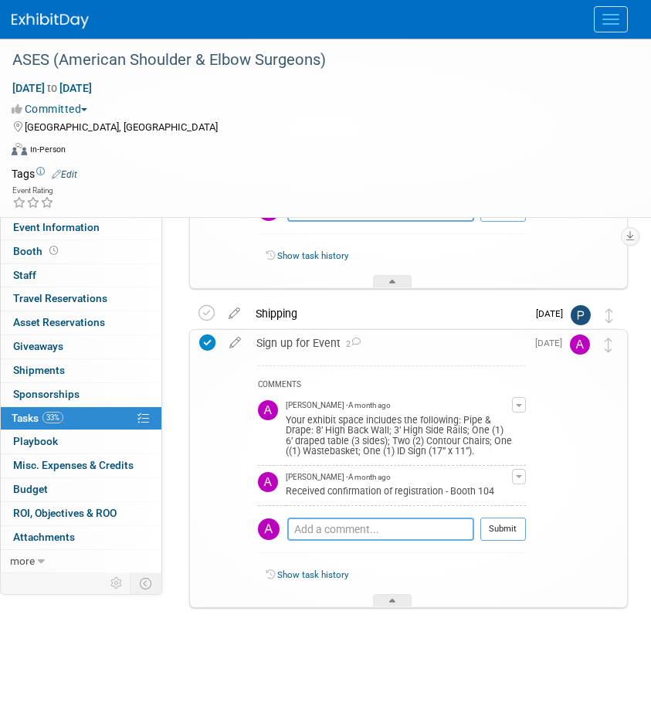
click at [336, 524] on textarea at bounding box center [380, 529] width 187 height 23
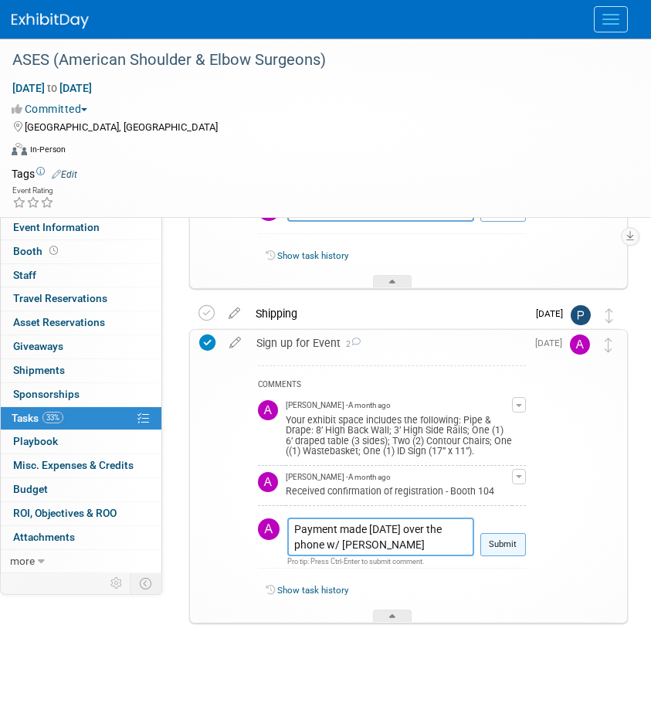
type textarea "Payment made 08/25/25 over the phone w/ Angela Orlando"
click at [499, 550] on button "Submit" at bounding box center [504, 544] width 46 height 23
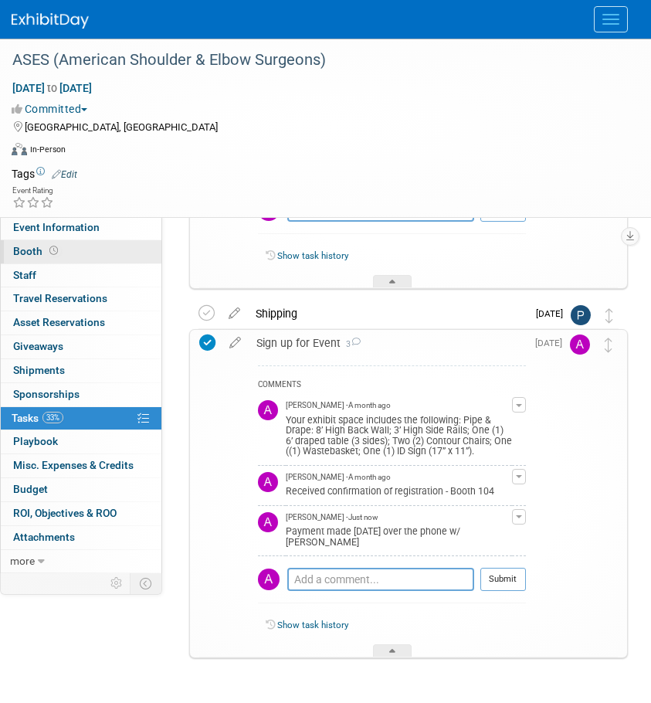
click at [46, 250] on span at bounding box center [53, 251] width 15 height 12
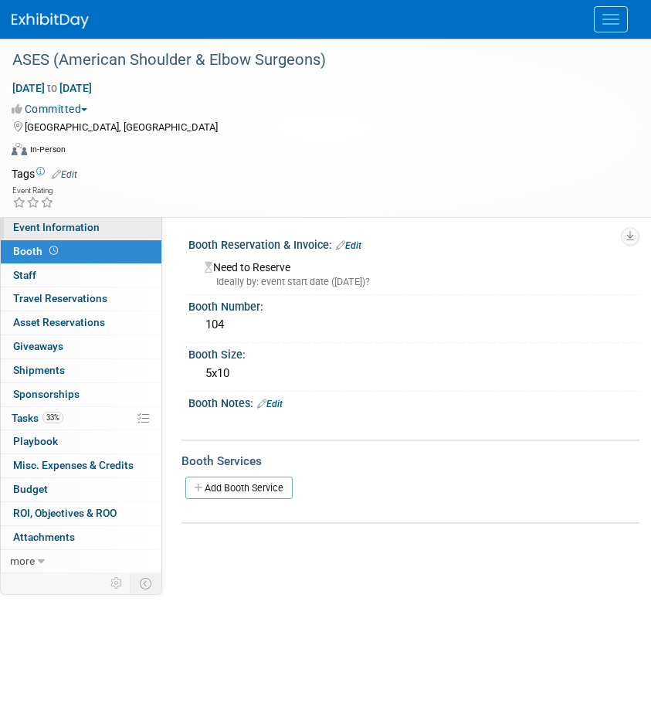
click at [53, 227] on span "Event Information" at bounding box center [56, 227] width 87 height 12
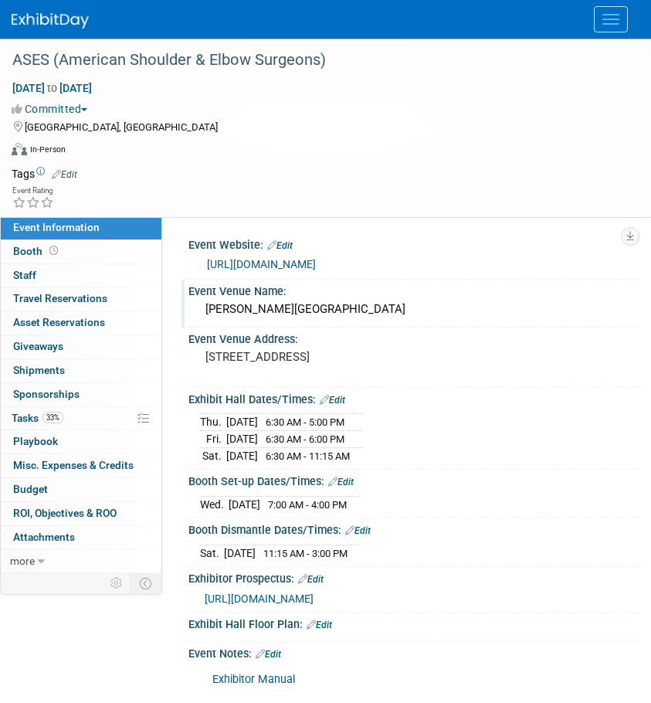
drag, startPoint x: 436, startPoint y: 308, endPoint x: 206, endPoint y: 316, distance: 230.4
click at [206, 316] on div "Gaylord Pacific Resort & Convention Center" at bounding box center [414, 310] width 428 height 24
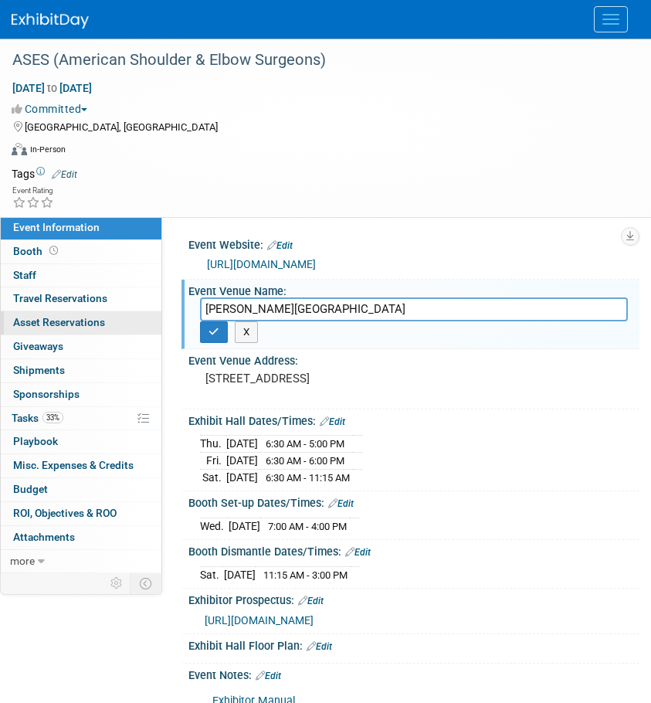
drag, startPoint x: 329, startPoint y: 311, endPoint x: 151, endPoint y: 311, distance: 178.5
click at [137, 314] on div "Event Information Event Info Booth Booth 0 Staff 0 Staff 0 Travel Reservations …" at bounding box center [325, 461] width 651 height 845
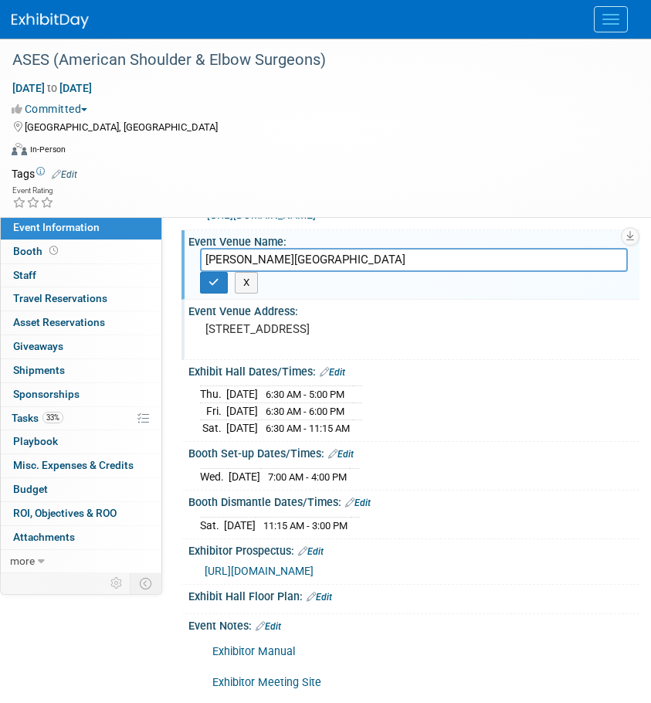
scroll to position [224, 0]
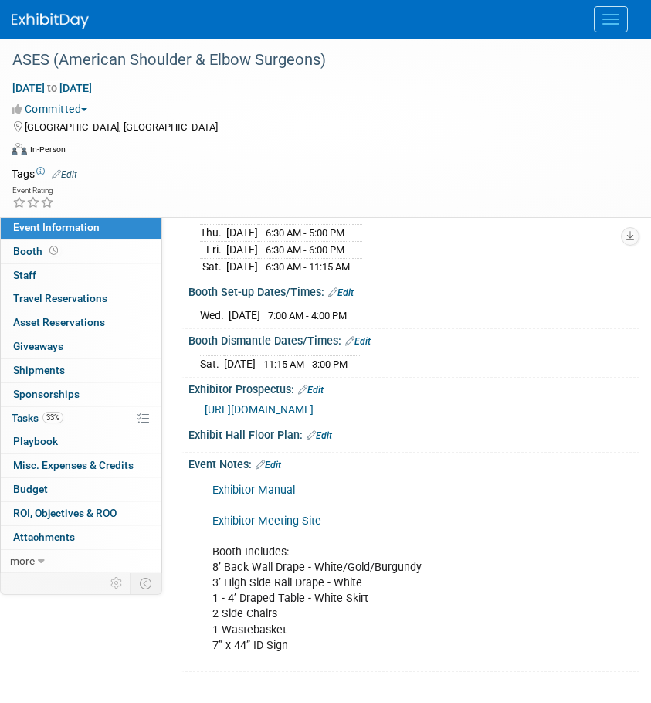
click at [276, 525] on link "Exhibitor Meeting Site" at bounding box center [267, 521] width 109 height 13
click at [25, 413] on span "Tasks 33%" at bounding box center [38, 418] width 52 height 12
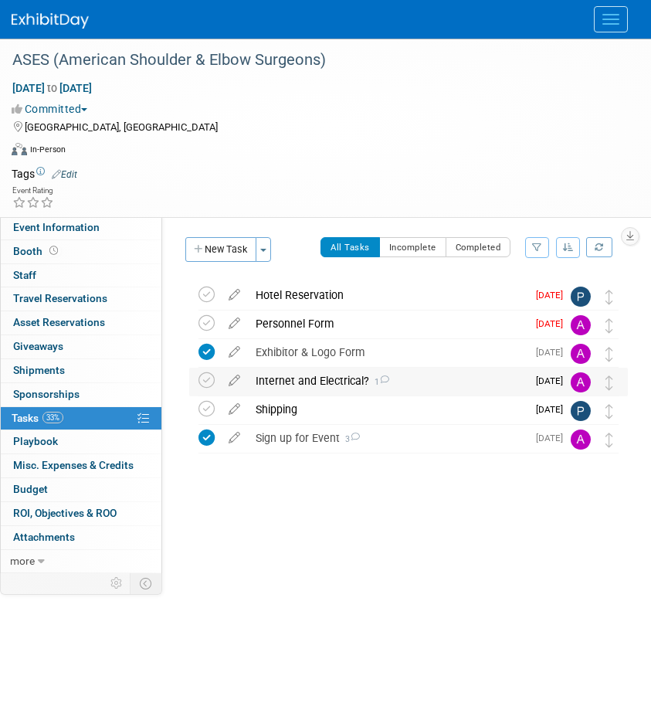
click at [275, 388] on div "Internet and Electrical? 1" at bounding box center [387, 381] width 279 height 26
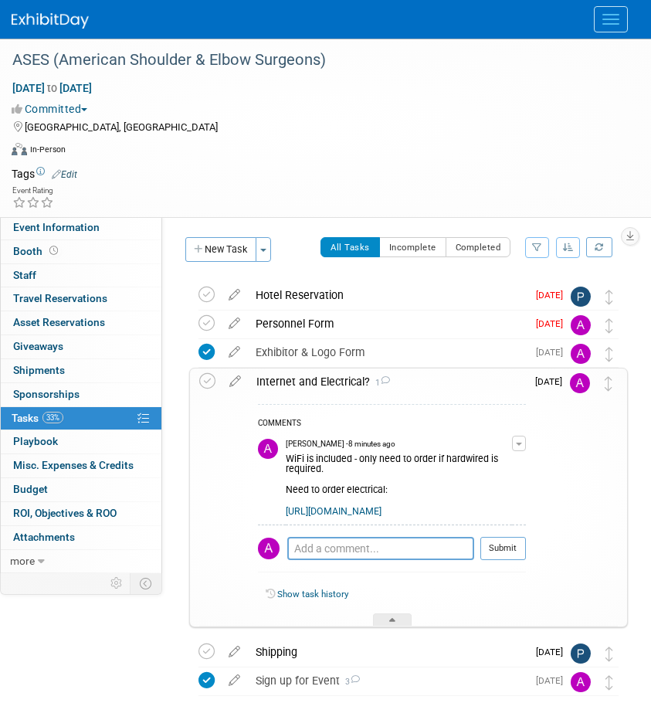
click at [341, 377] on div "Internet and Electrical? 1" at bounding box center [387, 382] width 277 height 26
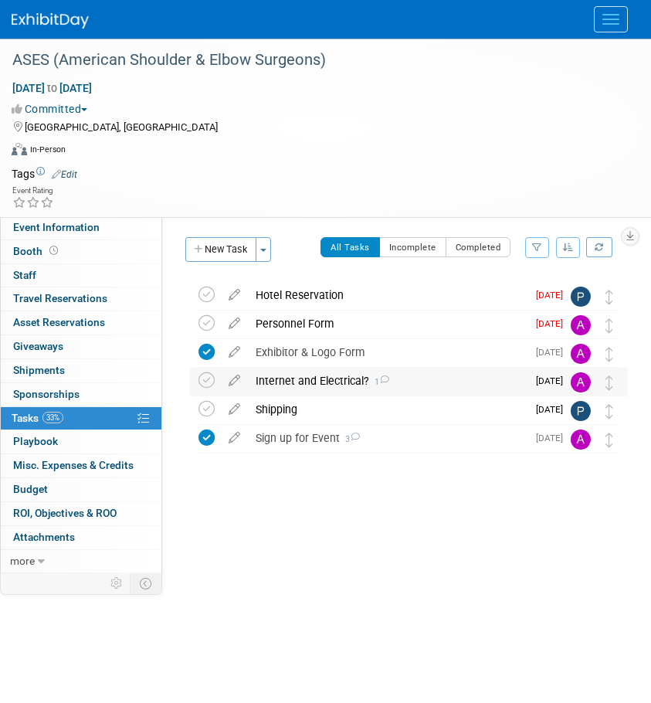
click at [359, 383] on div "Internet and Electrical? 1" at bounding box center [387, 381] width 279 height 26
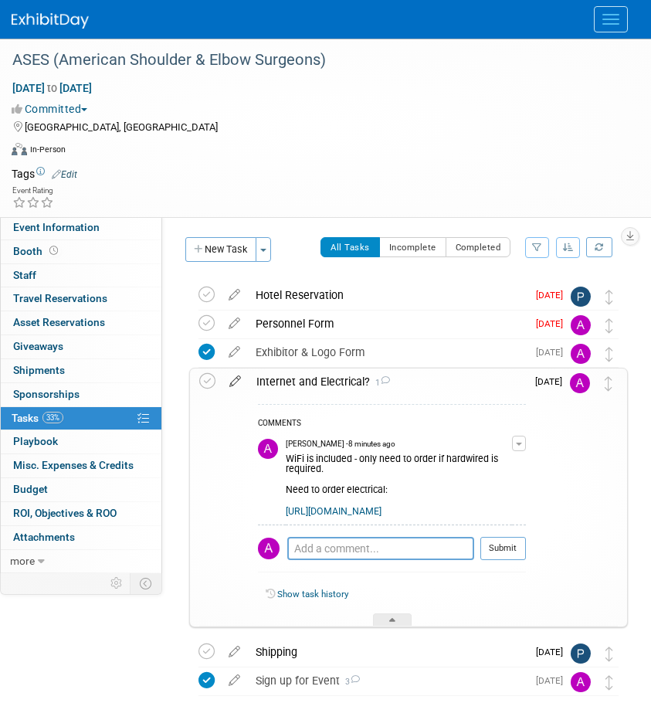
click at [234, 388] on link at bounding box center [235, 382] width 27 height 14
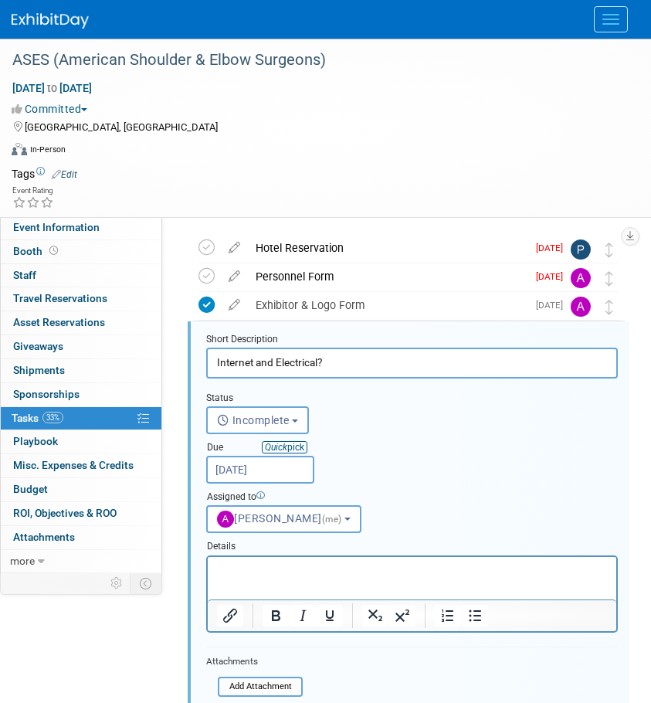
scroll to position [61, 0]
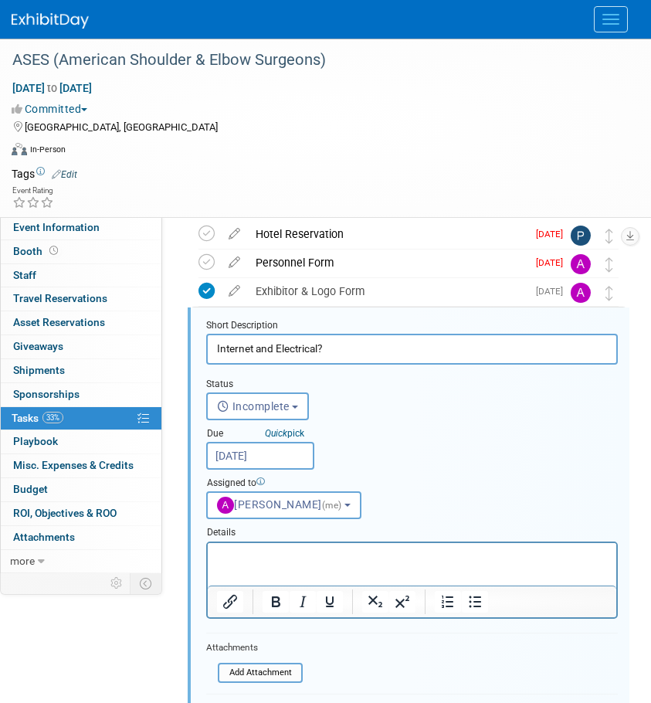
click at [346, 338] on input "Internet and Electrical?" at bounding box center [412, 349] width 412 height 30
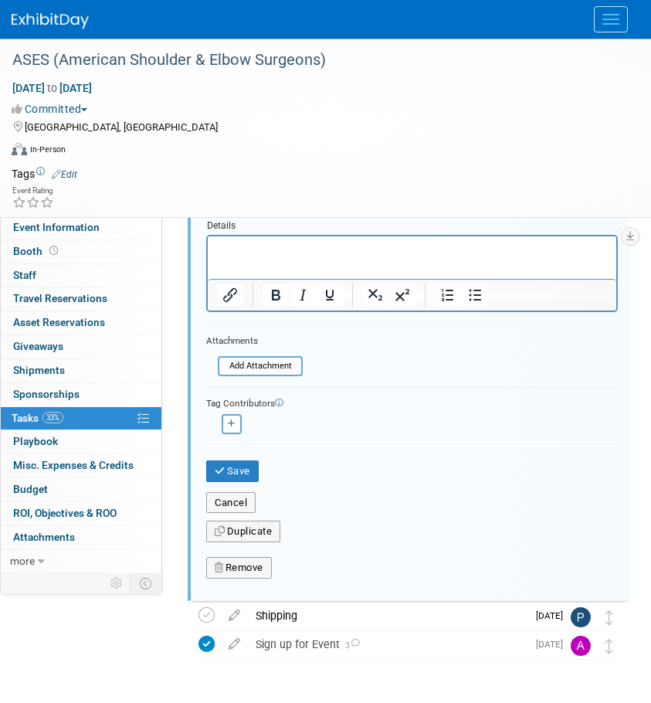
scroll to position [370, 0]
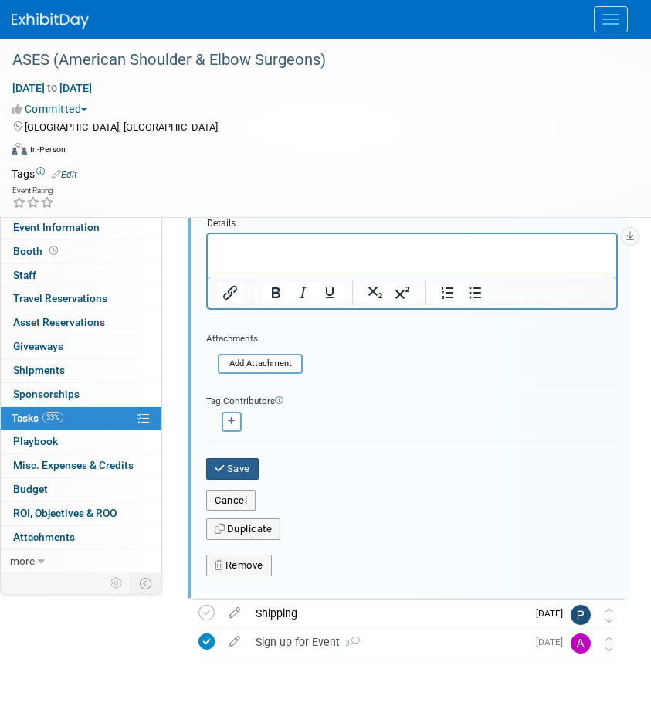
type input "Internet and Electrical"
click at [234, 471] on button "Save" at bounding box center [232, 469] width 53 height 22
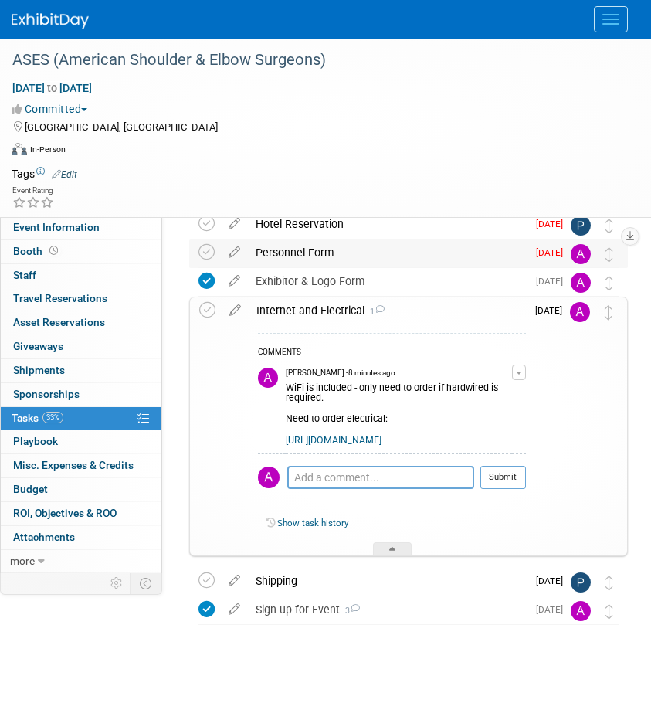
scroll to position [0, 0]
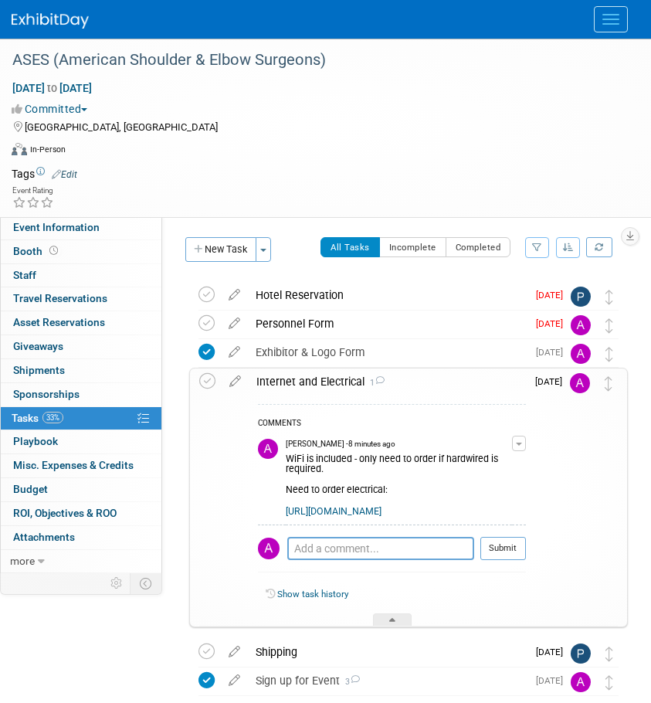
click at [42, 11] on link at bounding box center [60, 13] width 96 height 12
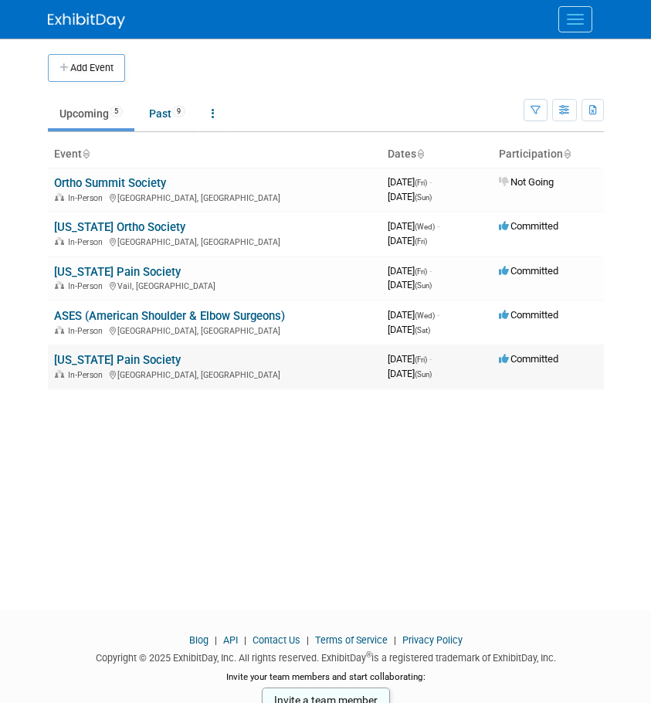
click at [89, 356] on link "[US_STATE] Pain Society" at bounding box center [117, 360] width 127 height 14
